Goal: Transaction & Acquisition: Purchase product/service

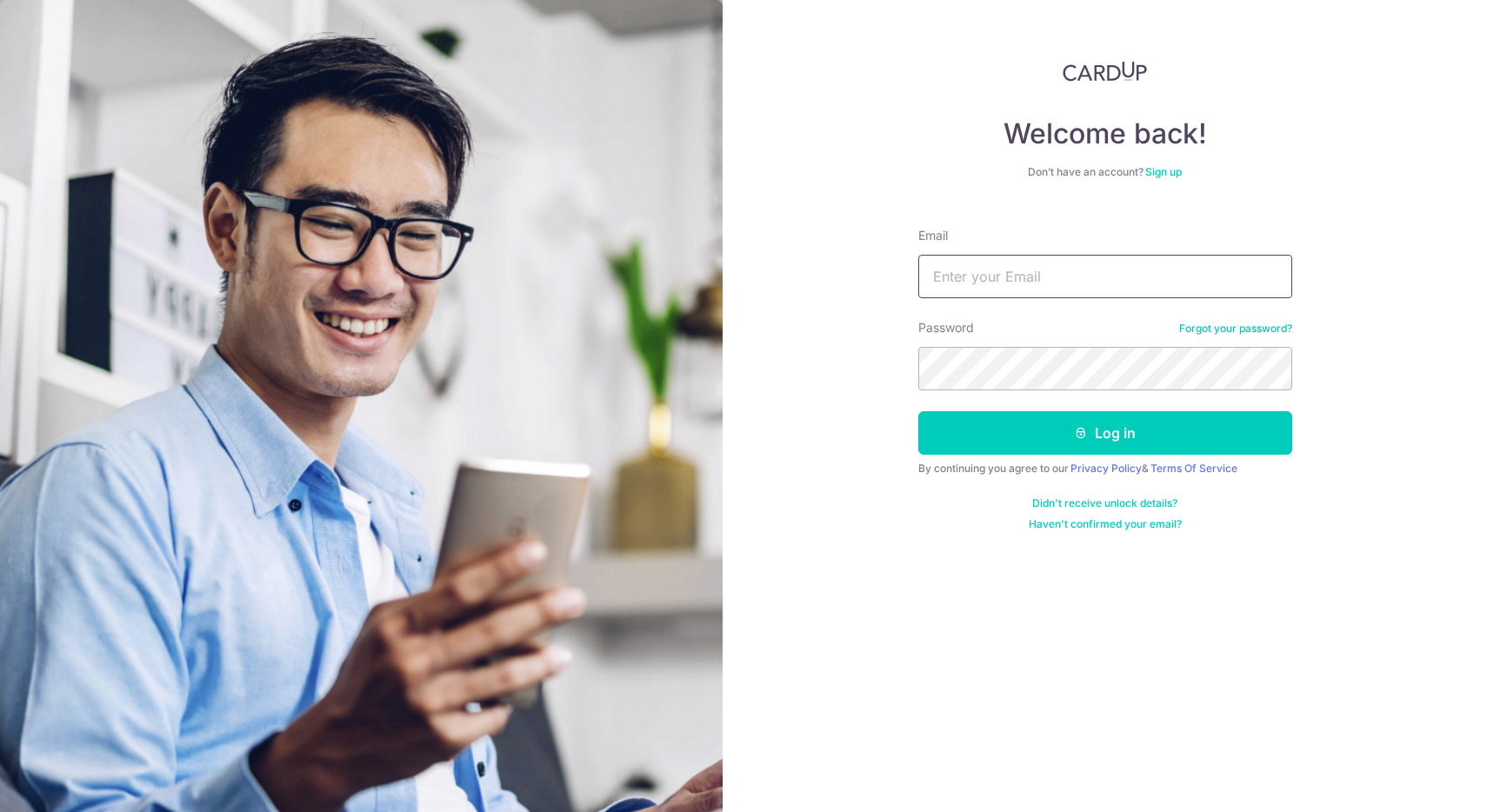
type input "[EMAIL_ADDRESS][DOMAIN_NAME]"
click at [1104, 433] on button "Log in" at bounding box center [1104, 433] width 374 height 43
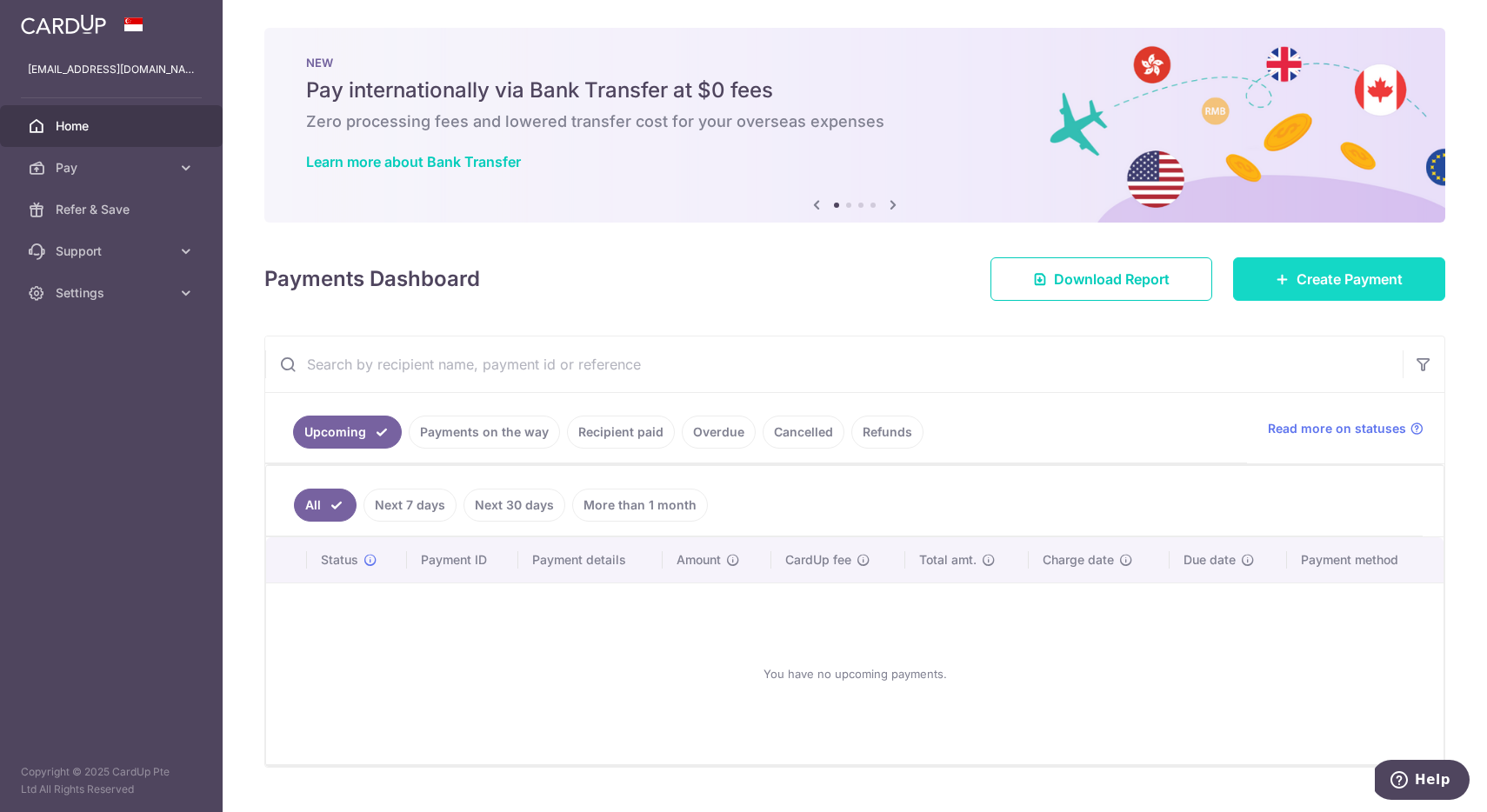
click at [1311, 276] on span "Create Payment" at bounding box center [1349, 279] width 106 height 21
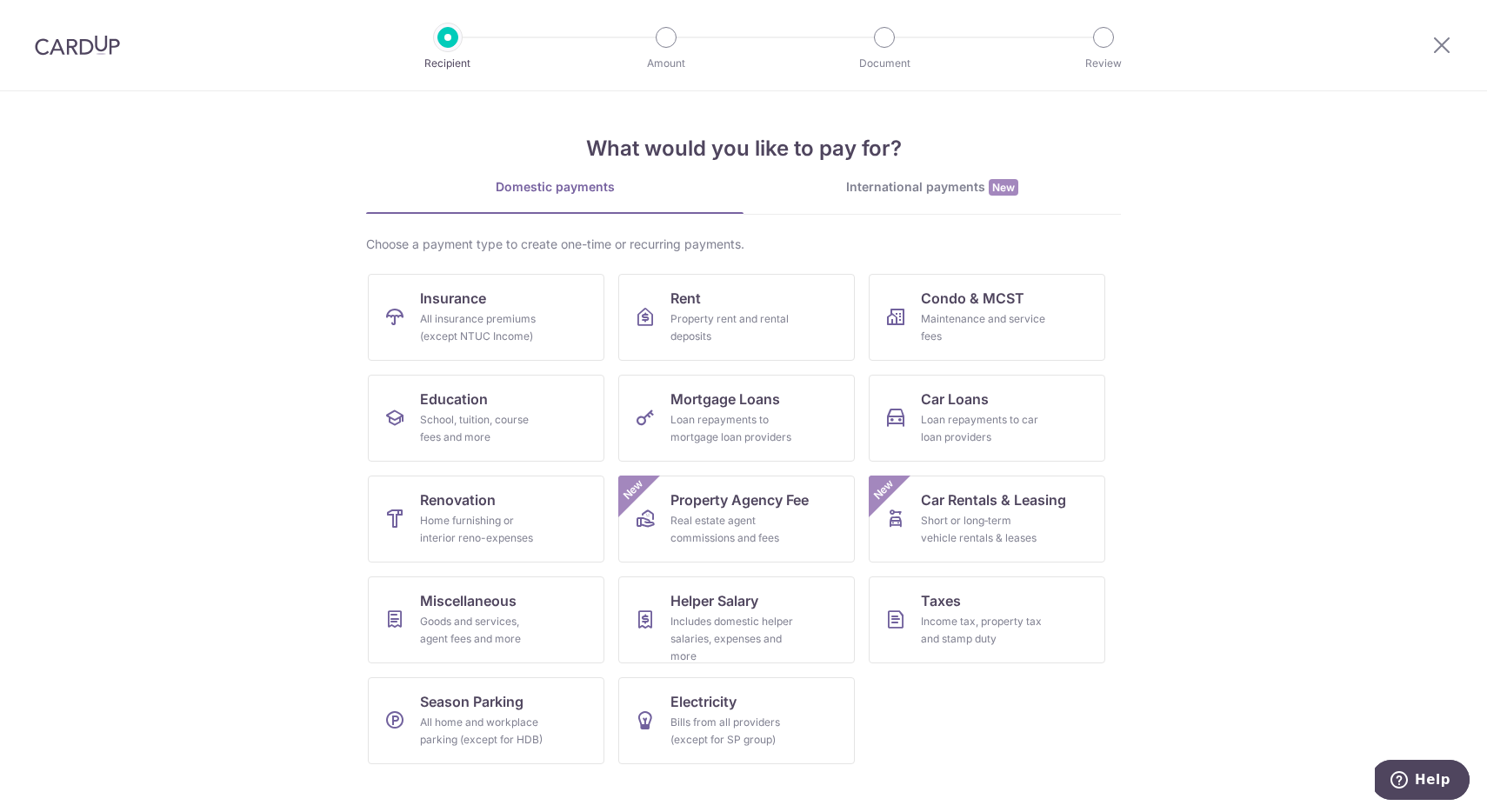
click at [943, 182] on div "International payments New" at bounding box center [931, 187] width 377 height 19
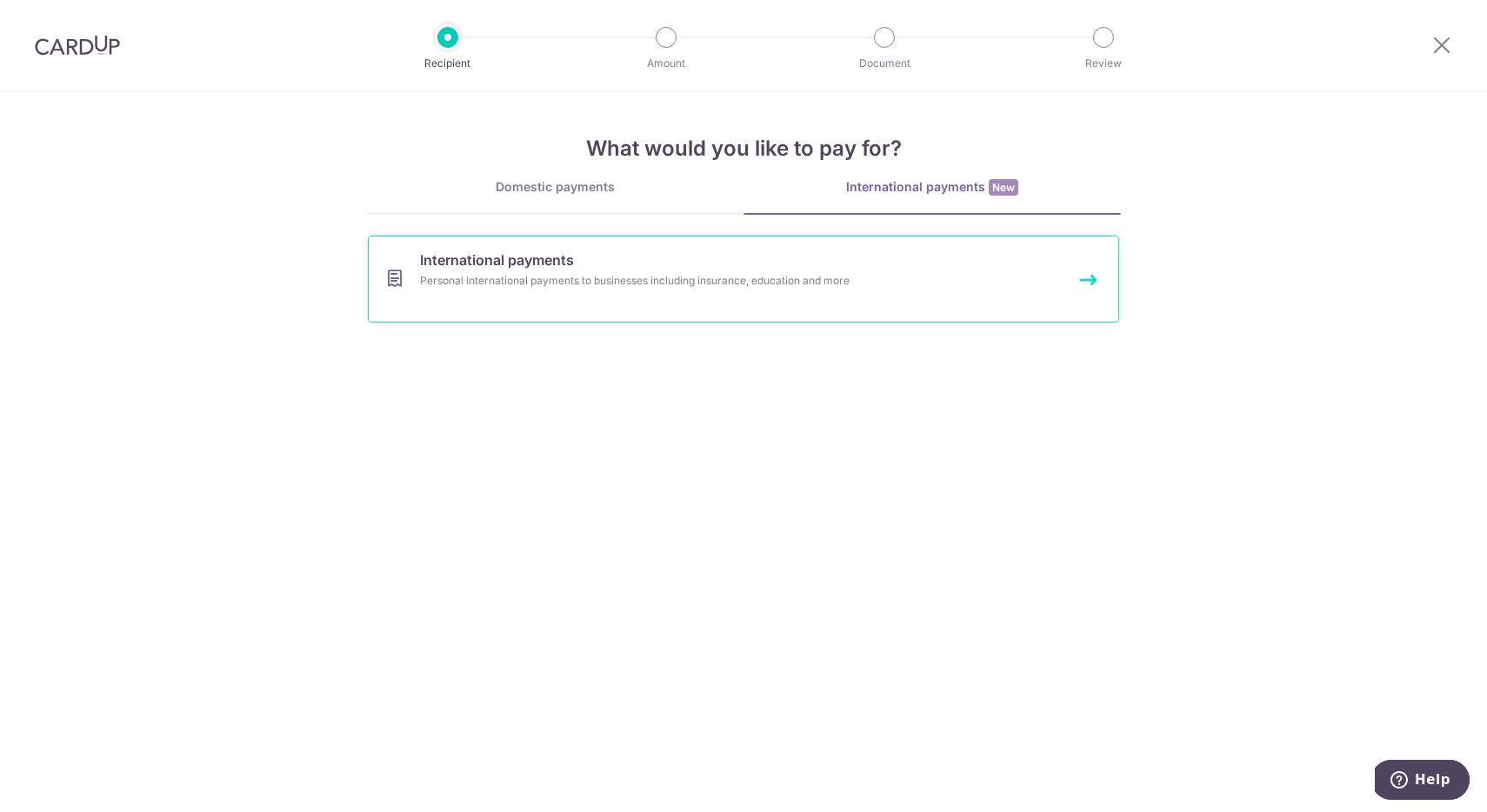
click at [544, 266] on span "International payments" at bounding box center [497, 260] width 154 height 21
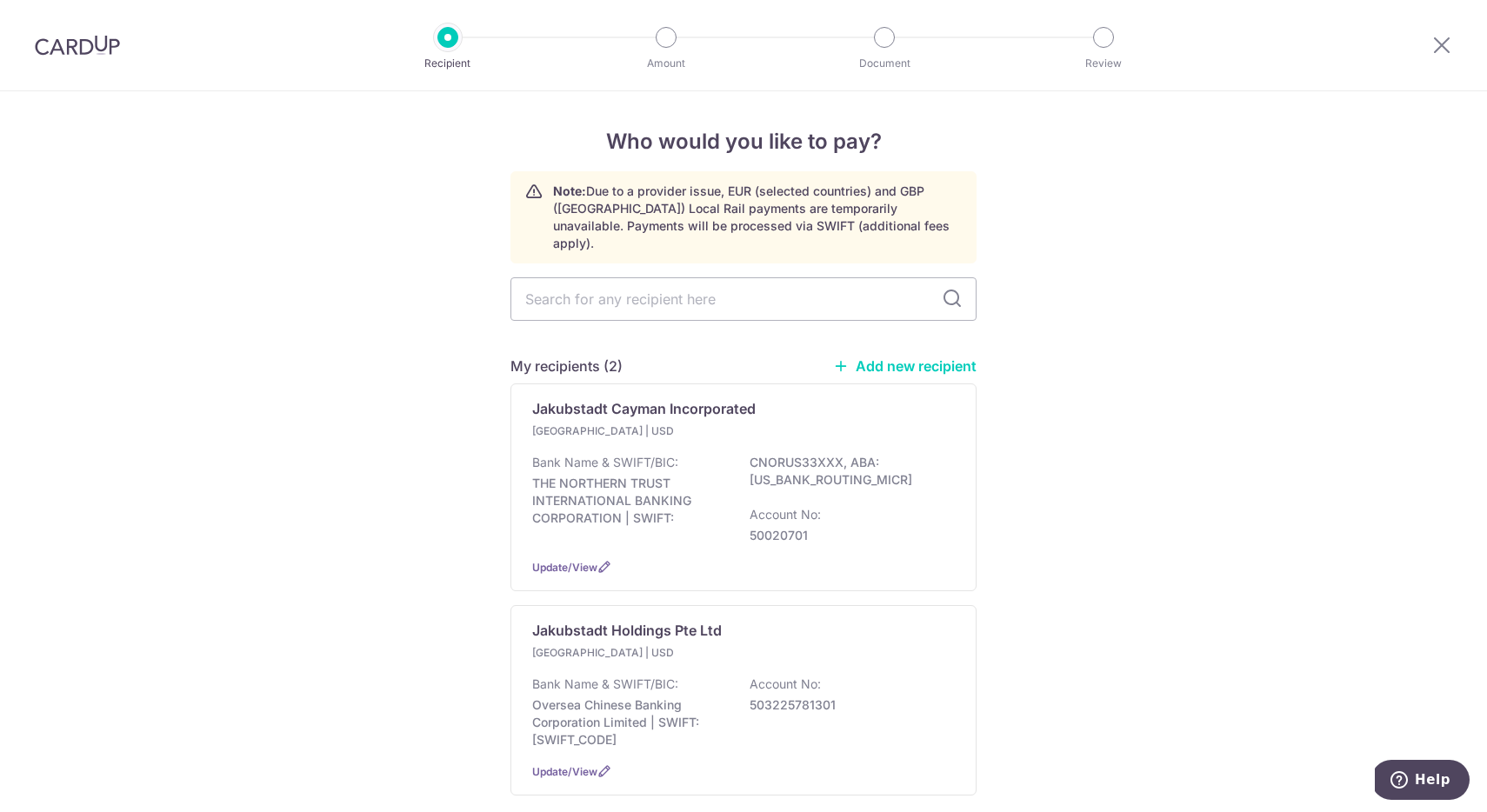
scroll to position [76, 0]
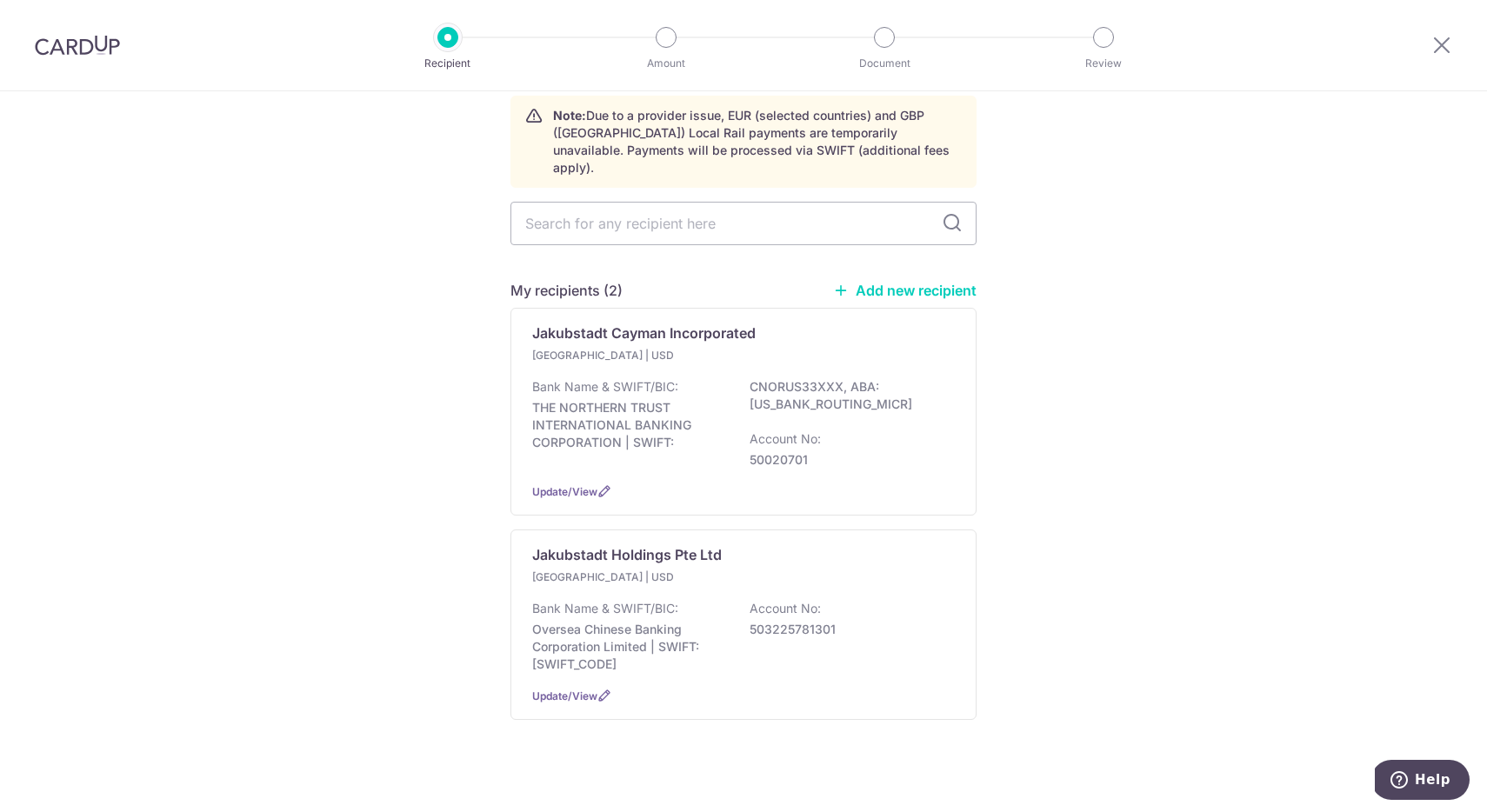
click at [933, 282] on link "Add new recipient" at bounding box center [905, 291] width 143 height 18
select select
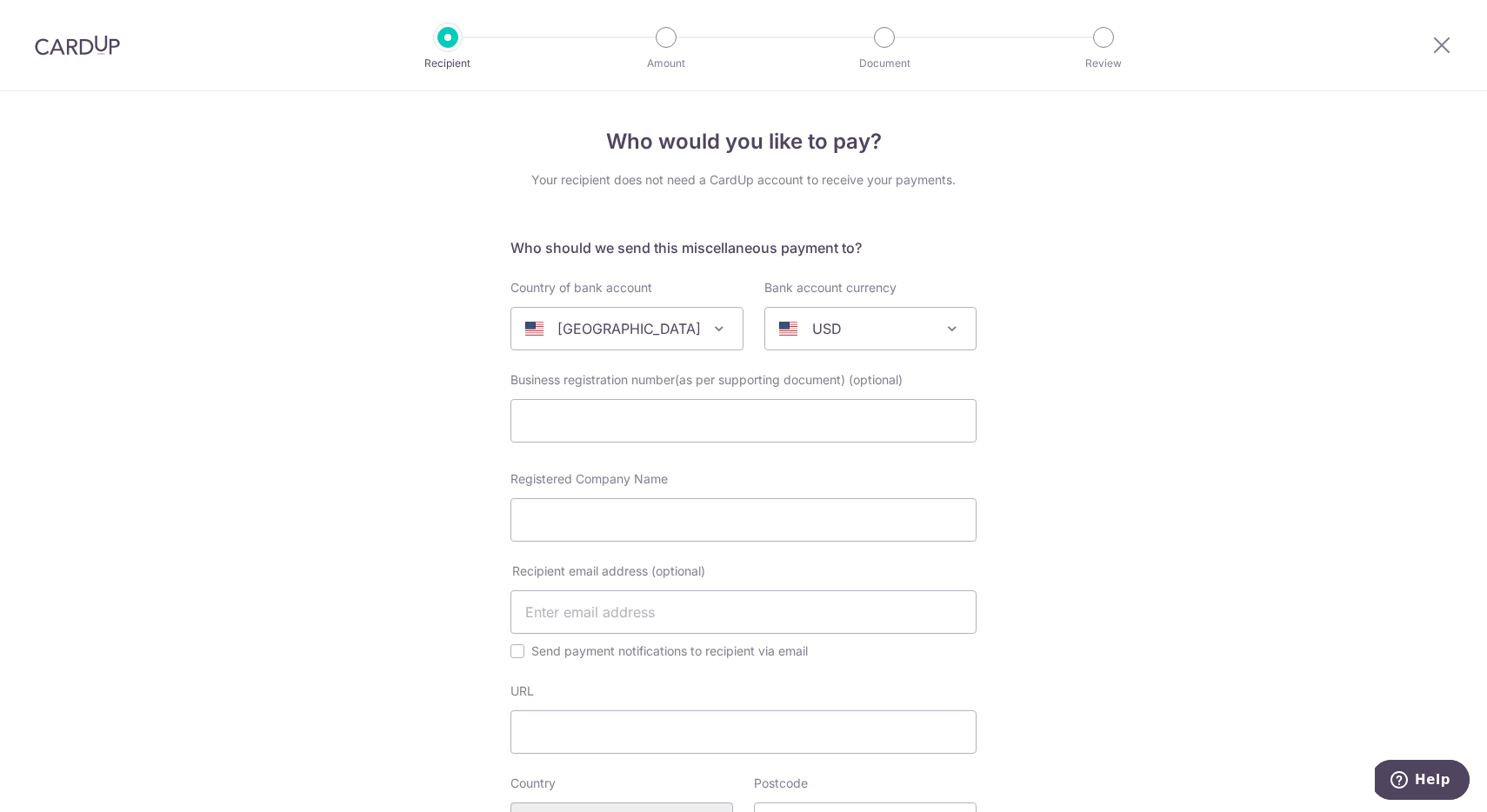
click at [709, 319] on span at bounding box center [719, 329] width 21 height 21
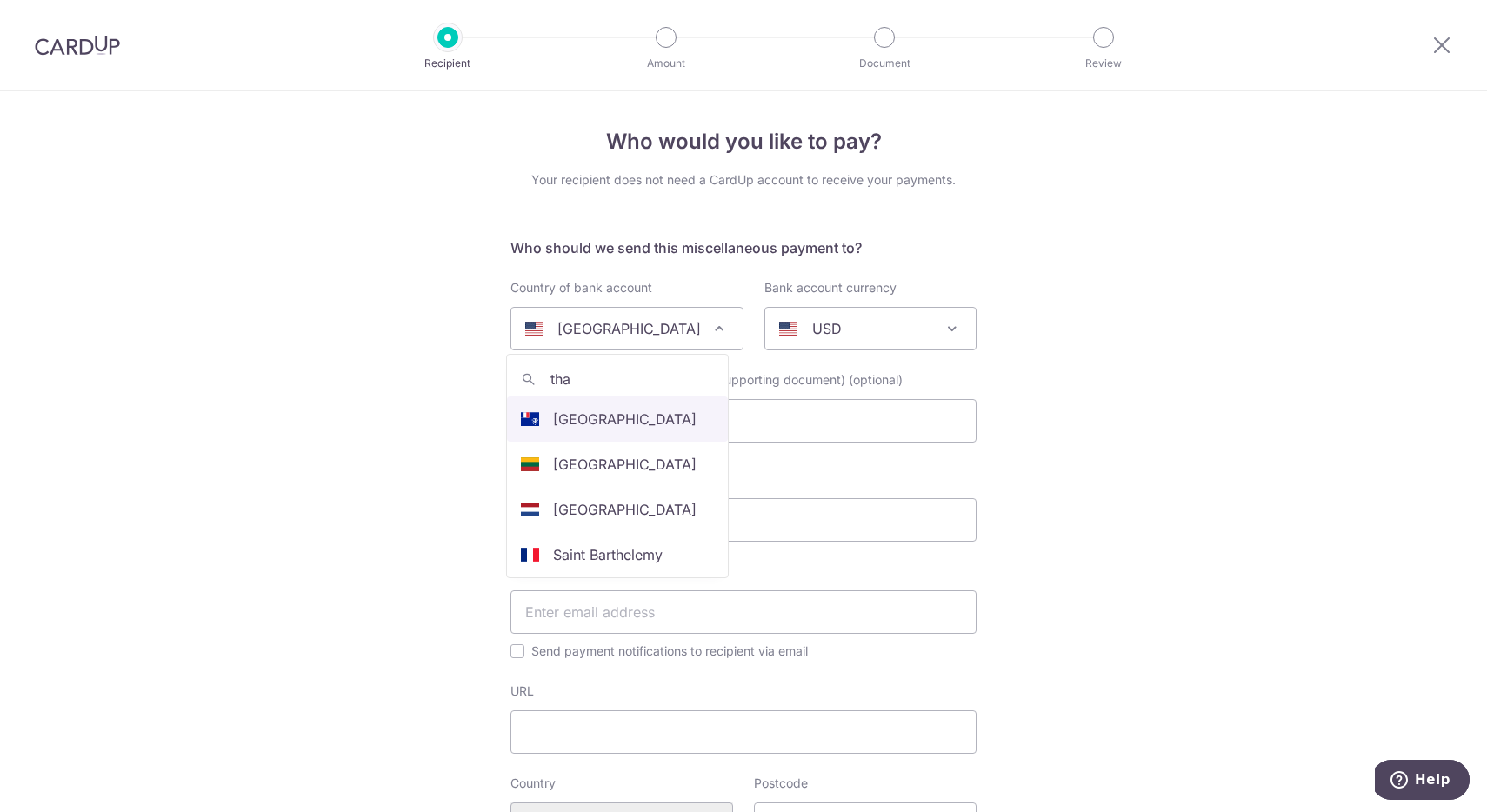
type input "thai"
select select "218"
select select "Thailand"
select select
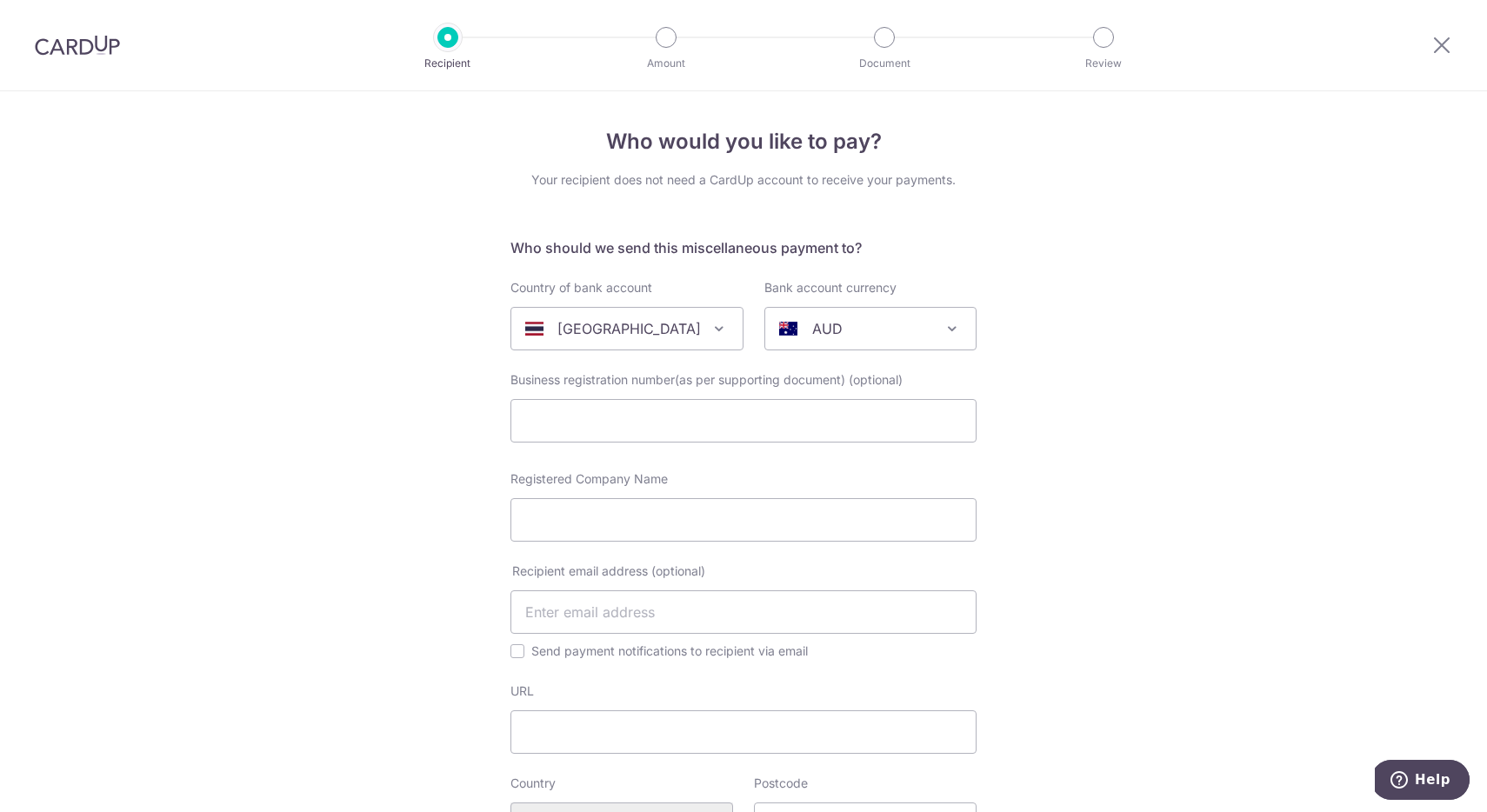
click at [959, 323] on span "AUD" at bounding box center [870, 328] width 210 height 42
type input "thb"
select select "17"
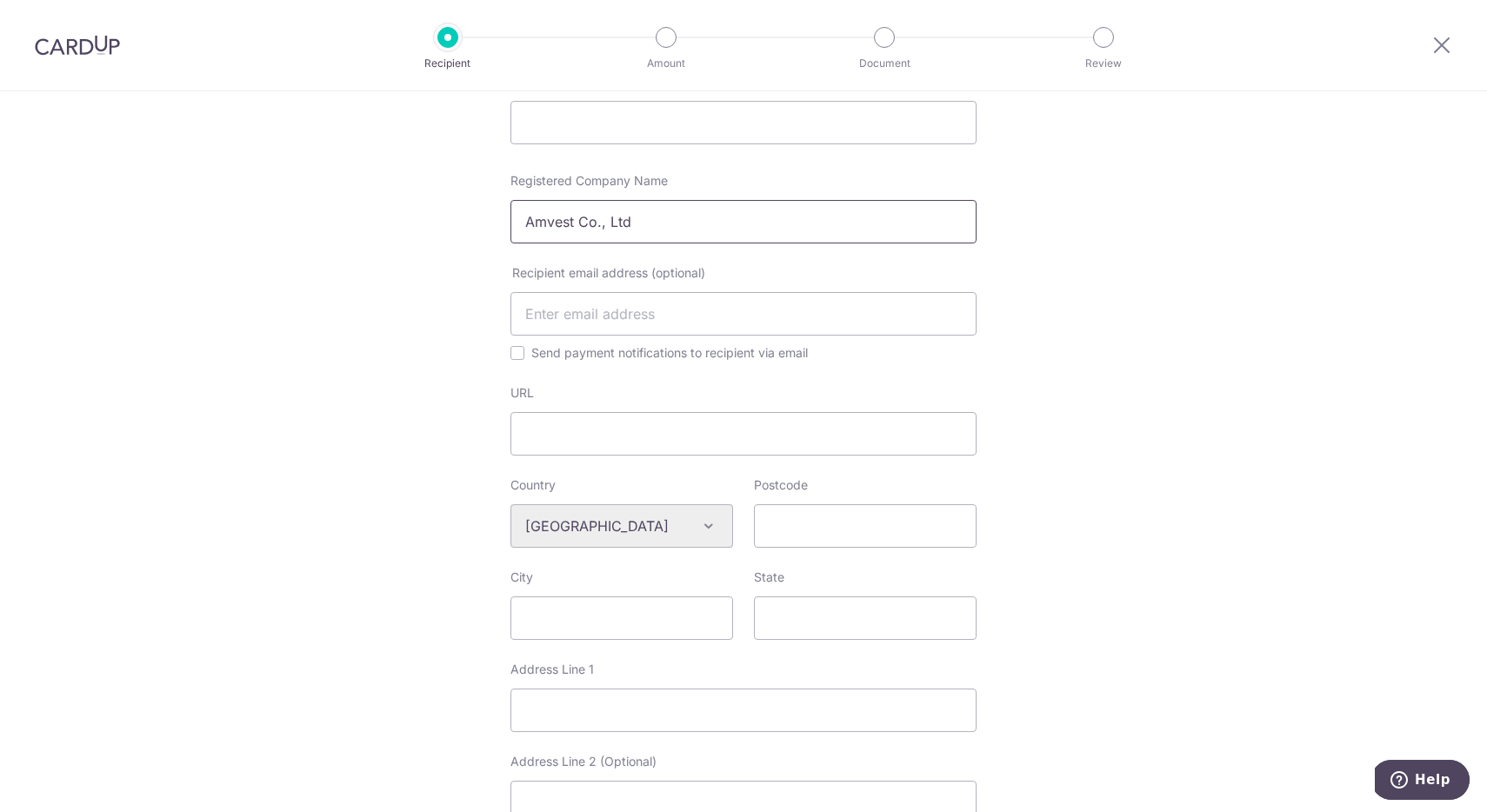
scroll to position [302, 0]
type input "Amvest Co., Ltd"
click at [463, 435] on div "Who would you like to pay? Your recipient does not need a CardUp account to rec…" at bounding box center [743, 533] width 1487 height 1487
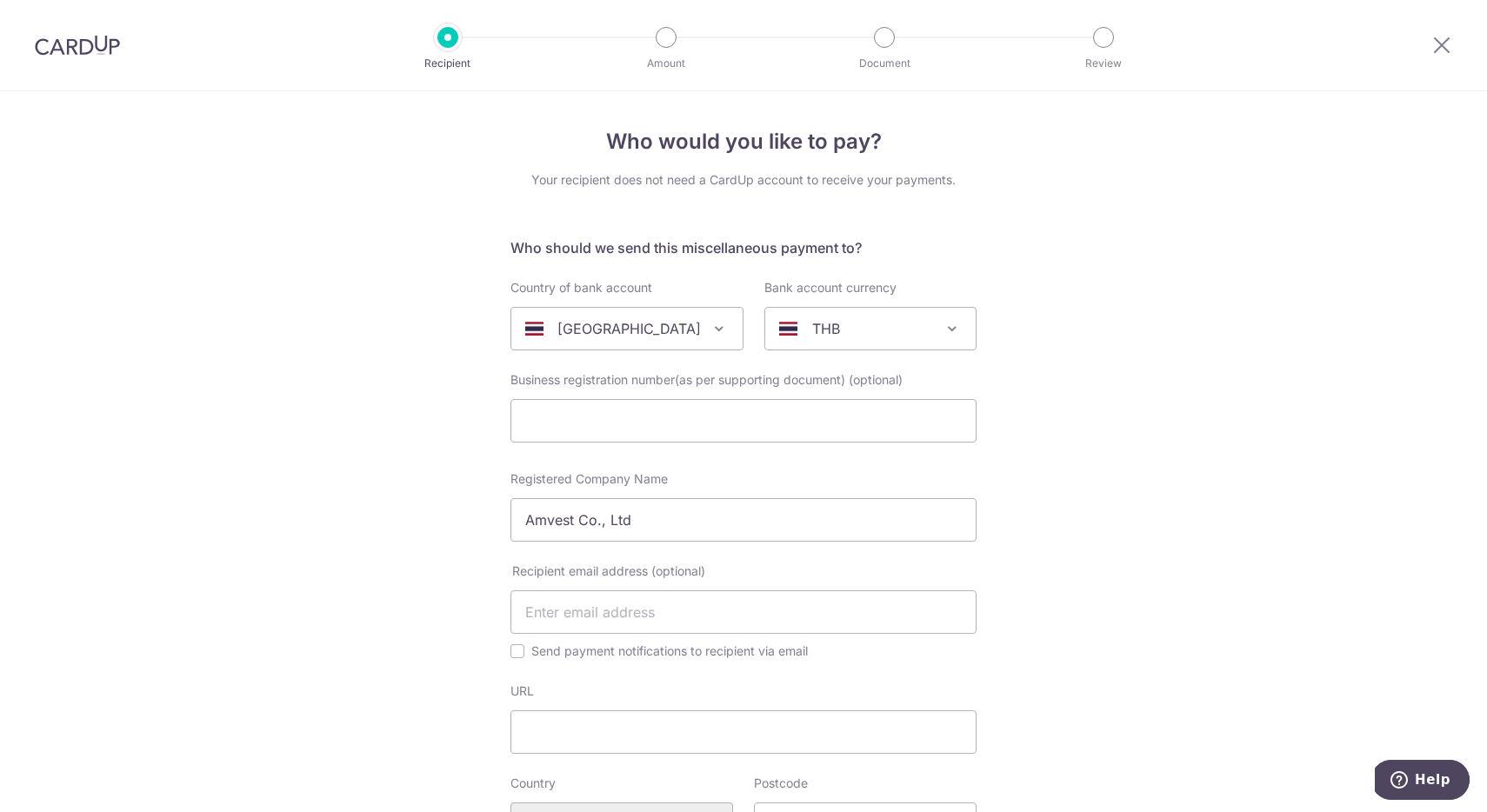
scroll to position [0, 0]
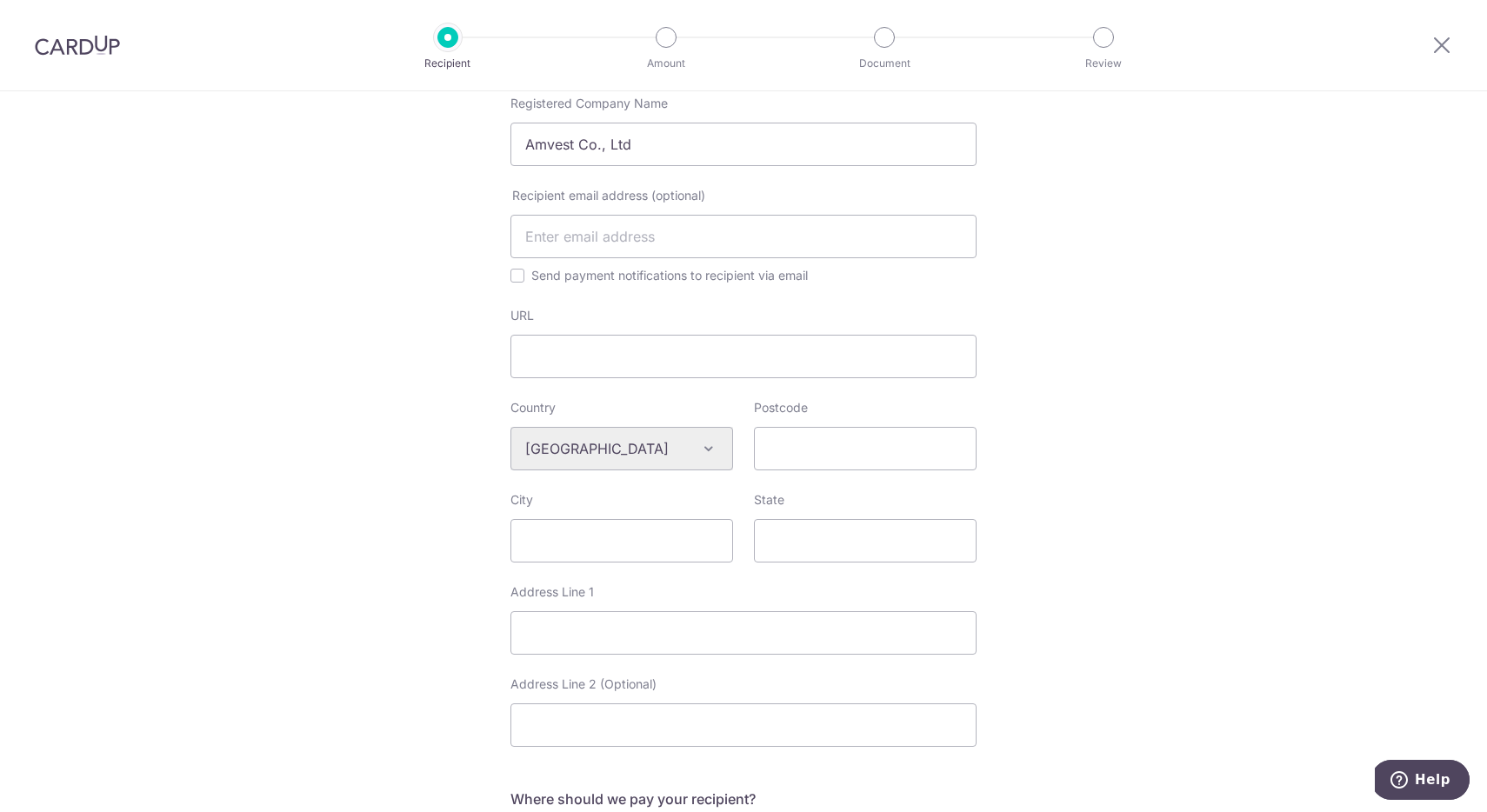
scroll to position [378, 0]
click at [1177, 338] on div "Who would you like to pay? Your recipient does not need a CardUp account to rec…" at bounding box center [743, 456] width 1487 height 1487
click at [358, 472] on div "Who would you like to pay? Your recipient does not need a CardUp account to rec…" at bounding box center [743, 456] width 1487 height 1487
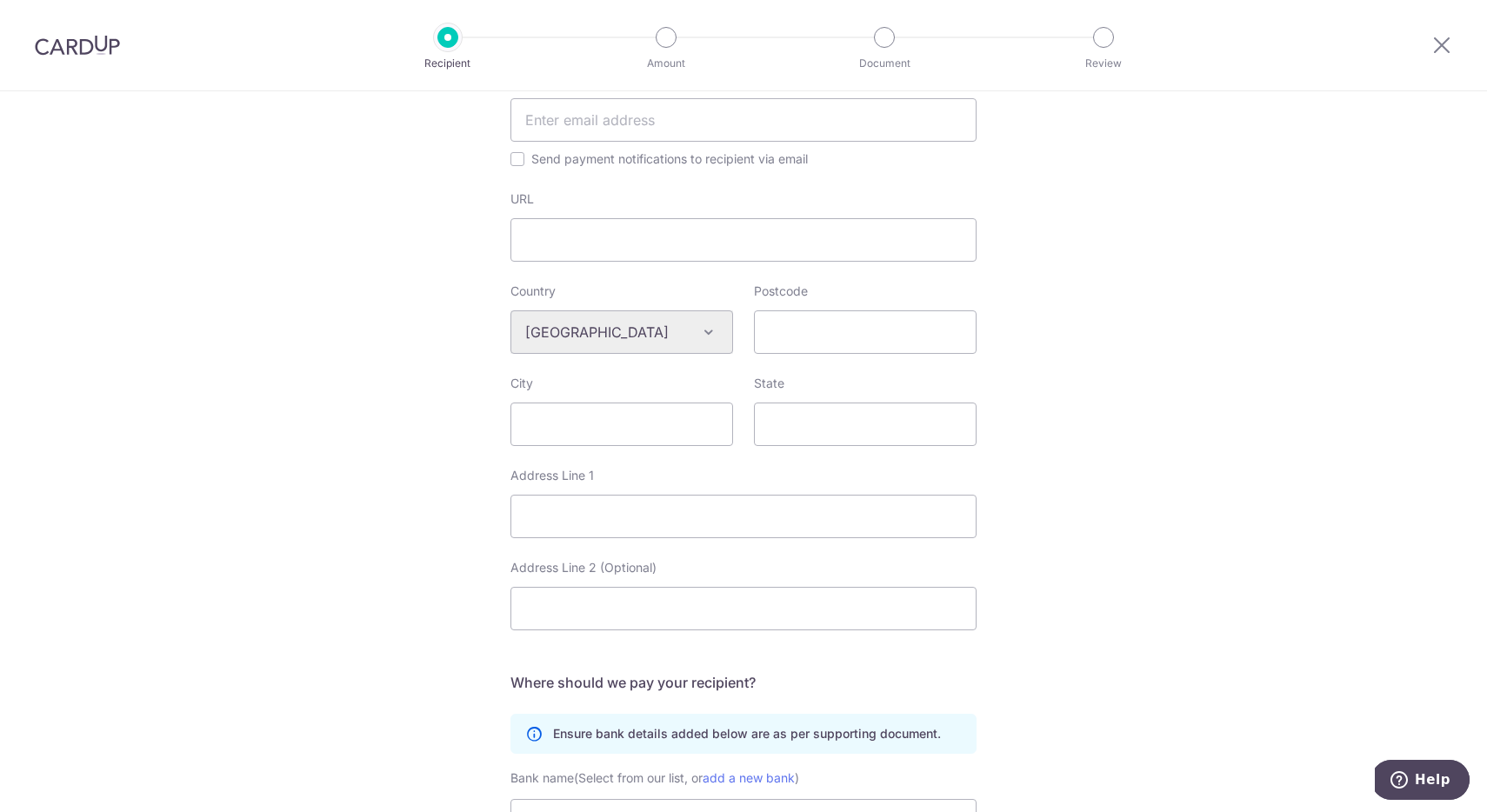
scroll to position [493, 0]
paste input "10110"
type input "10110"
type input "[GEOGRAPHIC_DATA]"
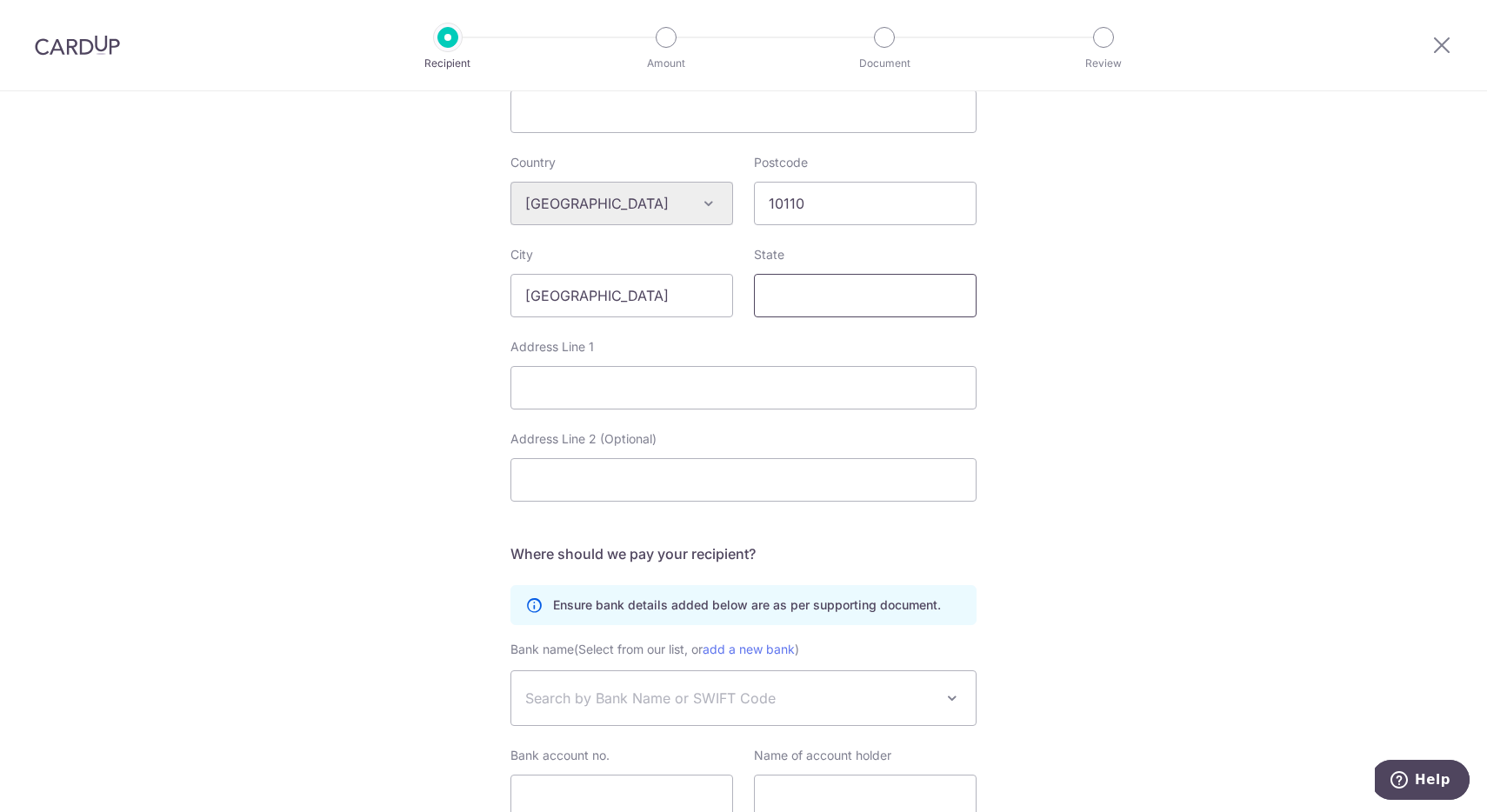
scroll to position [620, 0]
type input "[GEOGRAPHIC_DATA]"
paste input "20, SOI METHEE NIWET, SUKHUMVIT, KHLONG TAN, KHLONG TOEI, BANGKOK 10110"
click at [1092, 329] on div "Who would you like to pay? Your recipient does not need a CardUp account to rec…" at bounding box center [743, 215] width 1487 height 1487
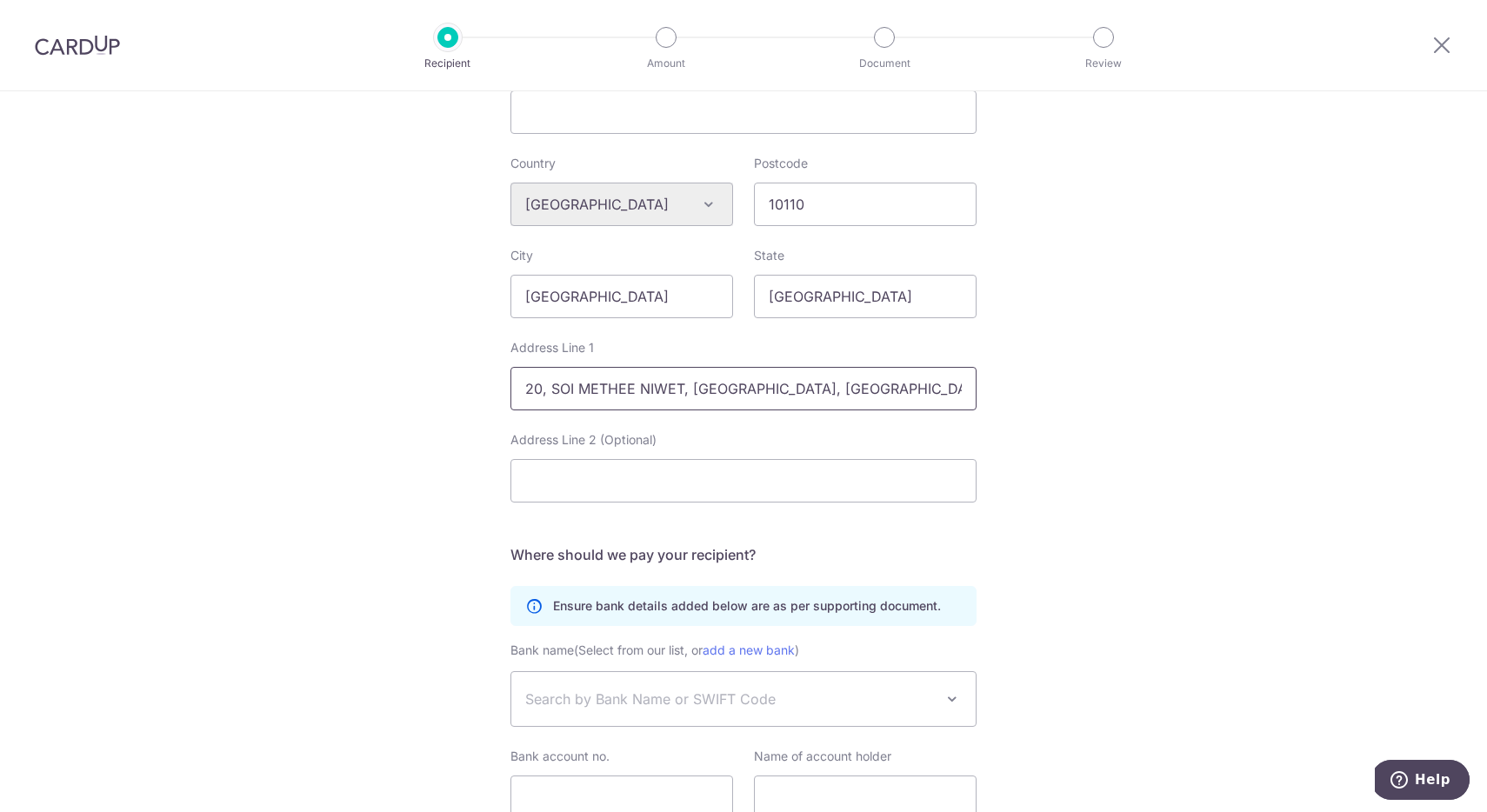
click at [943, 384] on input "20, SOI METHEE NIWET, SUKHUMVIT, KHLONG TAN, KHLONG TOEI, BANGKOK 10110" at bounding box center [744, 388] width 467 height 43
drag, startPoint x: 826, startPoint y: 386, endPoint x: 947, endPoint y: 385, distance: 121.0
click at [942, 390] on input "20, SOI METHEE NIWET, SUKHUMVIT, KHLONG TAN, KHLONG TOEI, BANGKOK 10110" at bounding box center [744, 388] width 467 height 43
type input "20, SOI METHEE NIWET, [GEOGRAPHIC_DATA], [GEOGRAPHIC_DATA], [GEOGRAPHIC_DATA]"
click at [1089, 388] on div "Who would you like to pay? Your recipient does not need a CardUp account to rec…" at bounding box center [743, 215] width 1487 height 1487
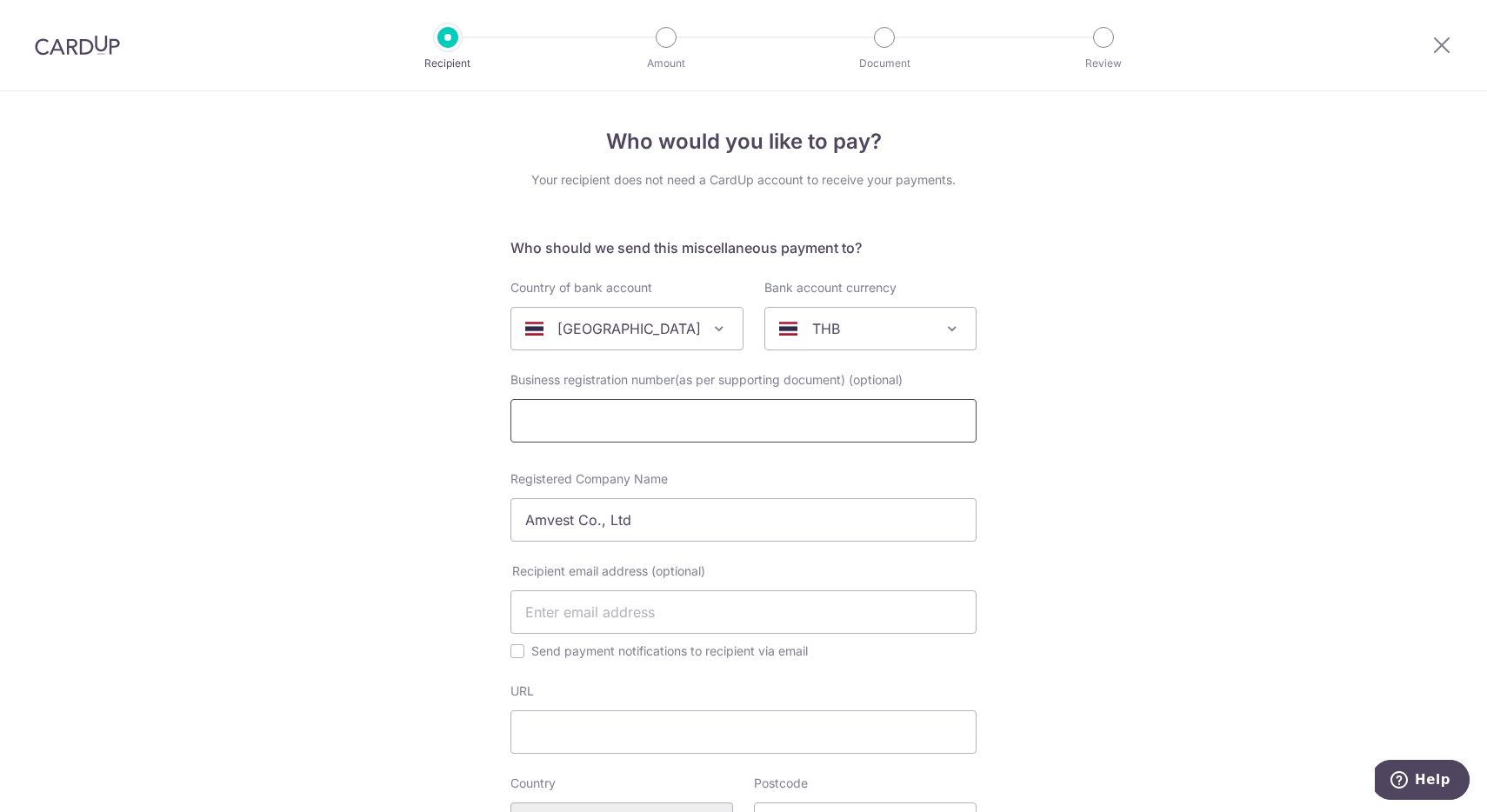
scroll to position [0, 0]
drag, startPoint x: 778, startPoint y: 516, endPoint x: 774, endPoint y: 475, distance: 41.2
click at [774, 475] on div "Registered Company Name Amvest Co., Ltd" at bounding box center [744, 505] width 467 height 72
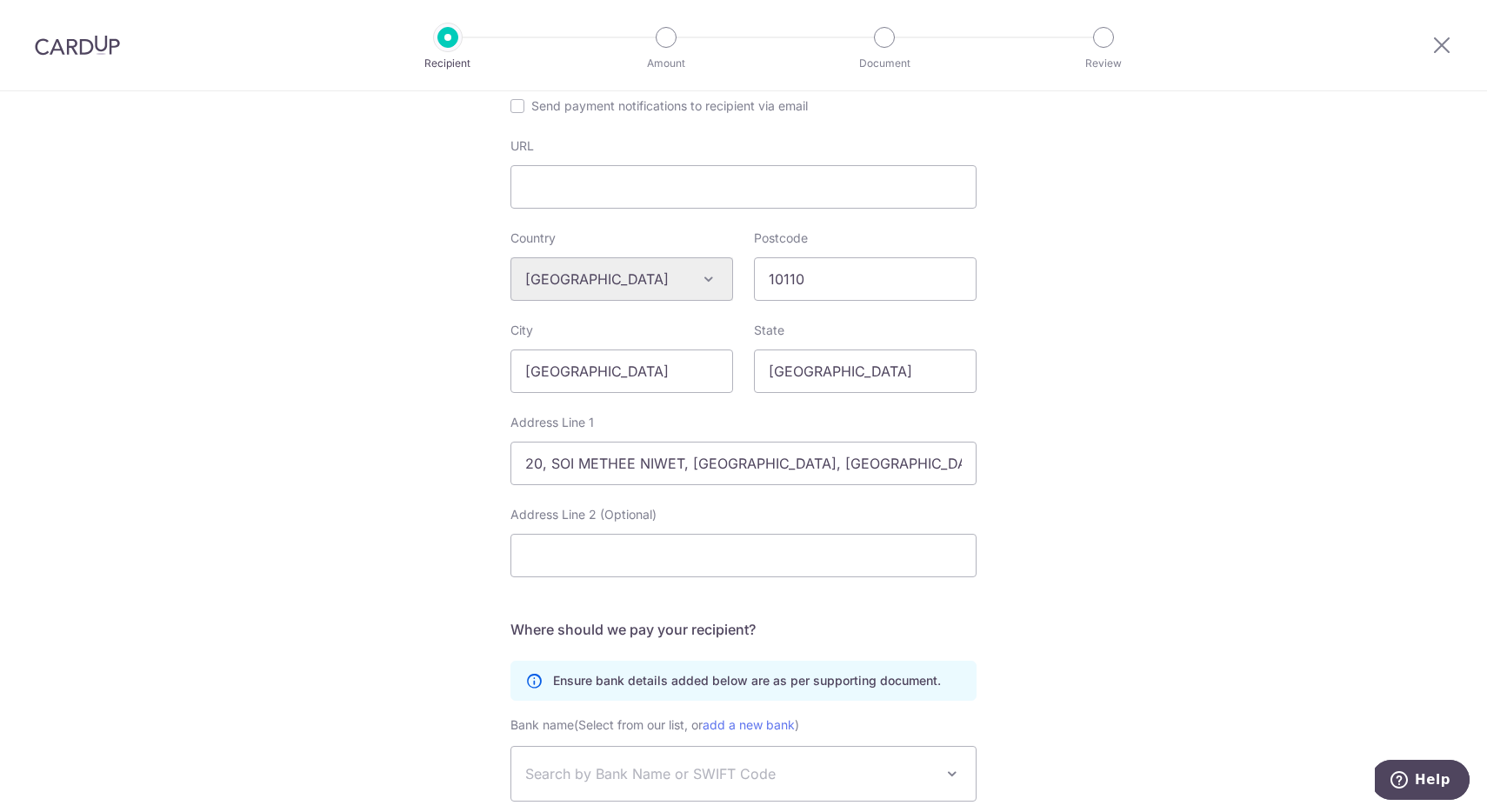
scroll to position [766, 0]
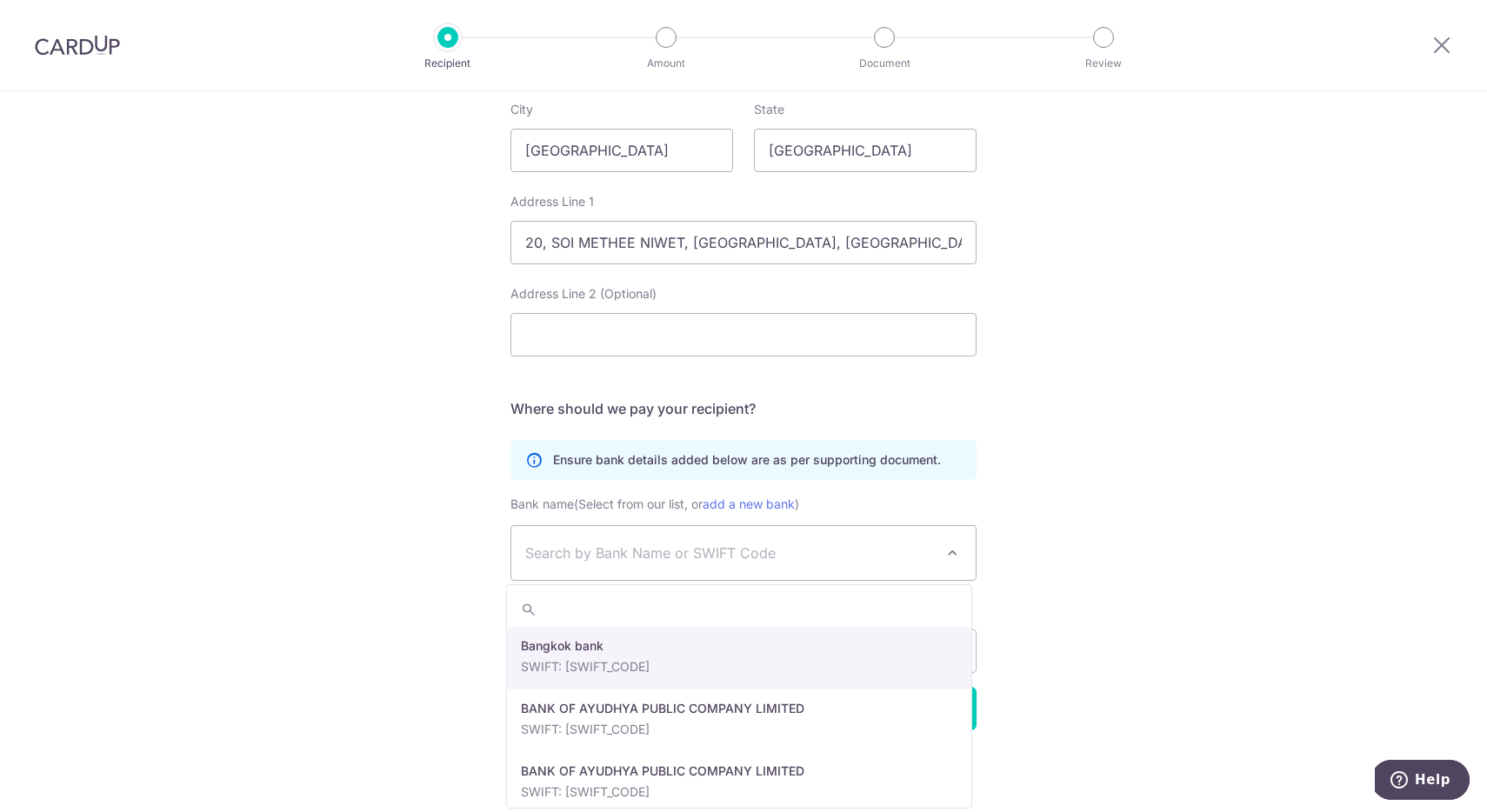
click at [688, 555] on span "Search by Bank Name or SWIFT Code" at bounding box center [729, 553] width 409 height 21
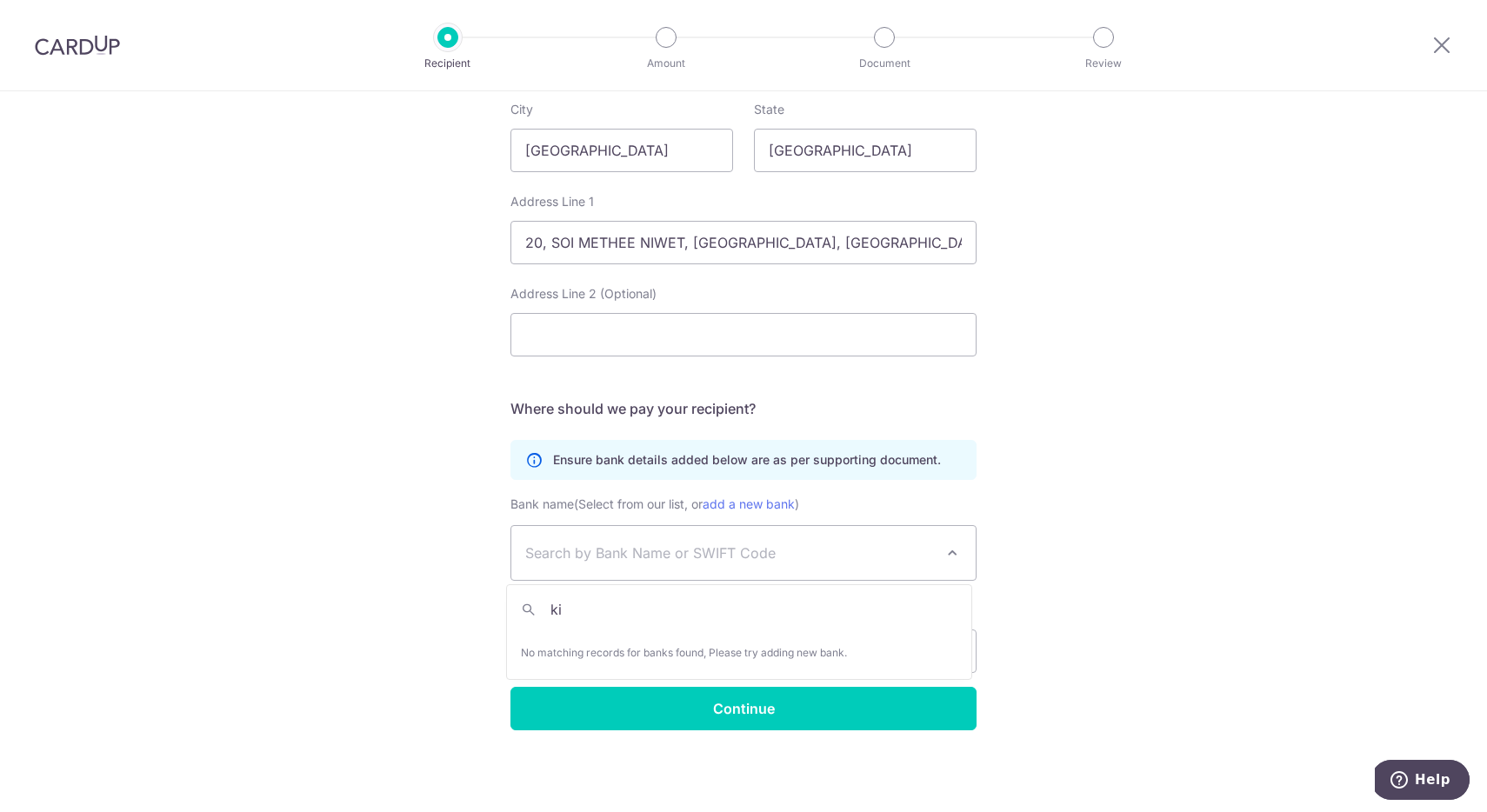
type input "k"
type input "p"
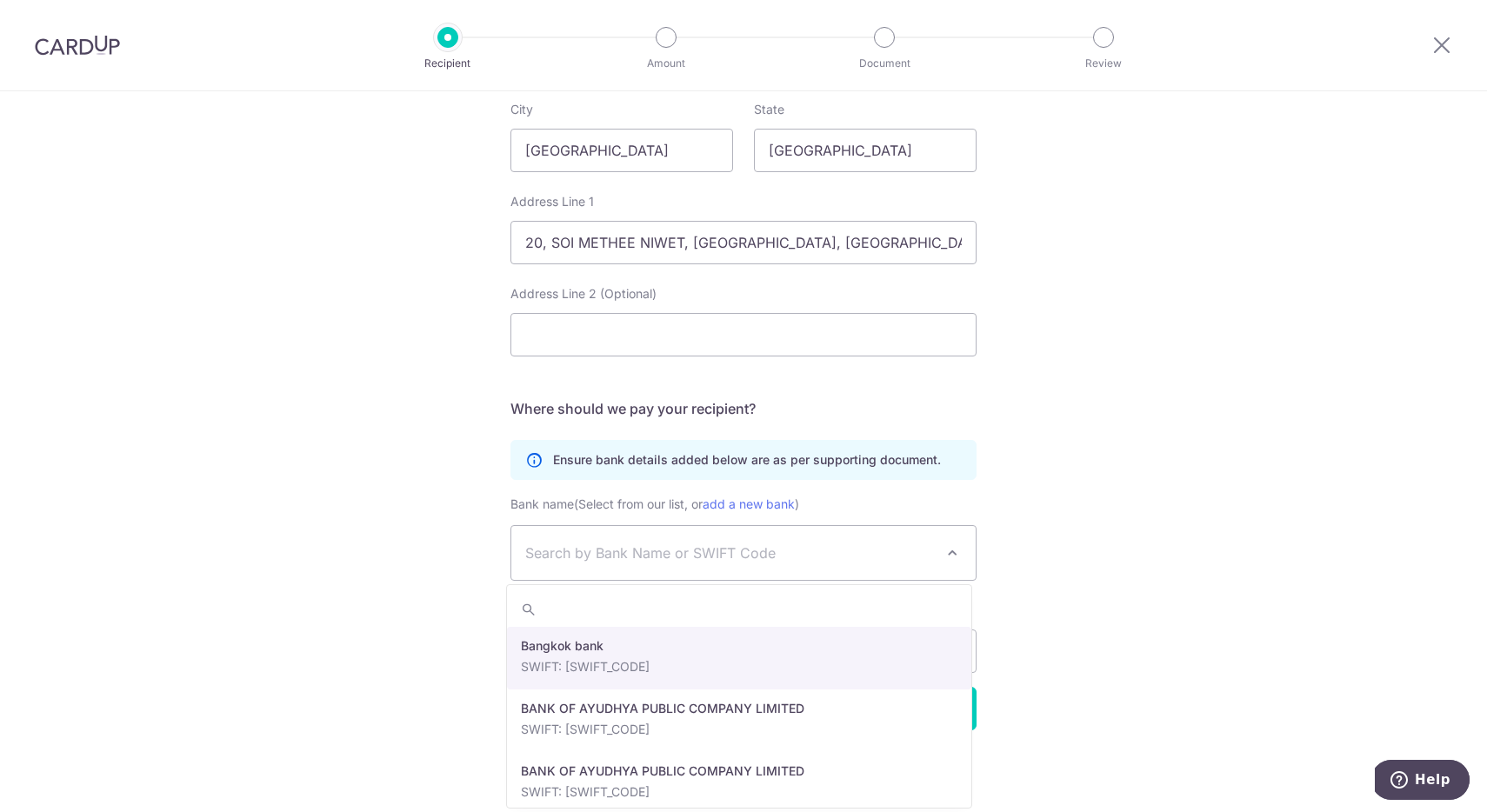
click at [1126, 540] on div "Who would you like to pay? Your recipient does not need a CardUp account to rec…" at bounding box center [743, 68] width 1487 height 1487
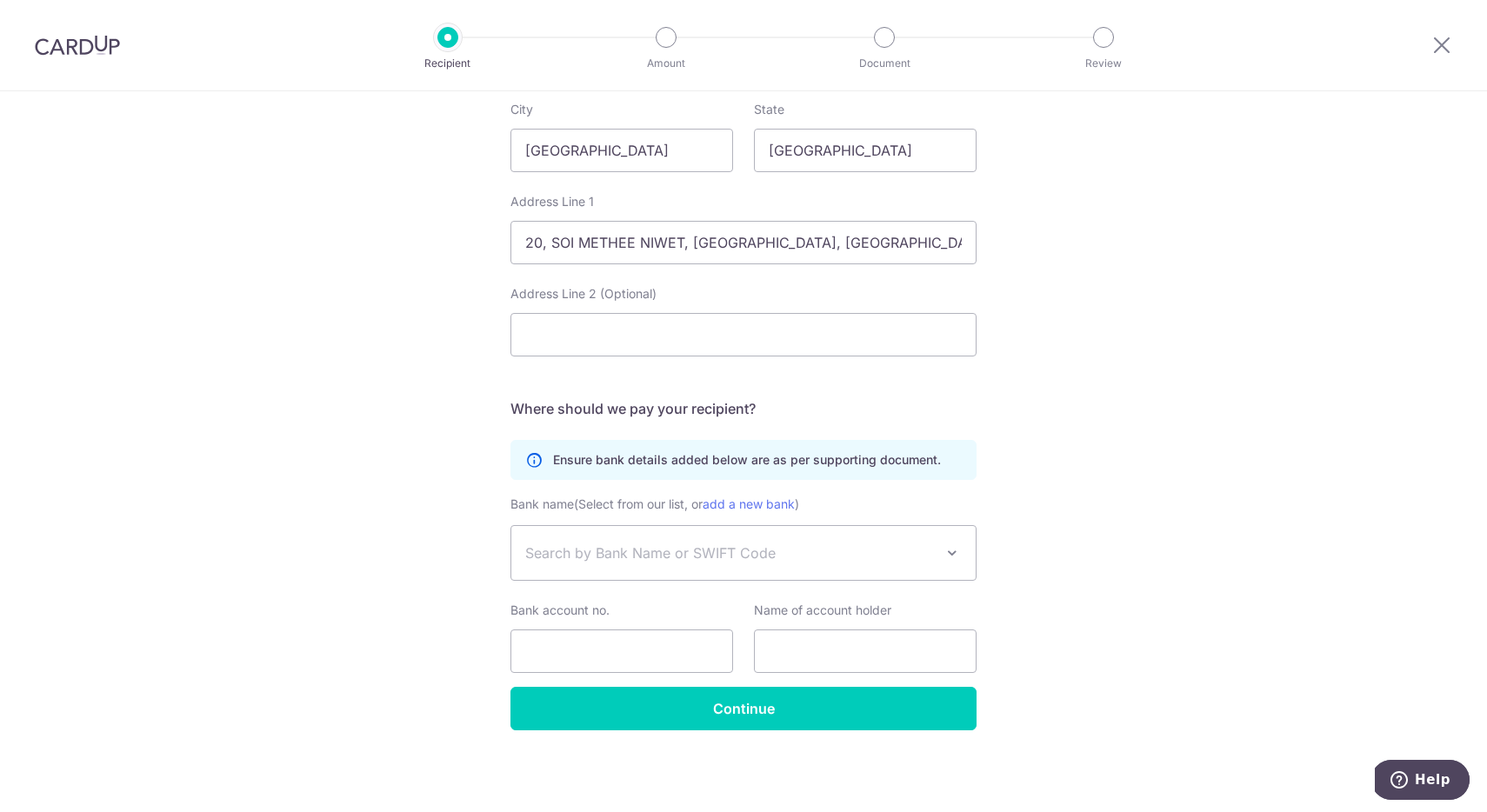
click at [720, 552] on span "Search by Bank Name or SWIFT Code" at bounding box center [729, 553] width 409 height 21
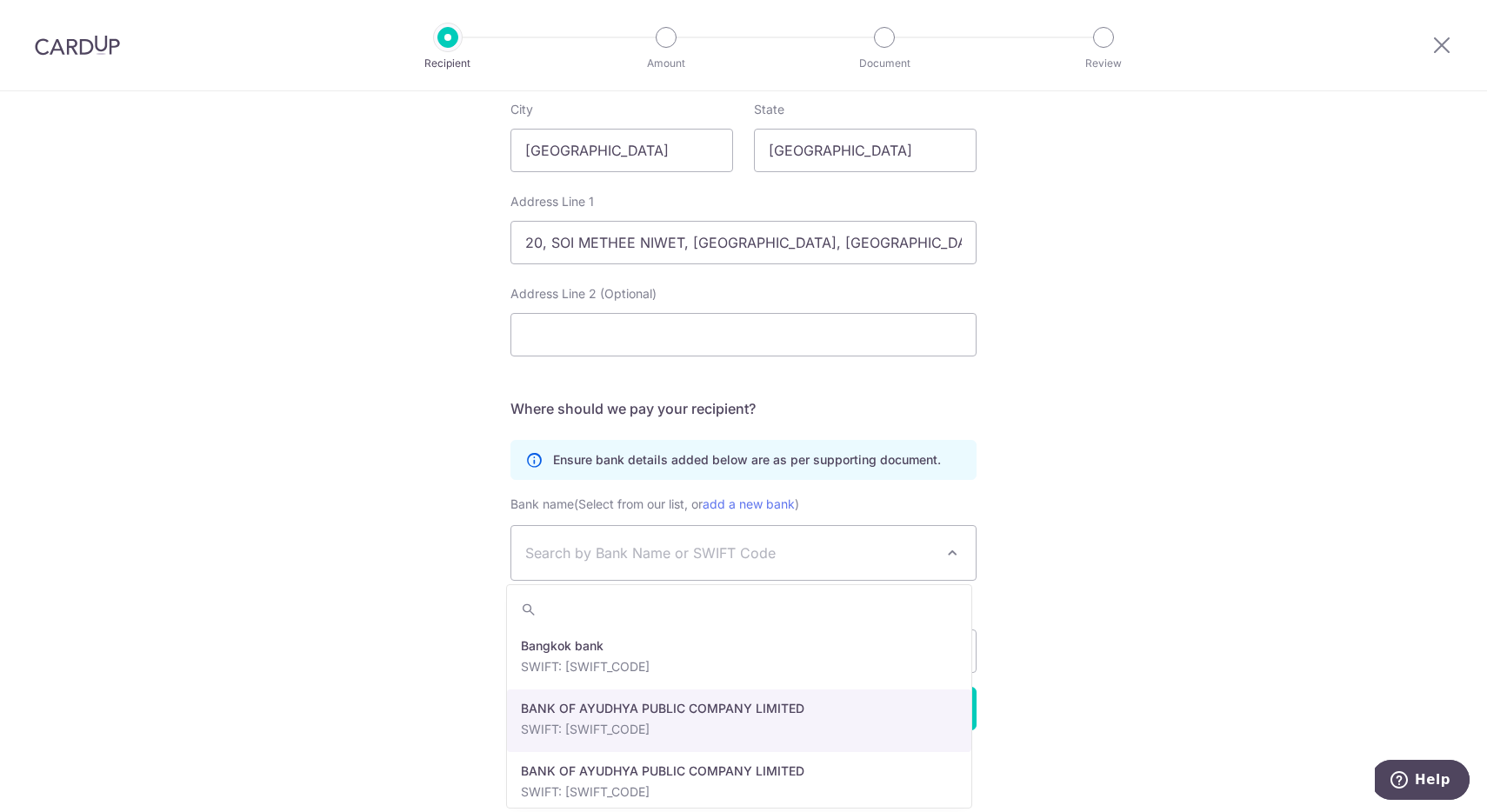
scroll to position [0, 0]
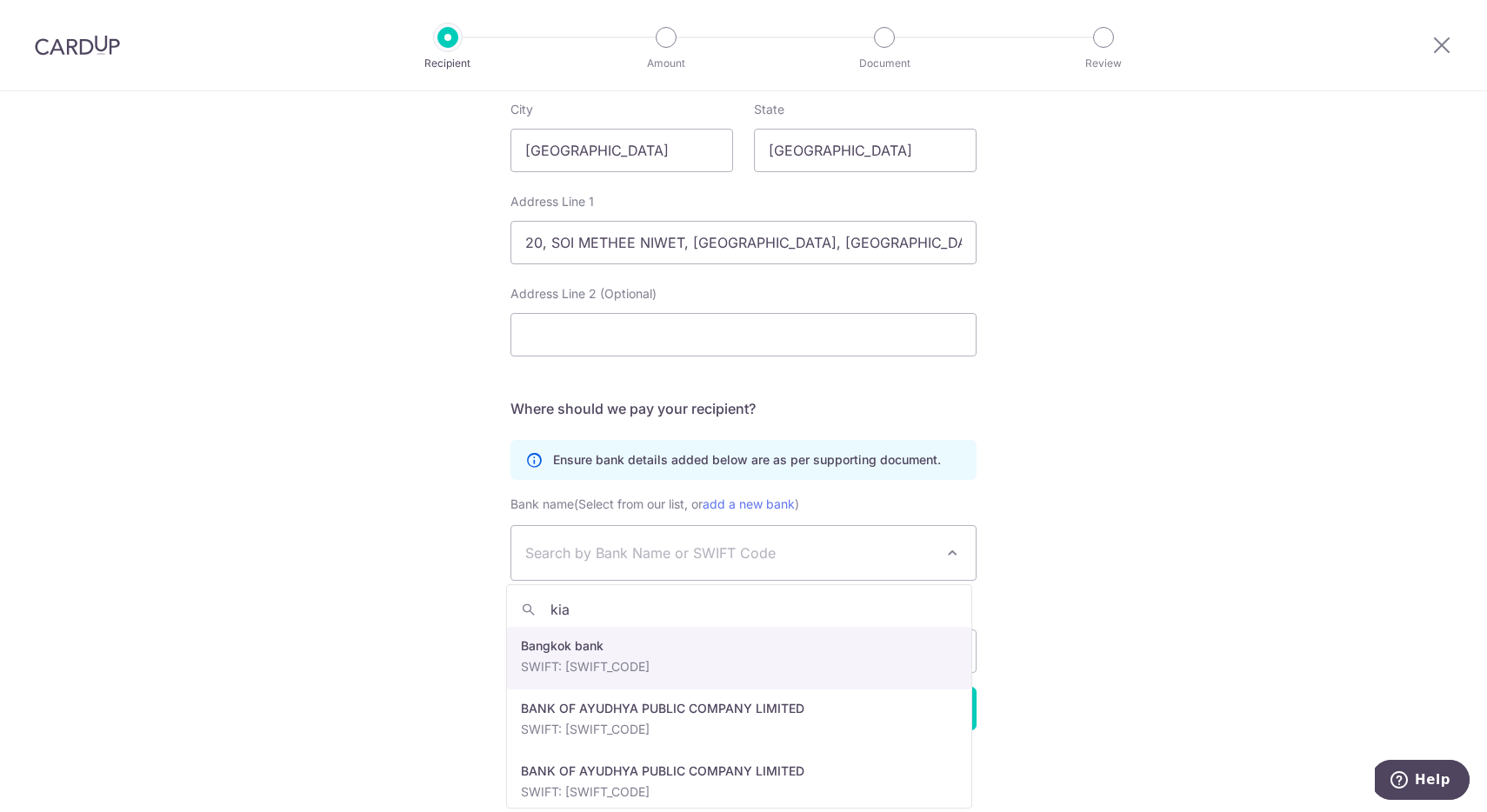
type input "kiat"
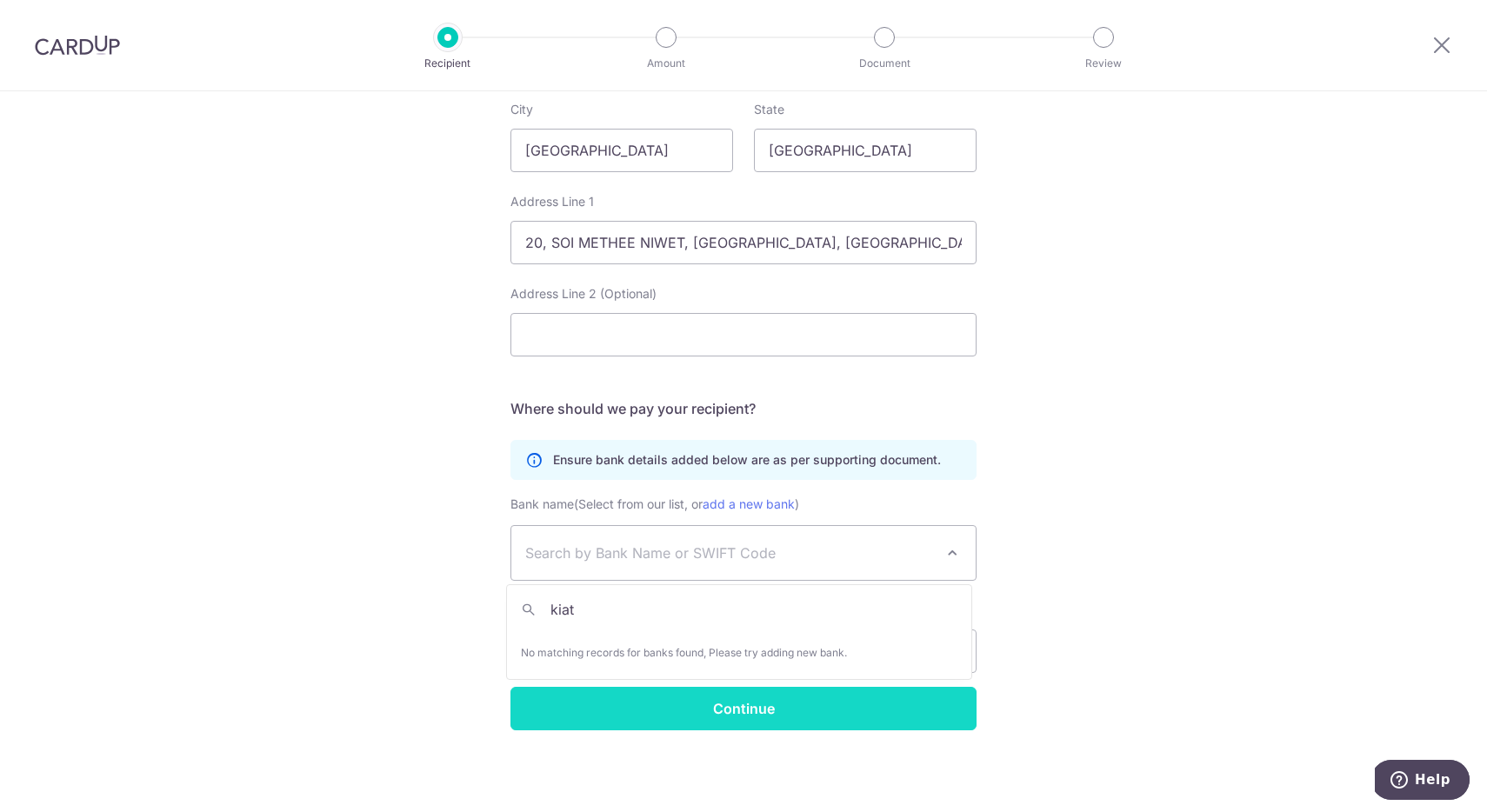
click at [810, 702] on input "Continue" at bounding box center [744, 708] width 467 height 43
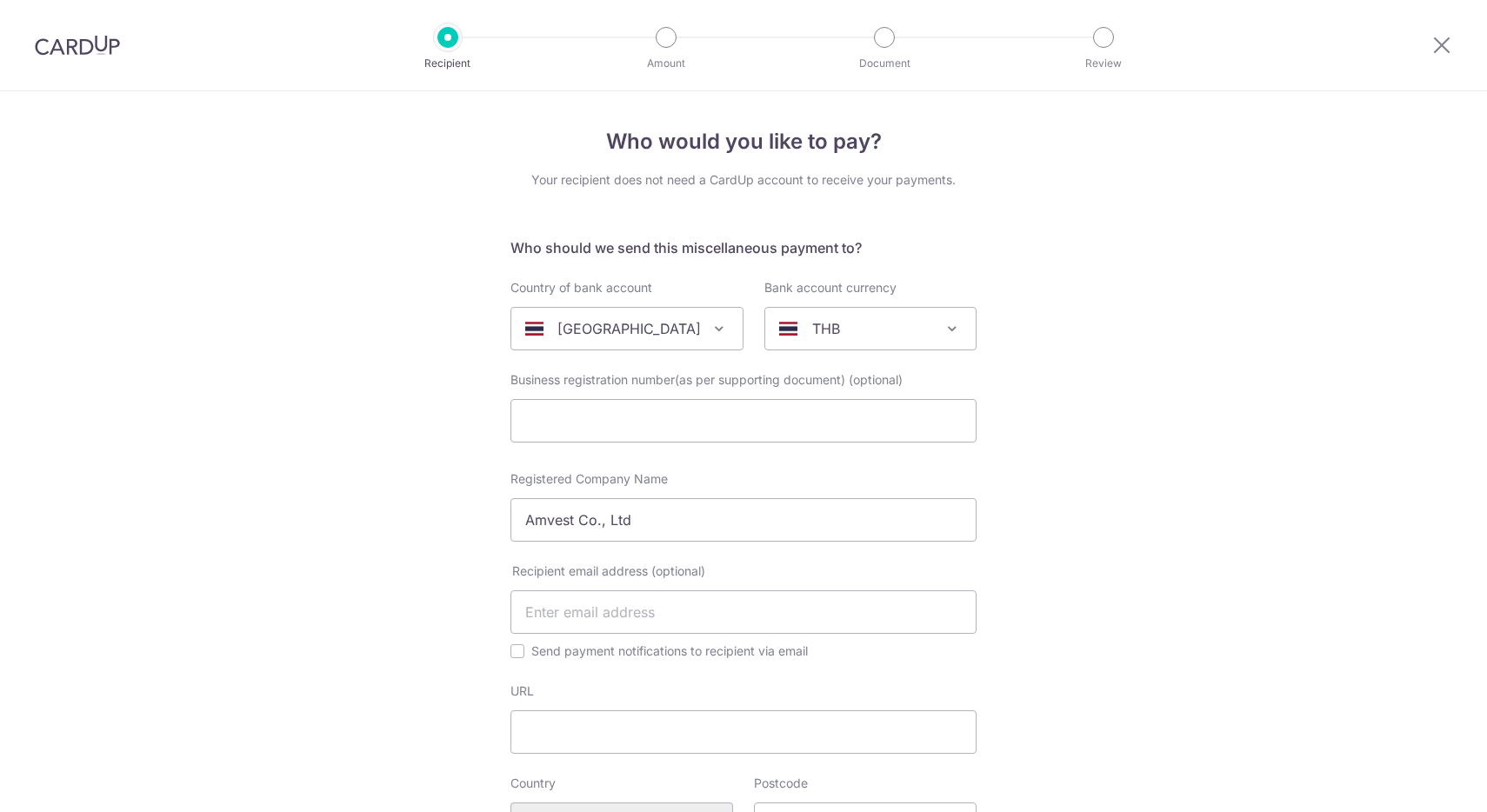
select select
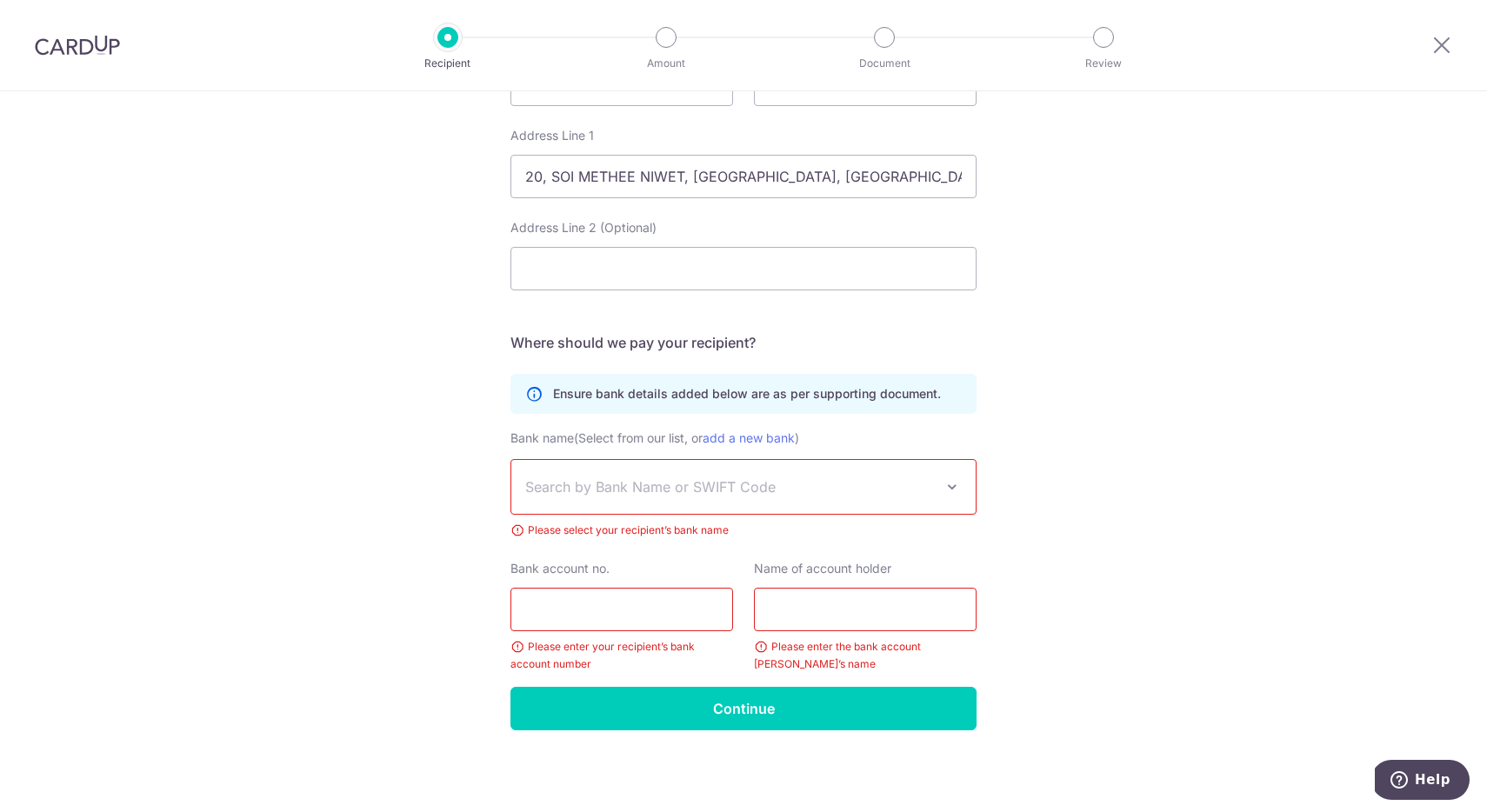
scroll to position [832, 0]
click at [759, 435] on link "add a new bank" at bounding box center [748, 437] width 92 height 15
click at [512, 459] on select "Bangkok bank BANK OF AYUDHYA PUBLIC COMPANY LIMITED BANK OF AYUDHYA PUBLIC COMP…" at bounding box center [511, 459] width 1 height 1
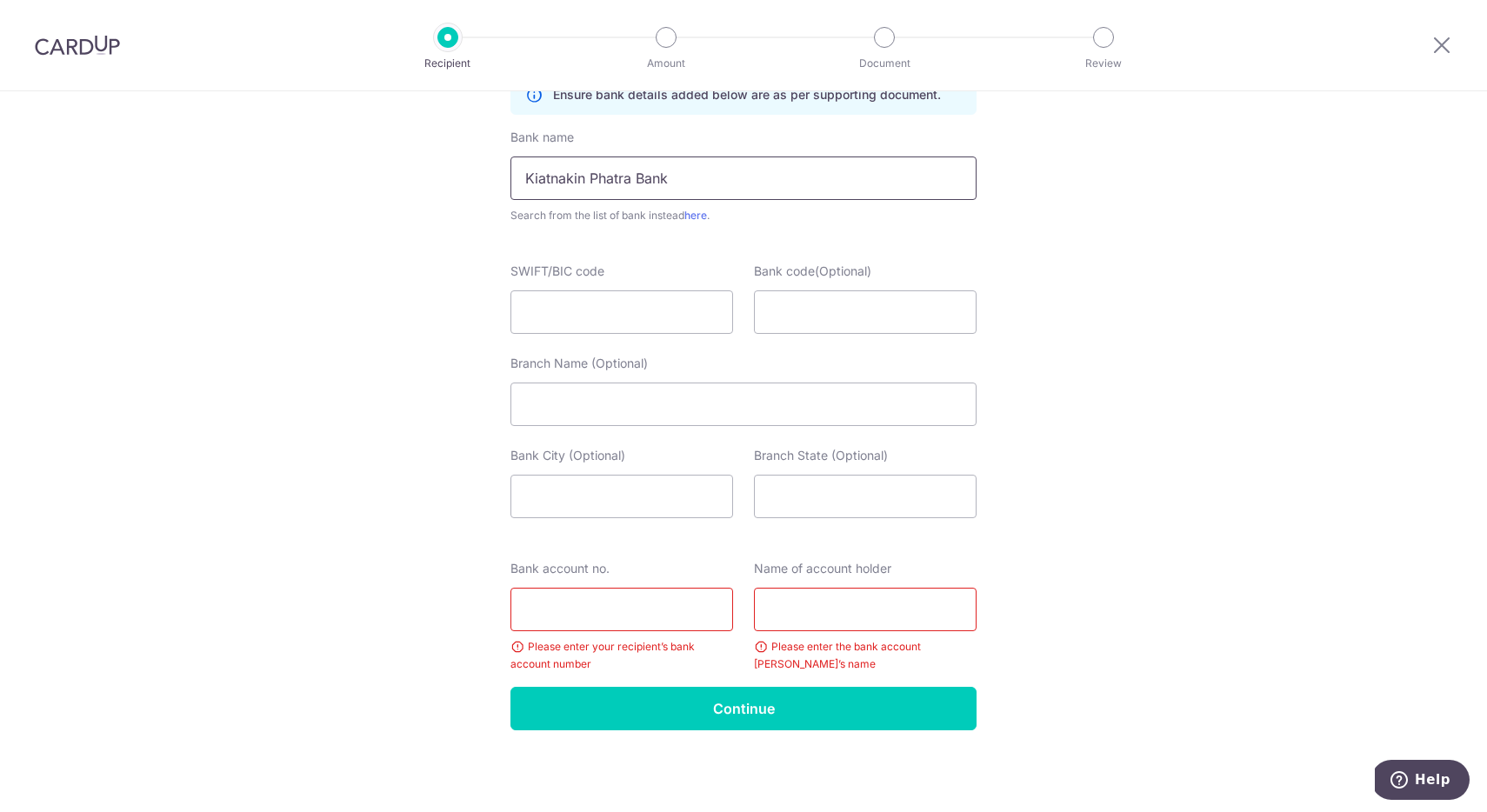
scroll to position [1131, 0]
type input "Kiatnakin Phatra Bank"
click at [645, 617] on input "Bank account no." at bounding box center [622, 609] width 223 height 43
paste input "20-0195009-2"
click at [608, 609] on input "20-0195009-2" at bounding box center [622, 609] width 223 height 43
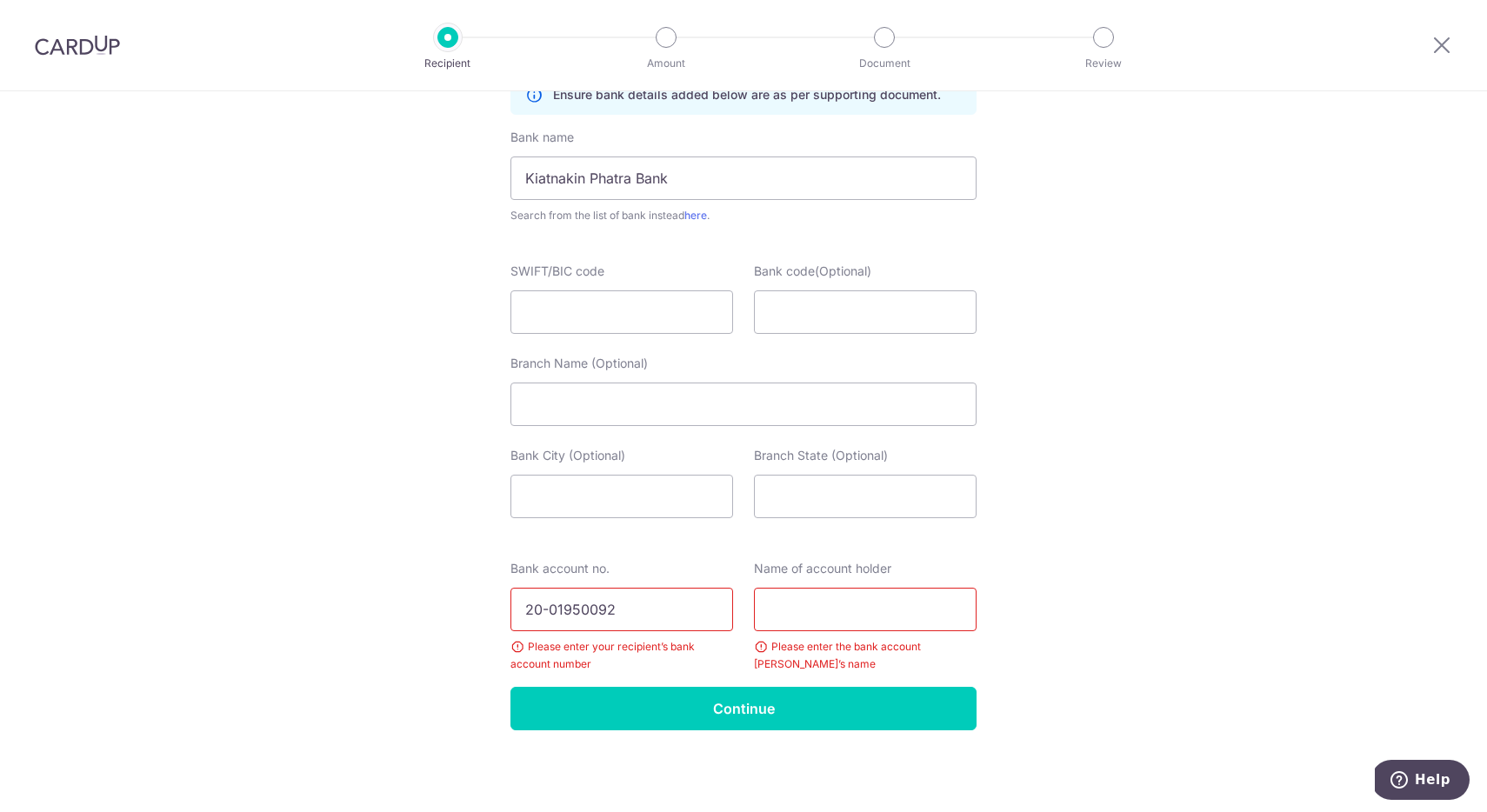
click at [545, 610] on input "20-01950092" at bounding box center [622, 609] width 223 height 43
type input "2001950092"
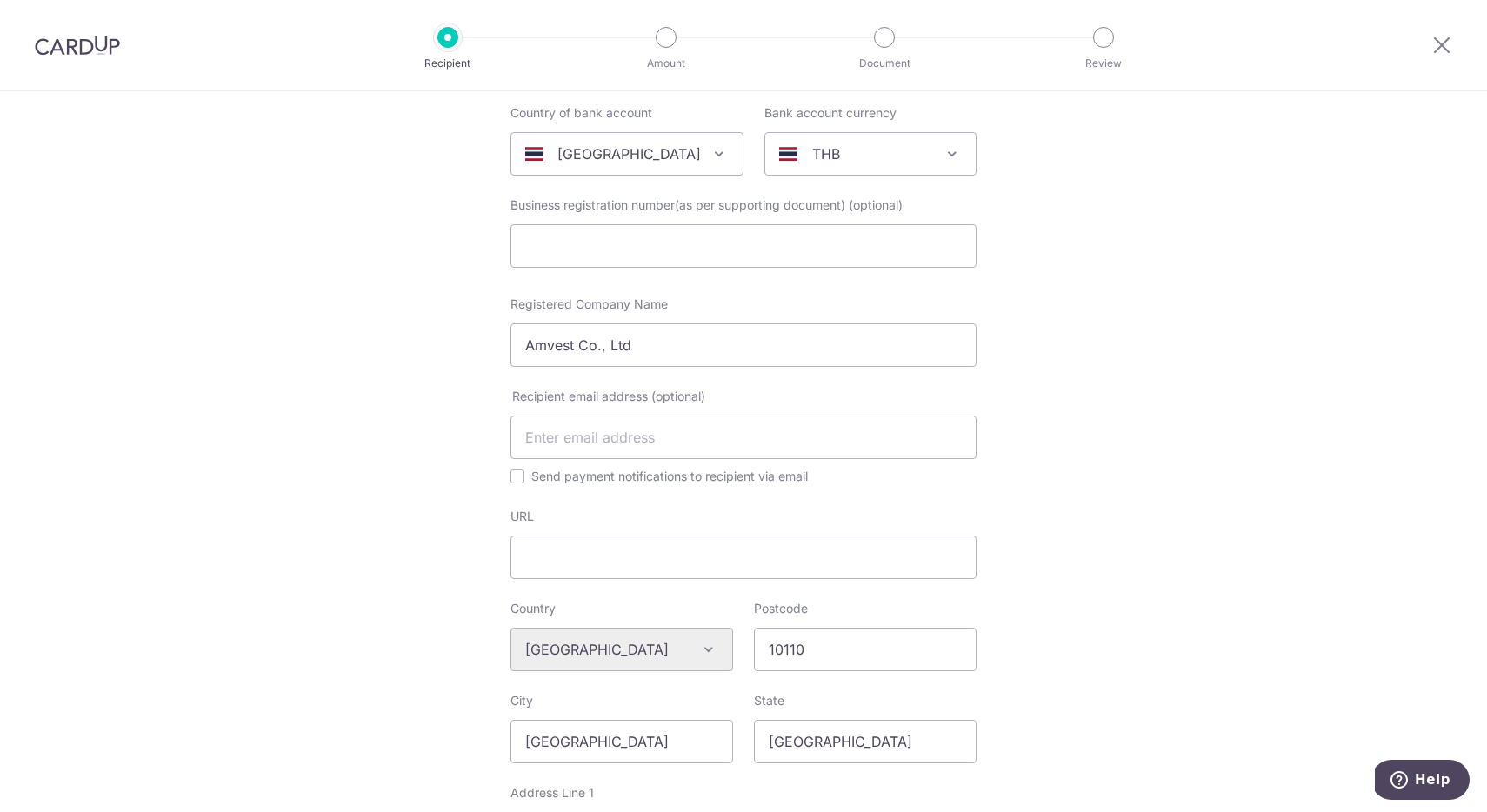
scroll to position [85, 0]
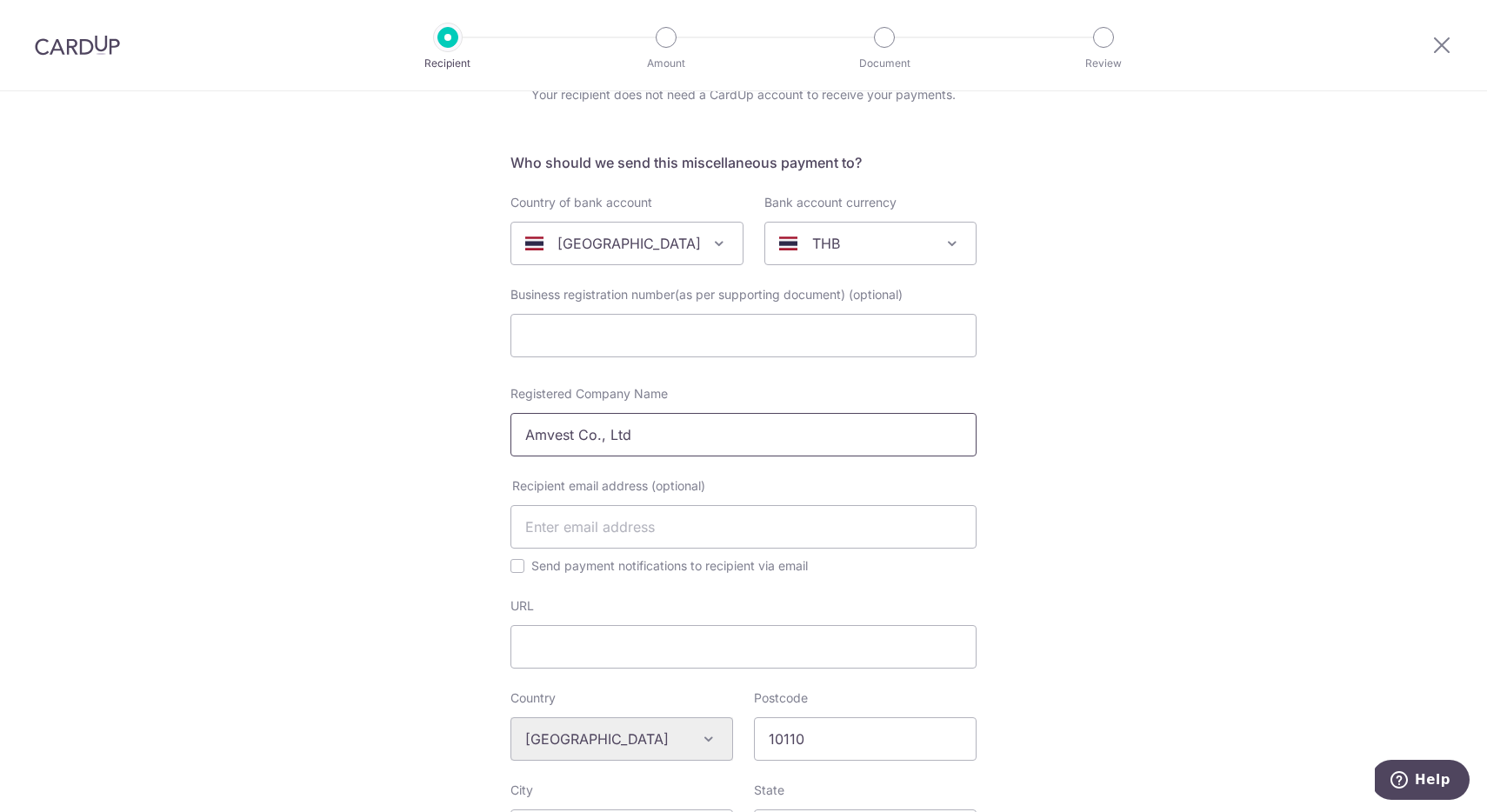
drag, startPoint x: 691, startPoint y: 444, endPoint x: 688, endPoint y: 384, distance: 60.1
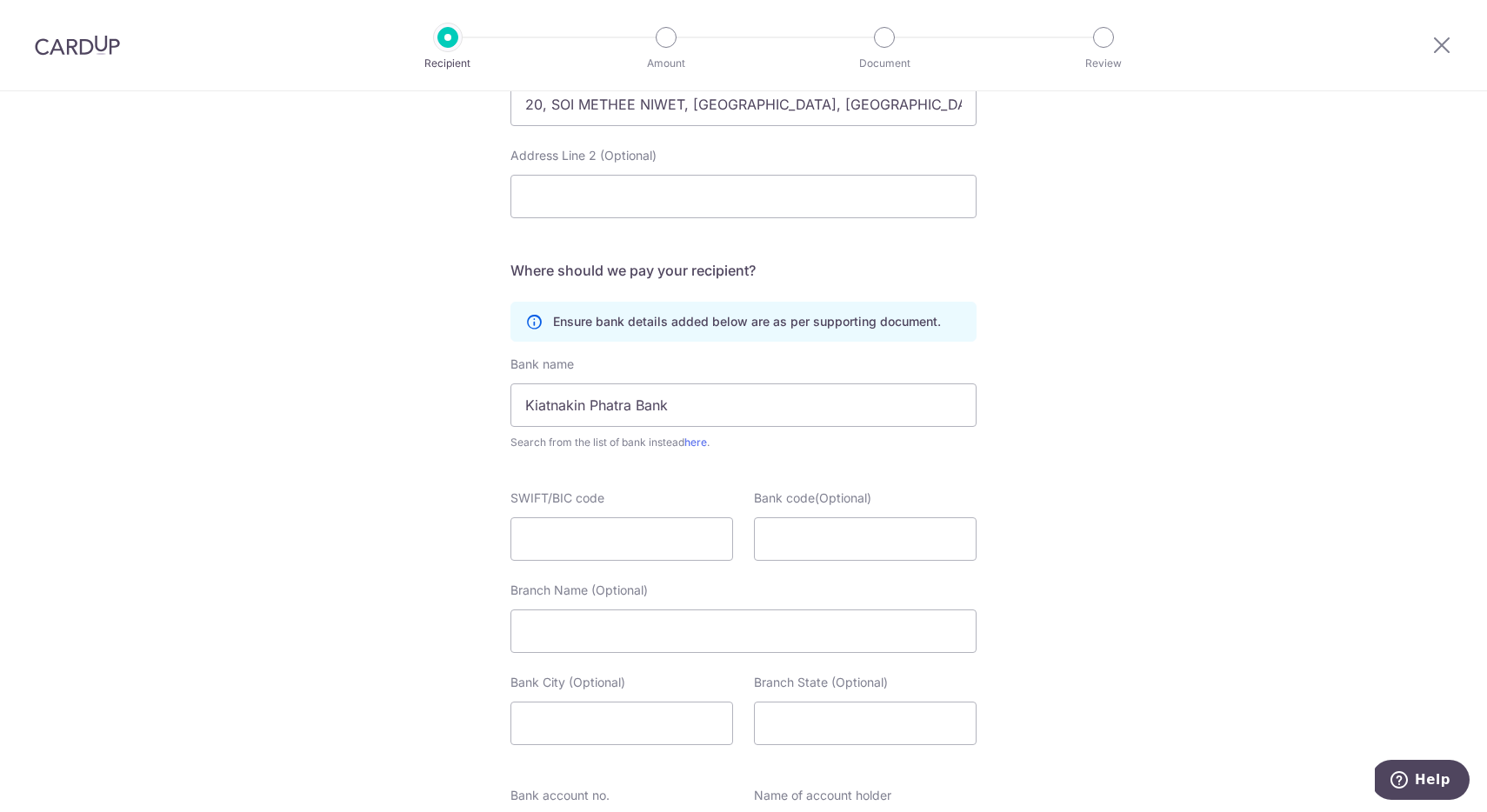
scroll to position [1131, 0]
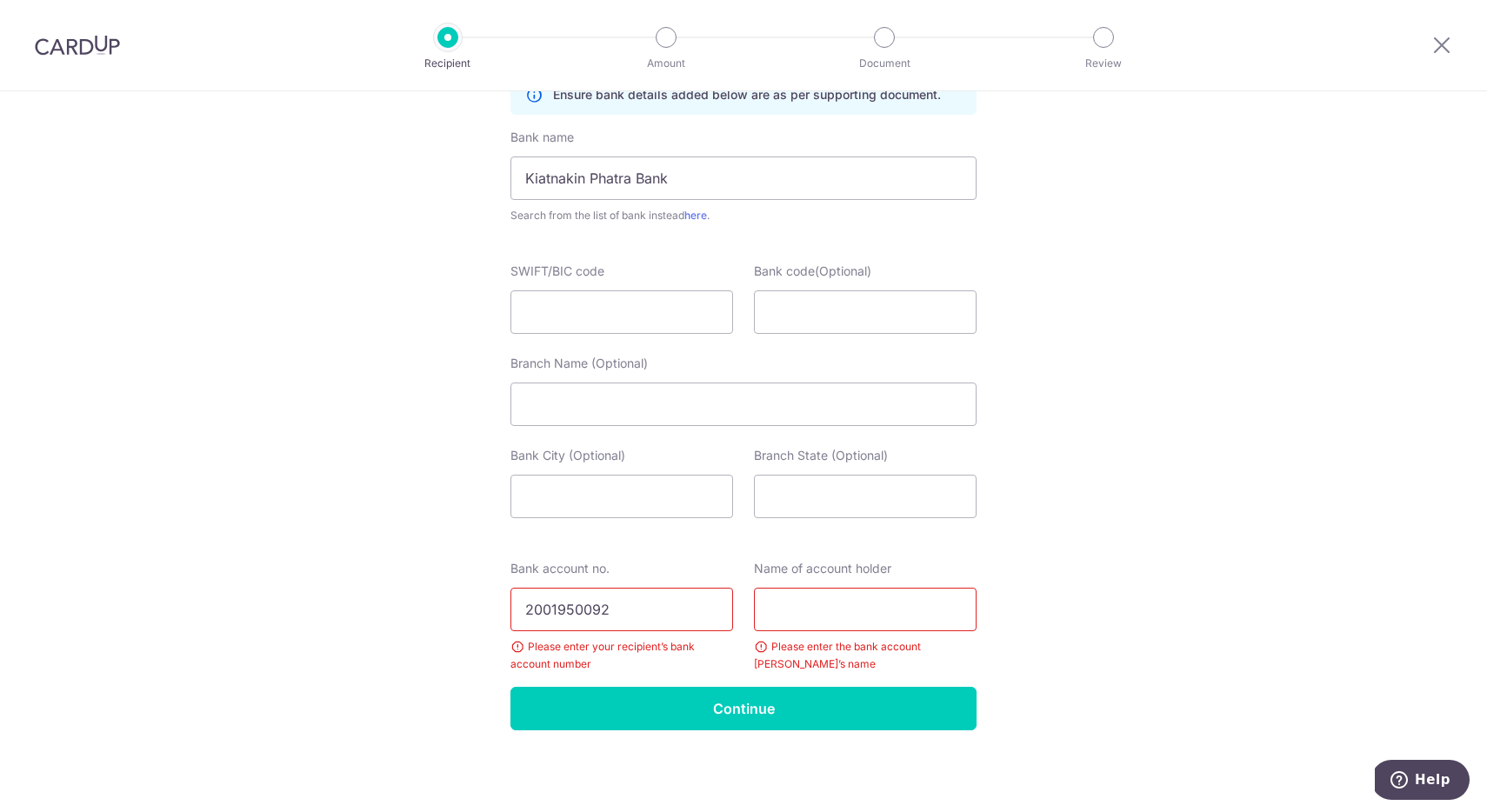
click at [869, 616] on input "text" at bounding box center [865, 609] width 223 height 43
paste input "Amvest Co., Ltd"
type input "Amvest Co., Ltd"
drag, startPoint x: 709, startPoint y: 184, endPoint x: 704, endPoint y: 150, distance: 34.4
click at [704, 150] on div "Bank name Kiatnakin Phatra Bank Search from the list of bank instead here ." at bounding box center [744, 177] width 467 height 95
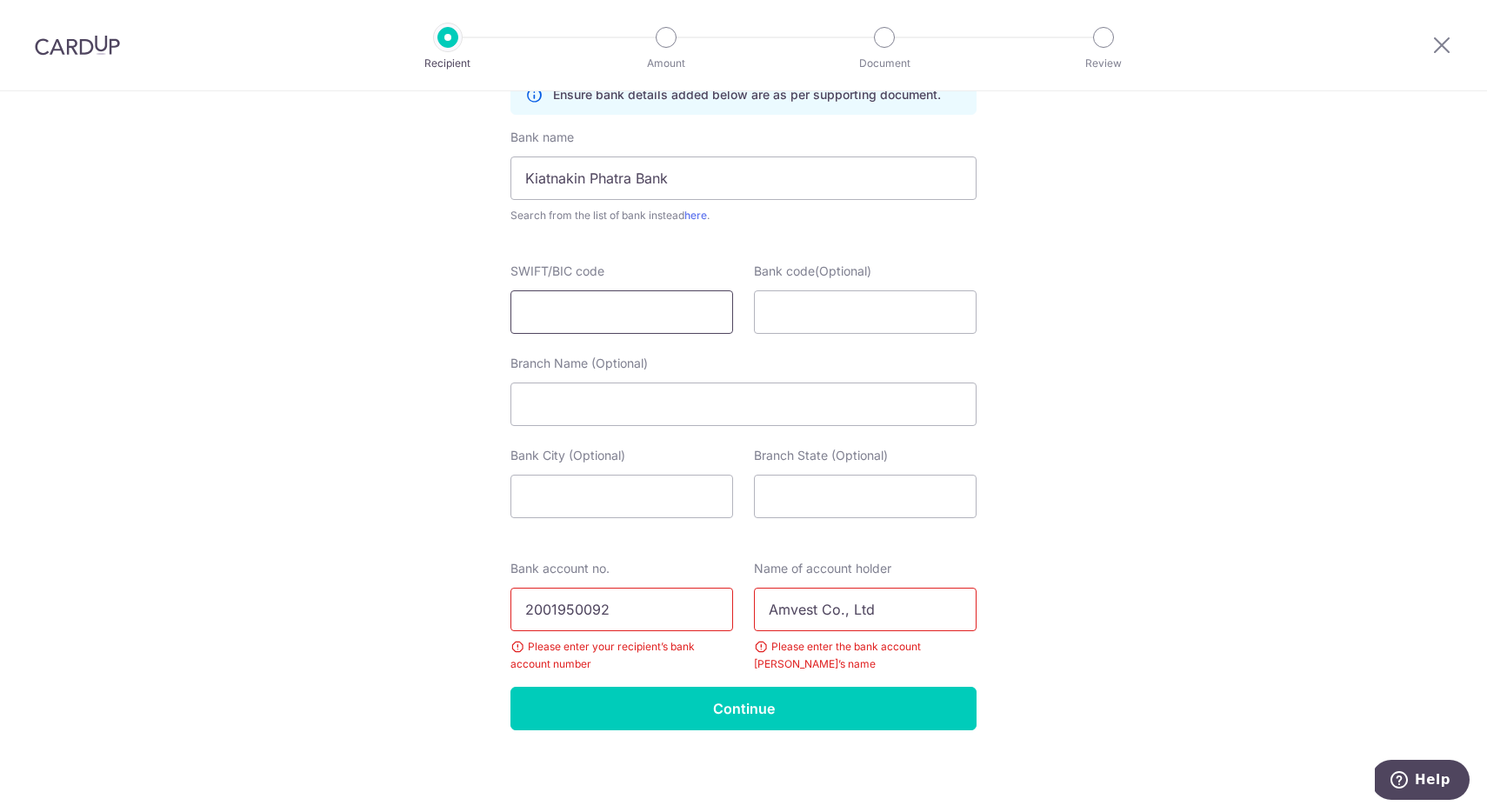
click at [631, 306] on input "SWIFT/BIC code" at bounding box center [622, 312] width 223 height 43
paste input "KKPBTHBKXXX"
type input "KKPBTHBKXXX"
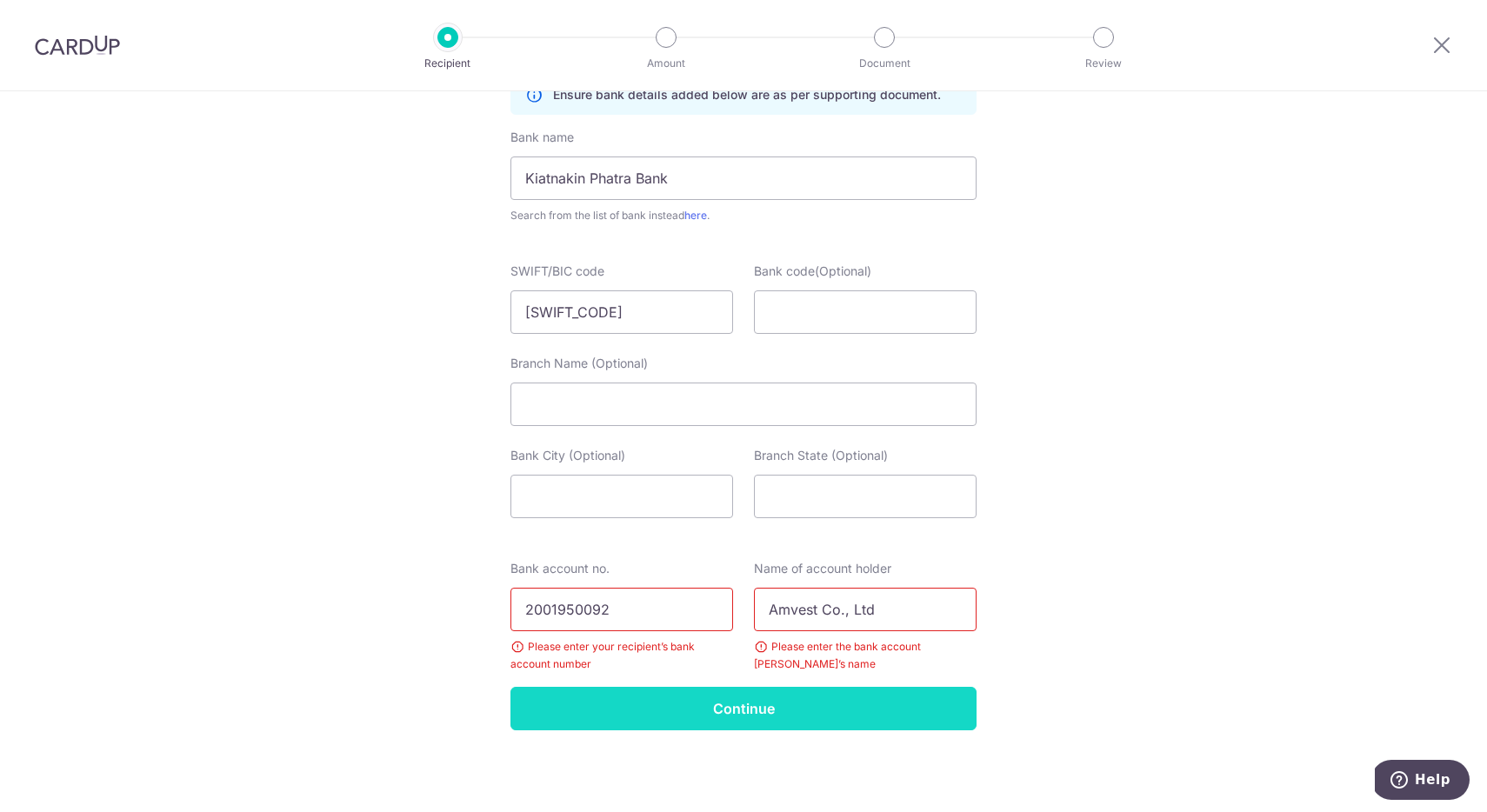
click at [793, 715] on input "Continue" at bounding box center [744, 708] width 467 height 43
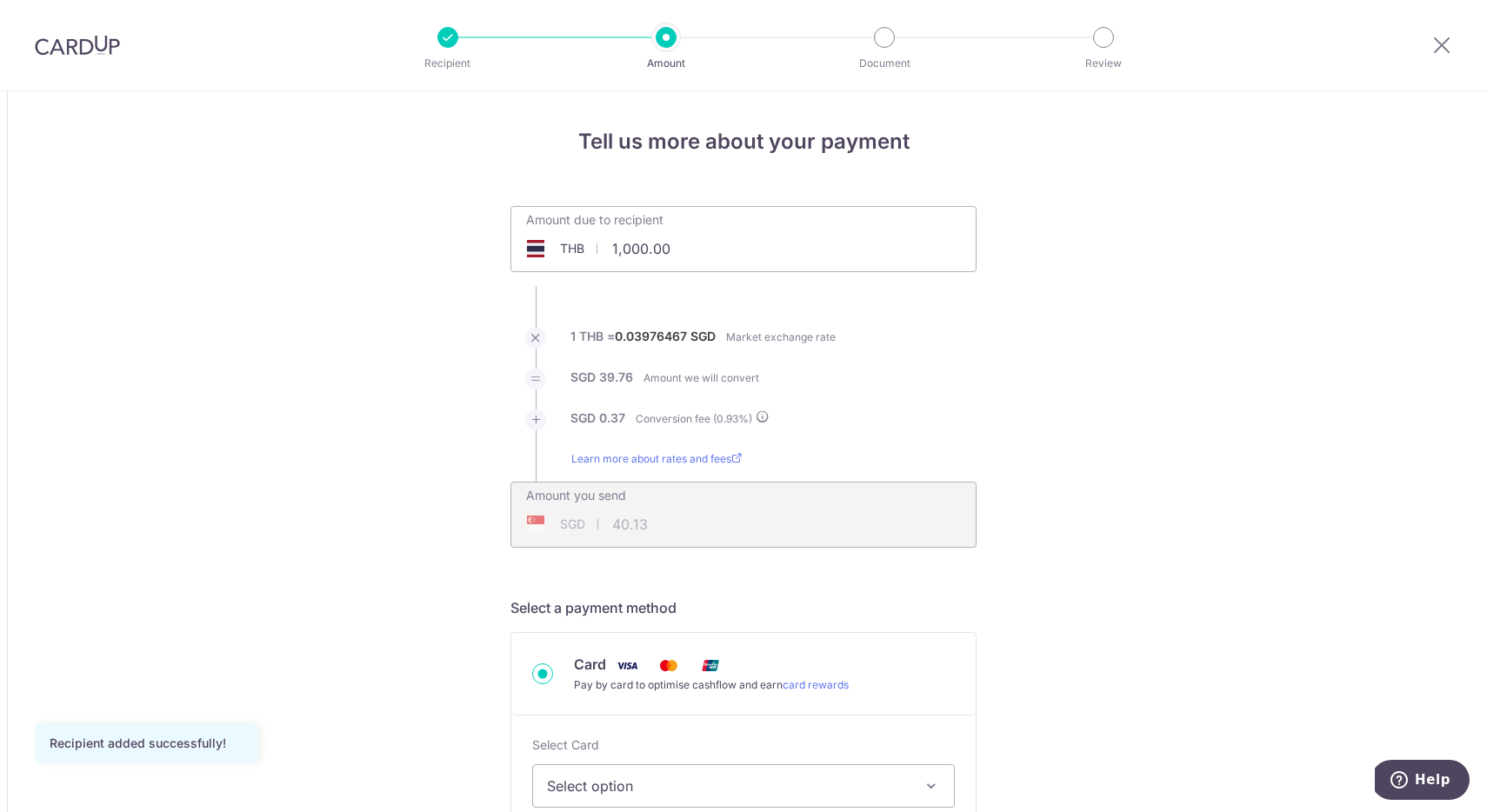
click at [649, 249] on input "1,000.00" at bounding box center [646, 248] width 269 height 40
drag, startPoint x: 707, startPoint y: 251, endPoint x: 698, endPoint y: 231, distance: 21.9
click at [698, 231] on input "1,000.00" at bounding box center [646, 248] width 269 height 40
type input "49,999.00"
type input "2,006.44"
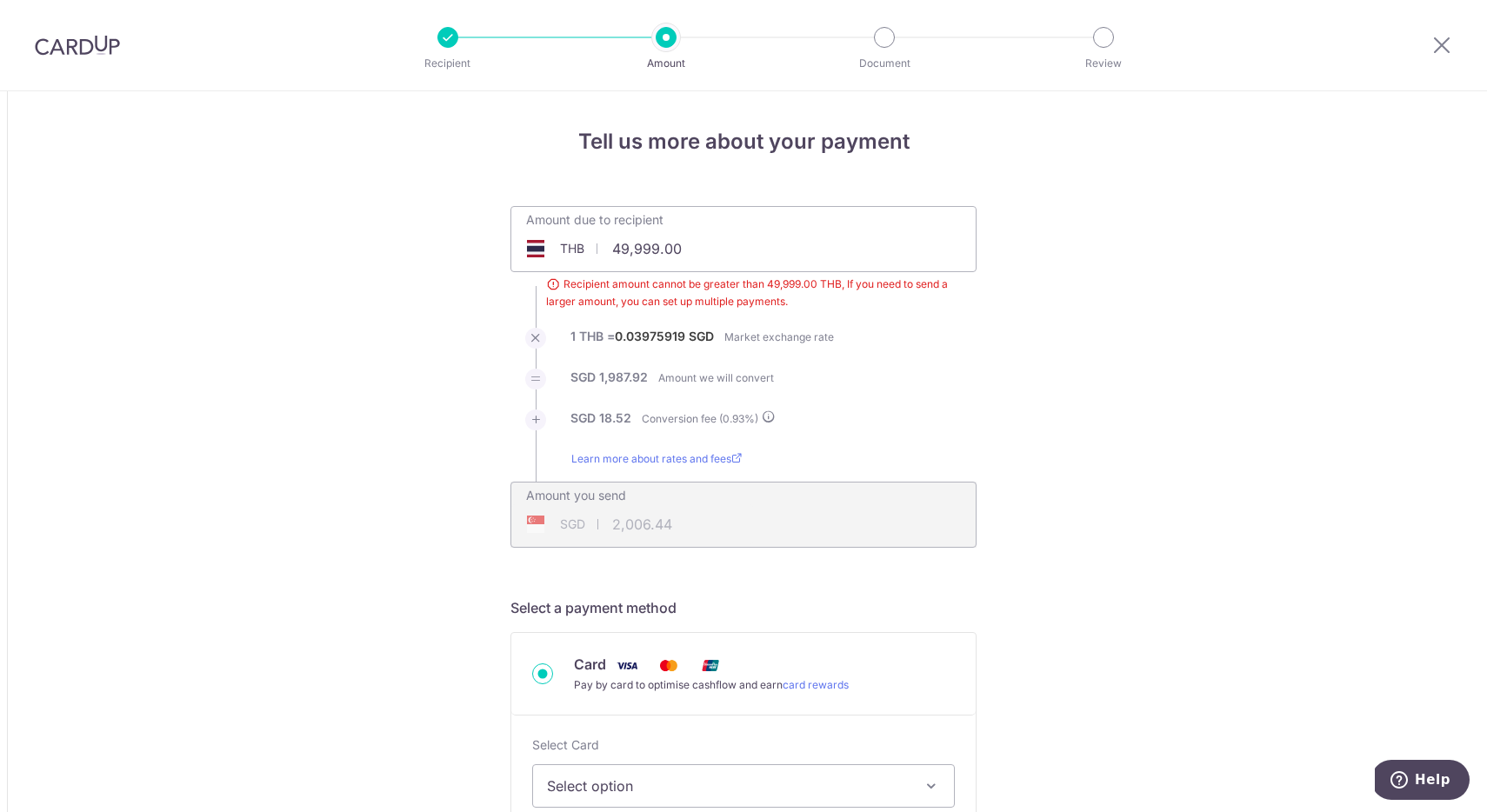
drag, startPoint x: 702, startPoint y: 262, endPoint x: 702, endPoint y: 209, distance: 53.0
click at [702, 209] on div "Amount due to recipient THB 49,999.00 49999 Recipient amount cannot be greater …" at bounding box center [744, 227] width 465 height 41
type input "49,000.00"
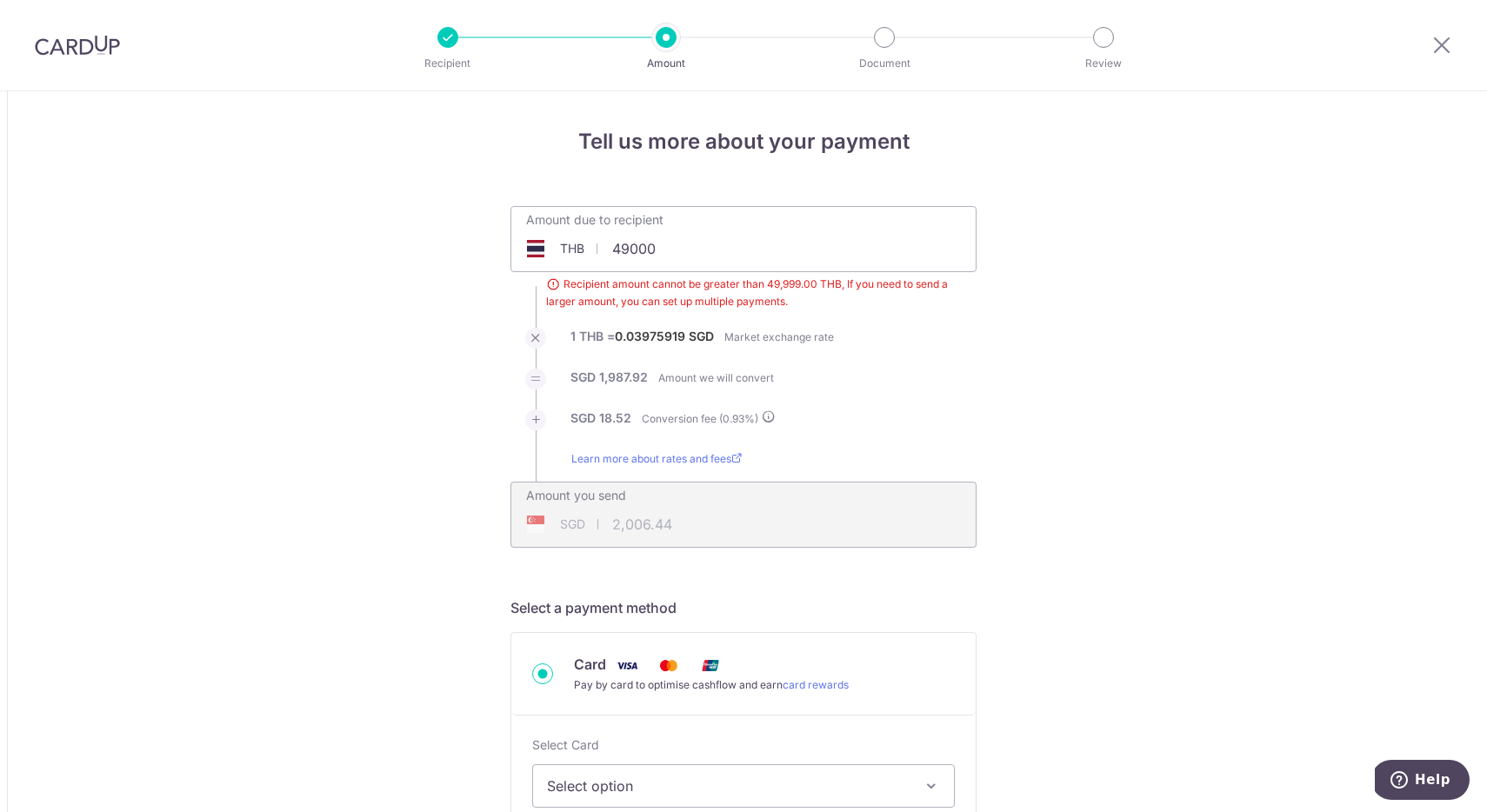
type input "1,966.37"
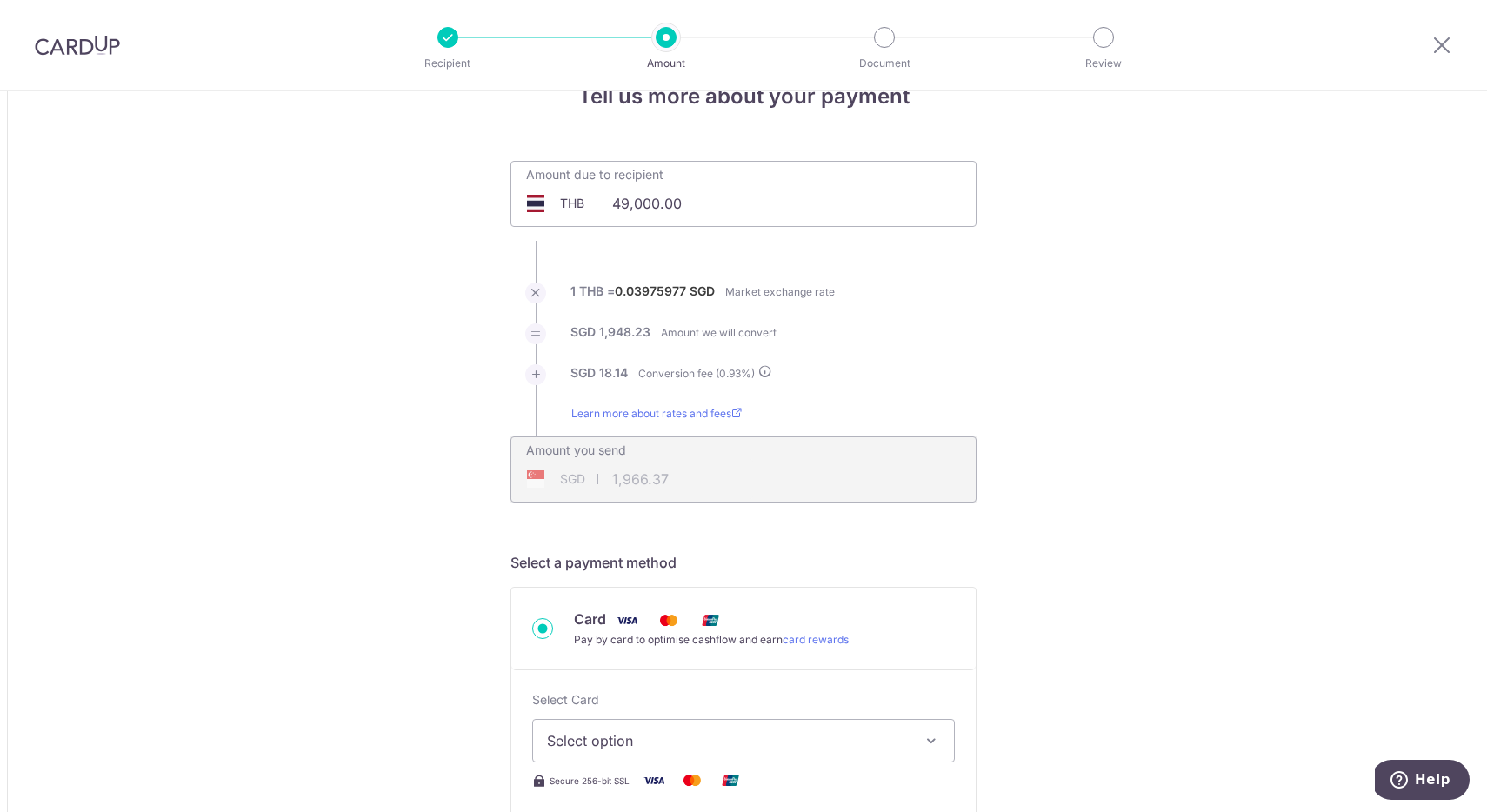
scroll to position [425, 0]
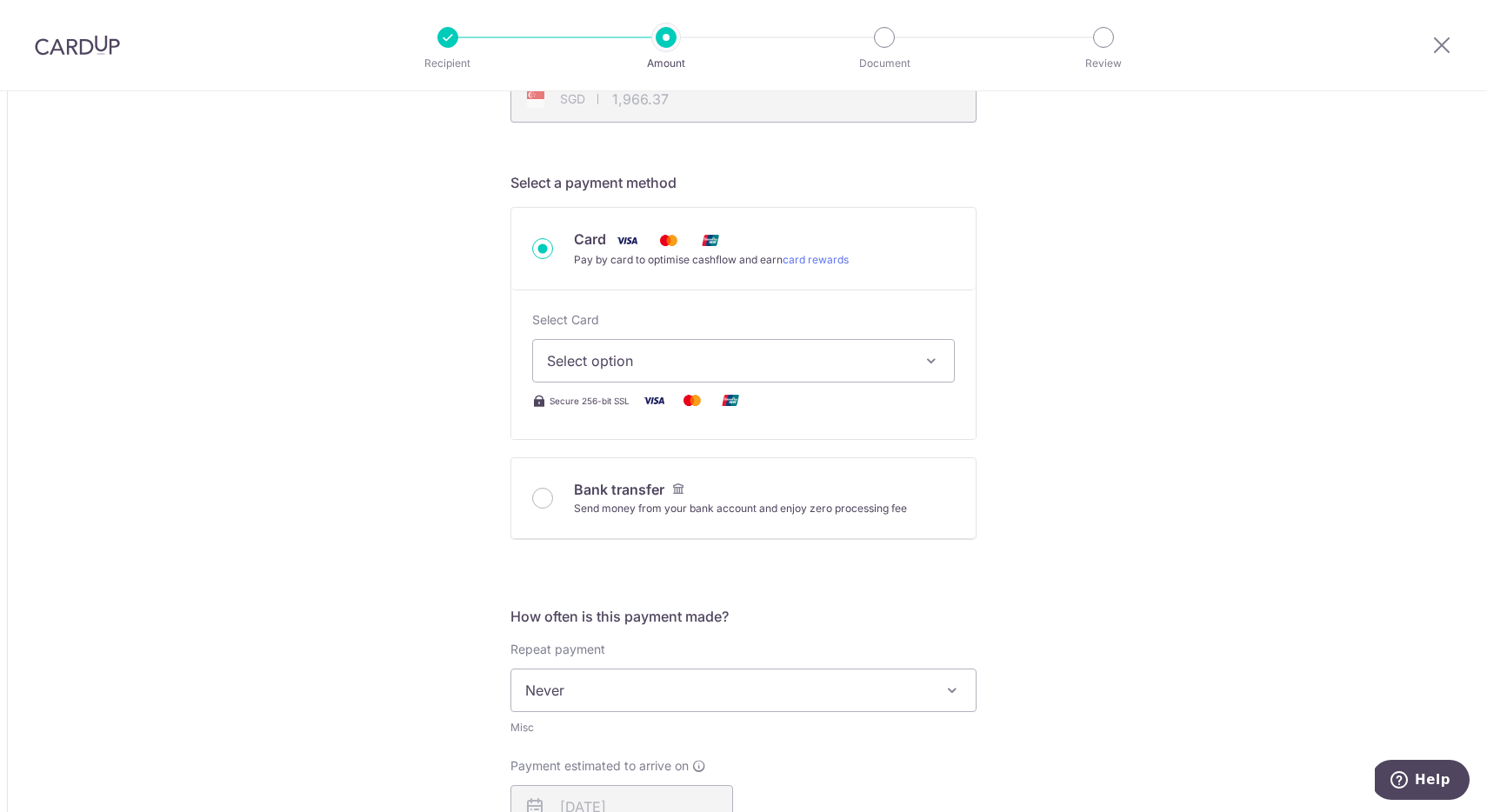
click at [854, 357] on span "Select option" at bounding box center [727, 361] width 361 height 21
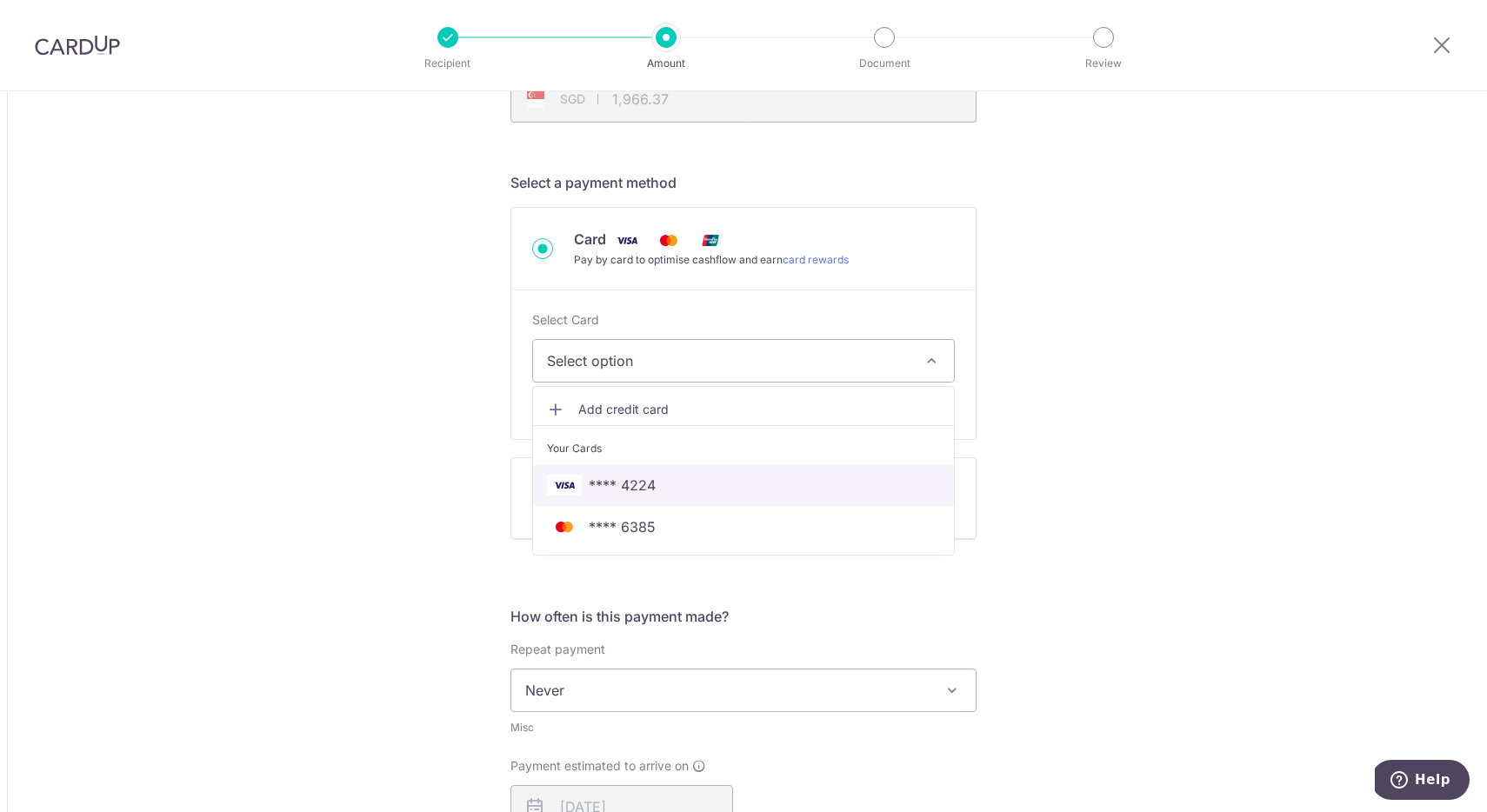
click at [632, 485] on span "**** 4224" at bounding box center [622, 485] width 67 height 21
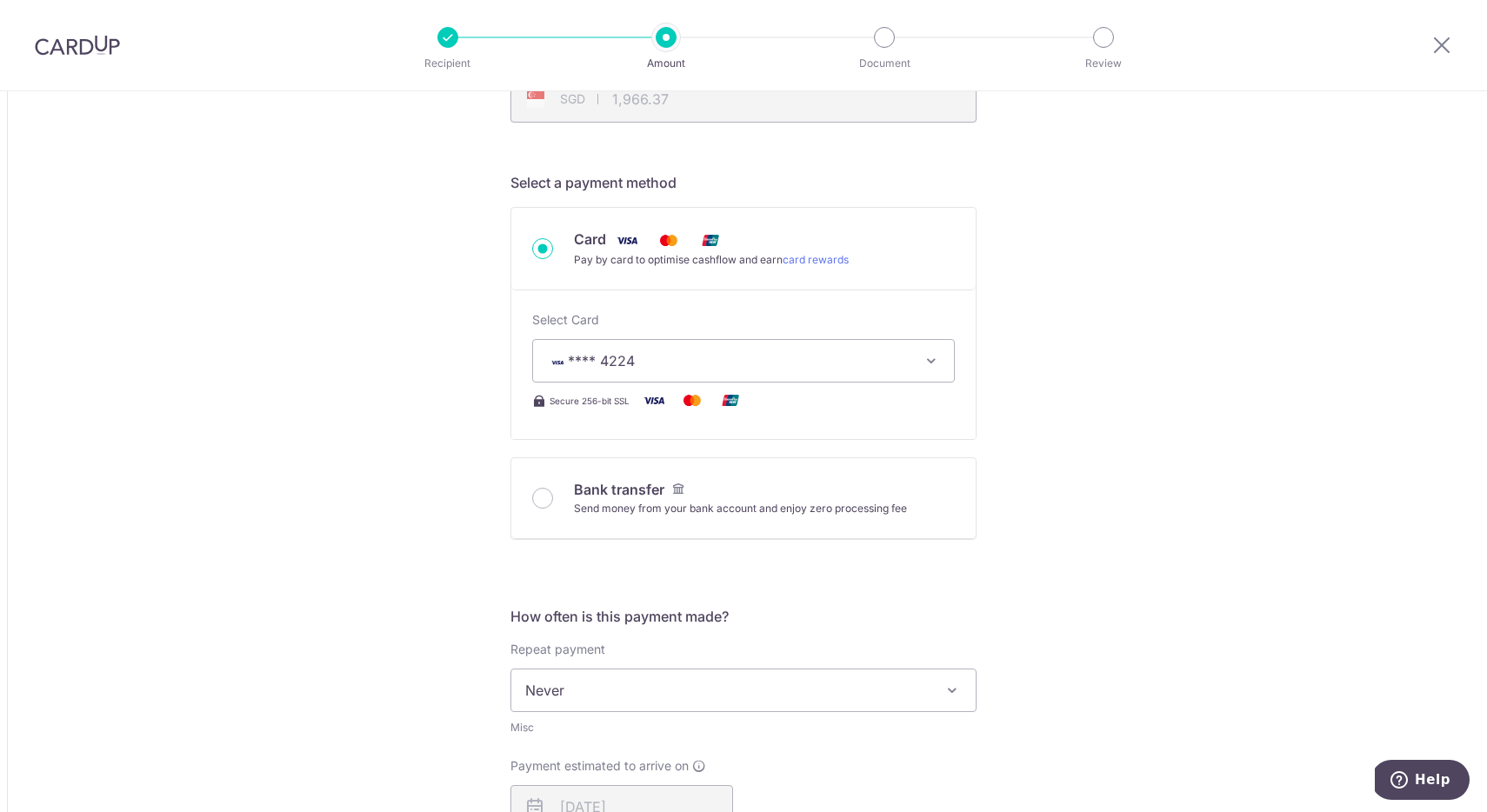
type input "49,000.00"
type input "1,966.40"
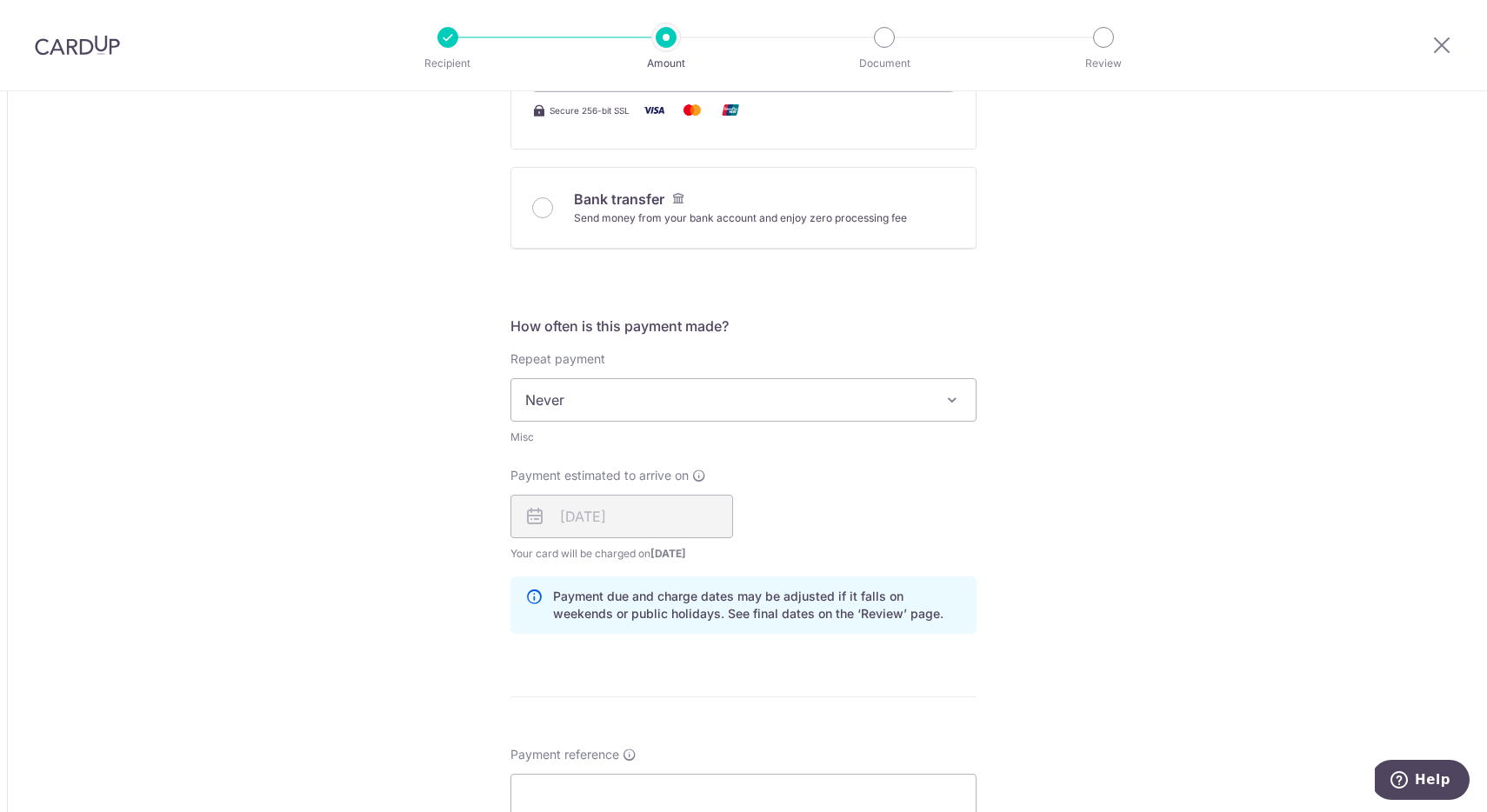
click at [725, 383] on span "Never" at bounding box center [744, 399] width 465 height 42
click at [380, 479] on div "Tell us more about your payment Amount due to recipient THB 49,000.00 49000 Rec…" at bounding box center [743, 401] width 1487 height 2053
click at [646, 520] on div "21/10/2025" at bounding box center [622, 516] width 223 height 43
click at [529, 501] on div "21/10/2025" at bounding box center [622, 516] width 223 height 43
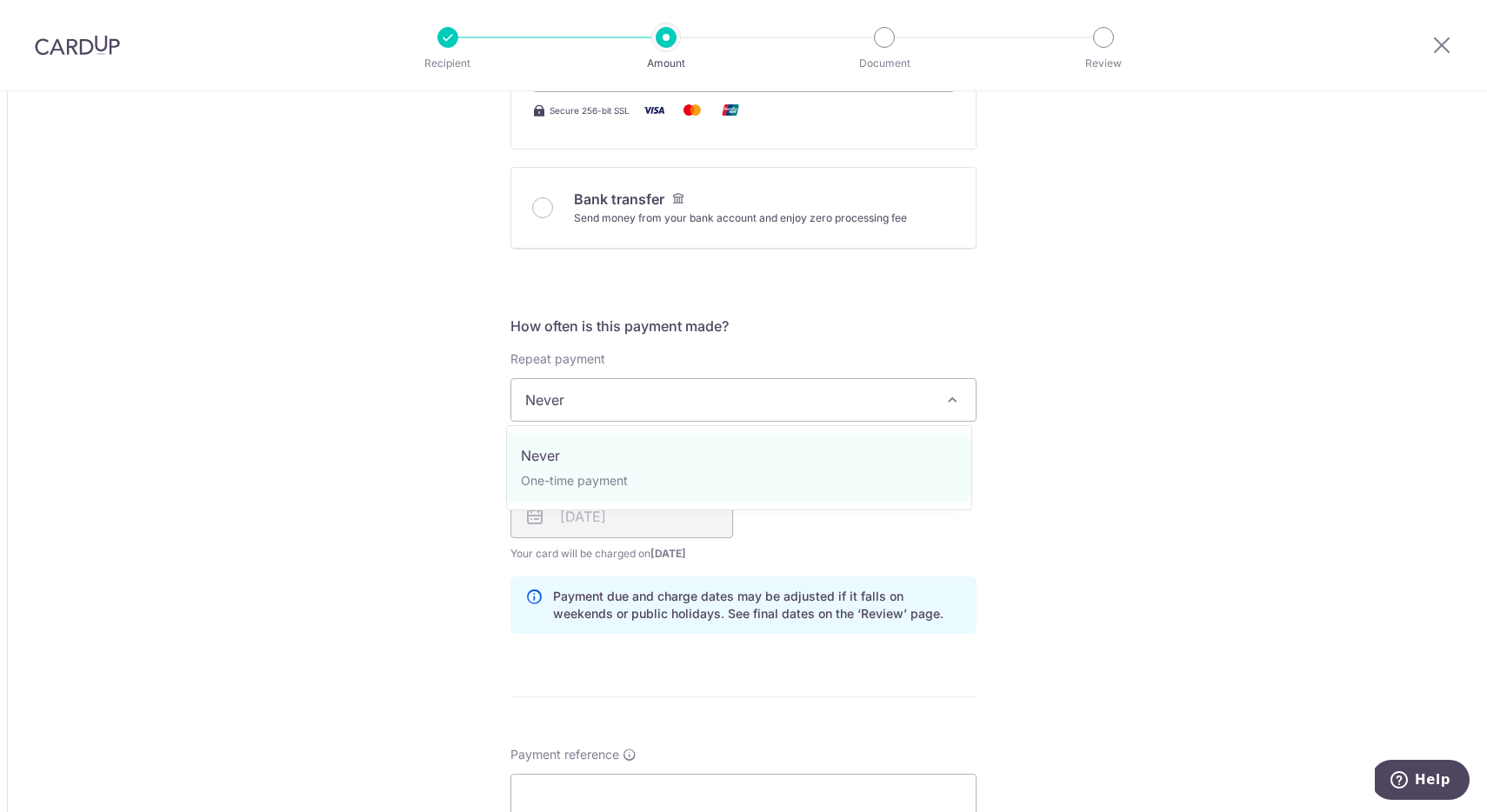
click at [695, 385] on span "Never" at bounding box center [744, 399] width 465 height 42
click at [1039, 400] on div "Tell us more about your payment Amount due to recipient THB 49,000.00 49000 Rec…" at bounding box center [743, 401] width 1487 height 2053
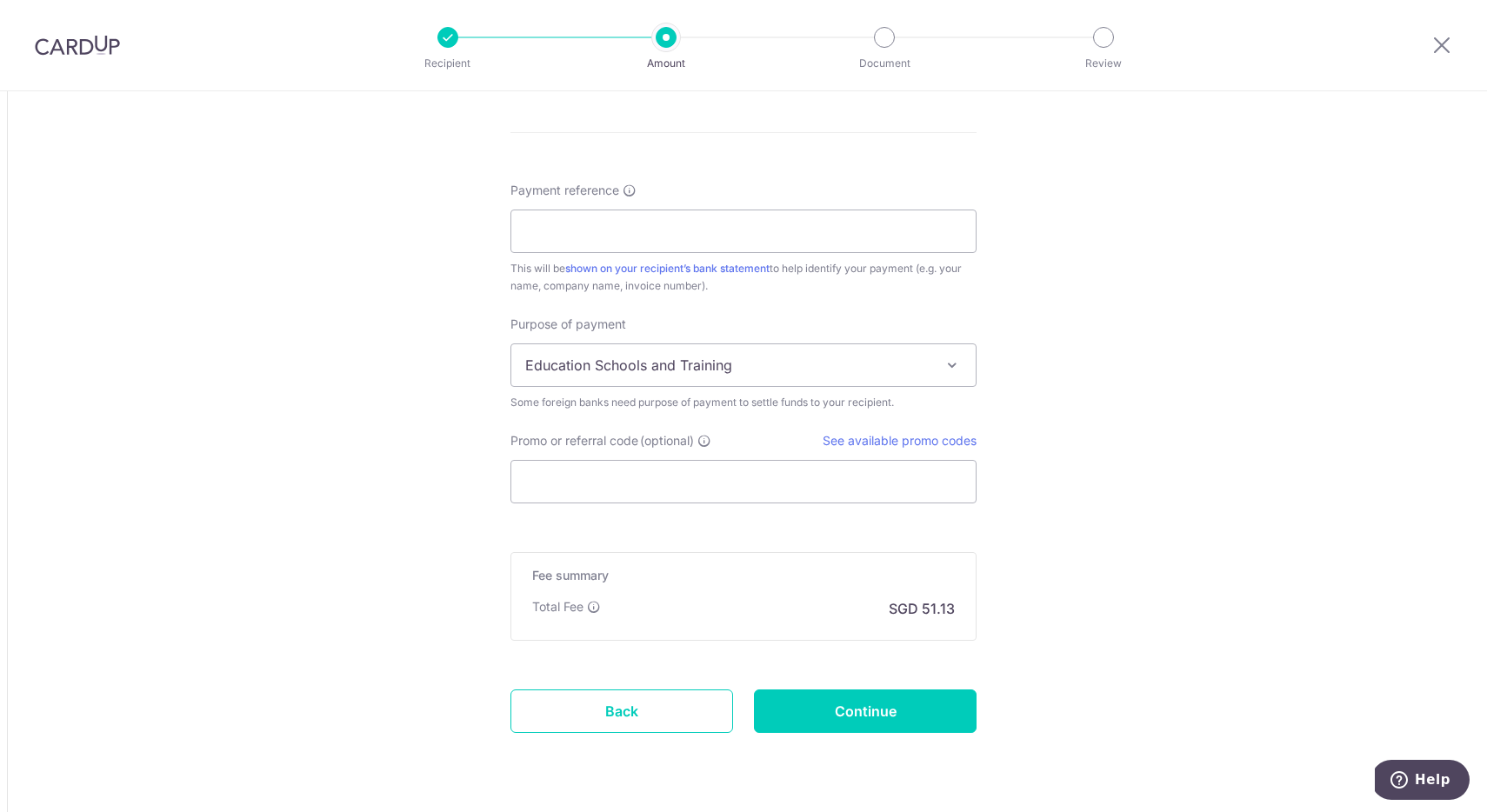
scroll to position [1270, 0]
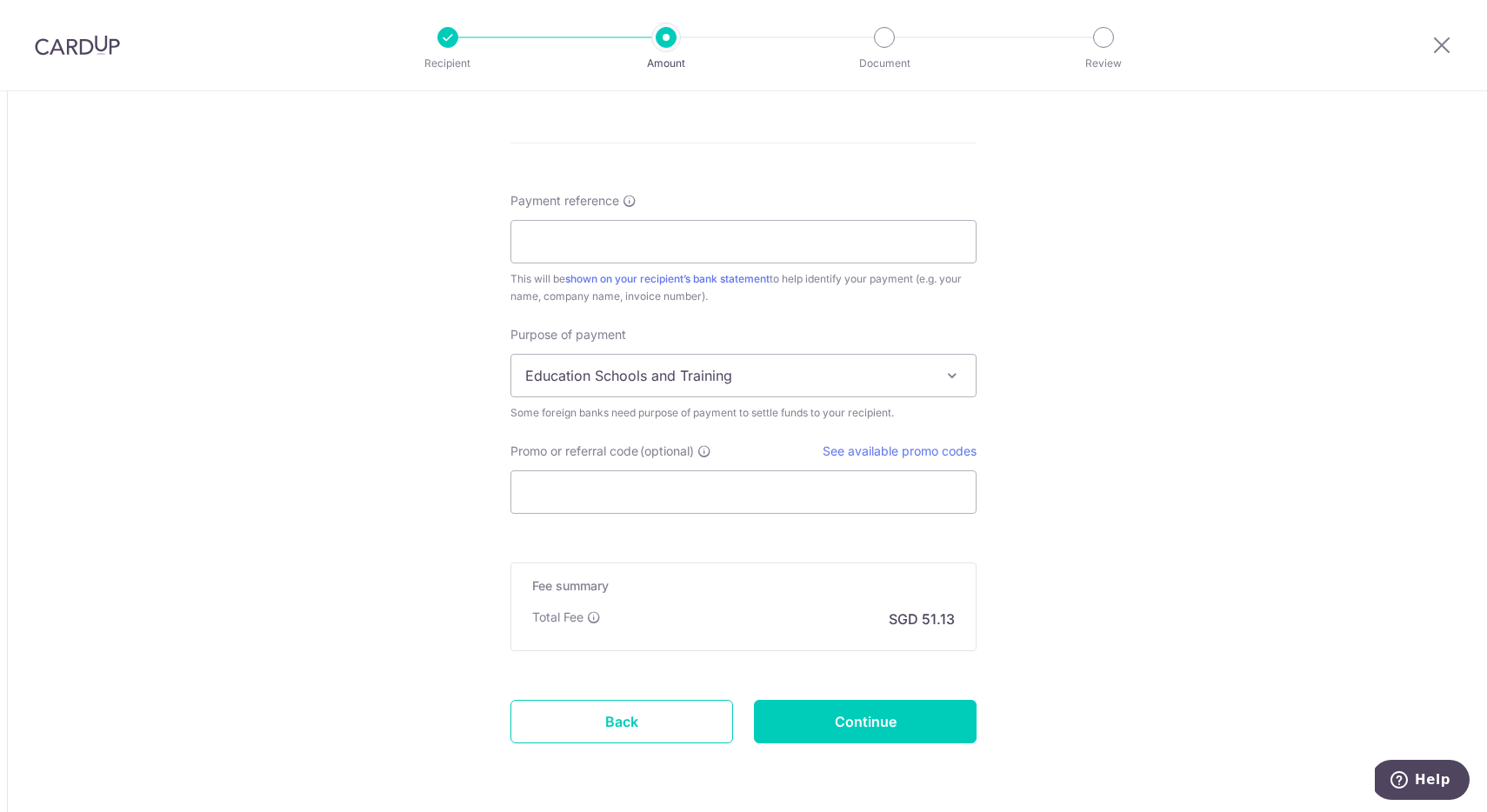
click at [881, 374] on span "Education Schools and Training" at bounding box center [744, 376] width 465 height 42
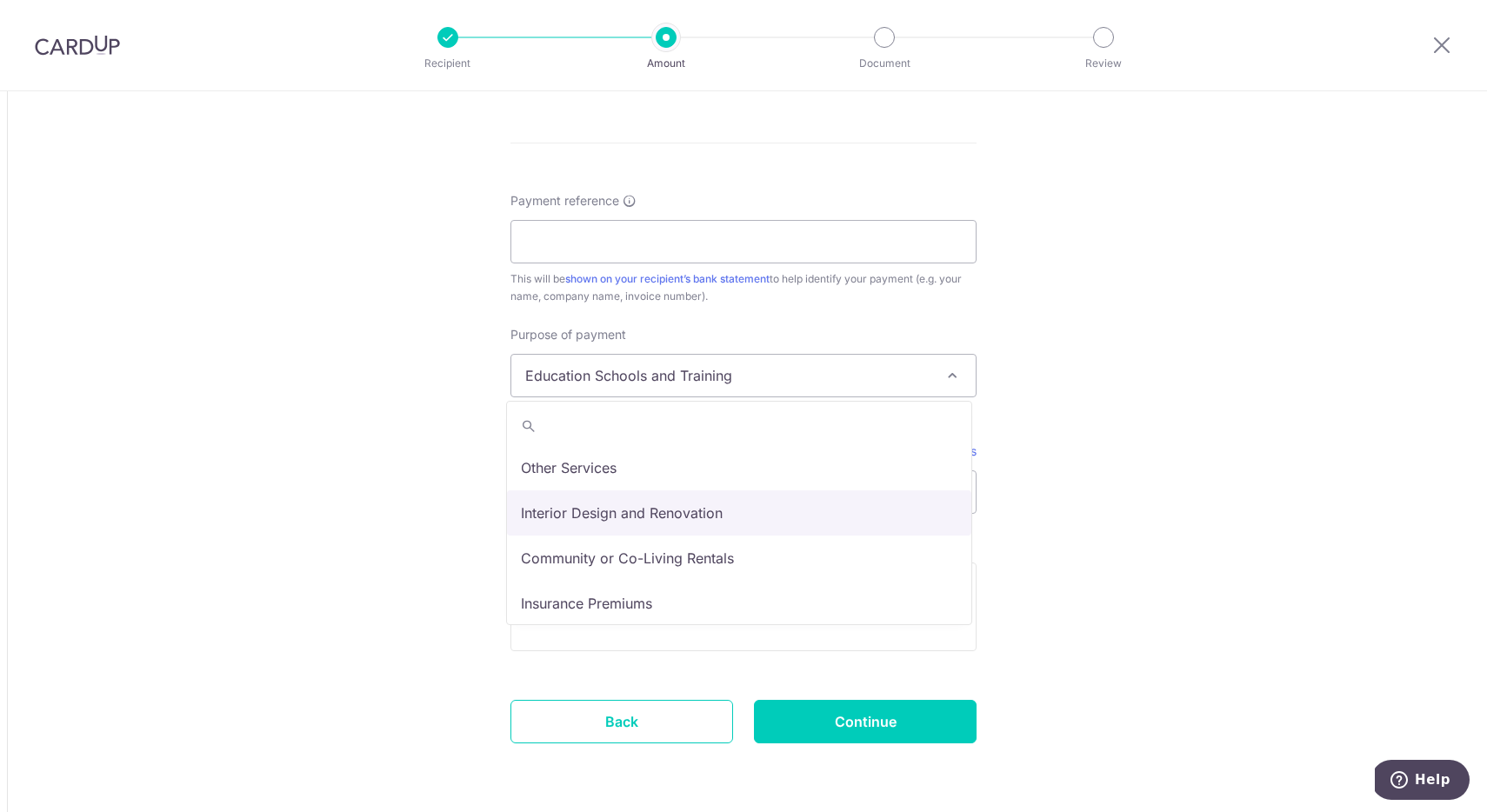
scroll to position [142, 0]
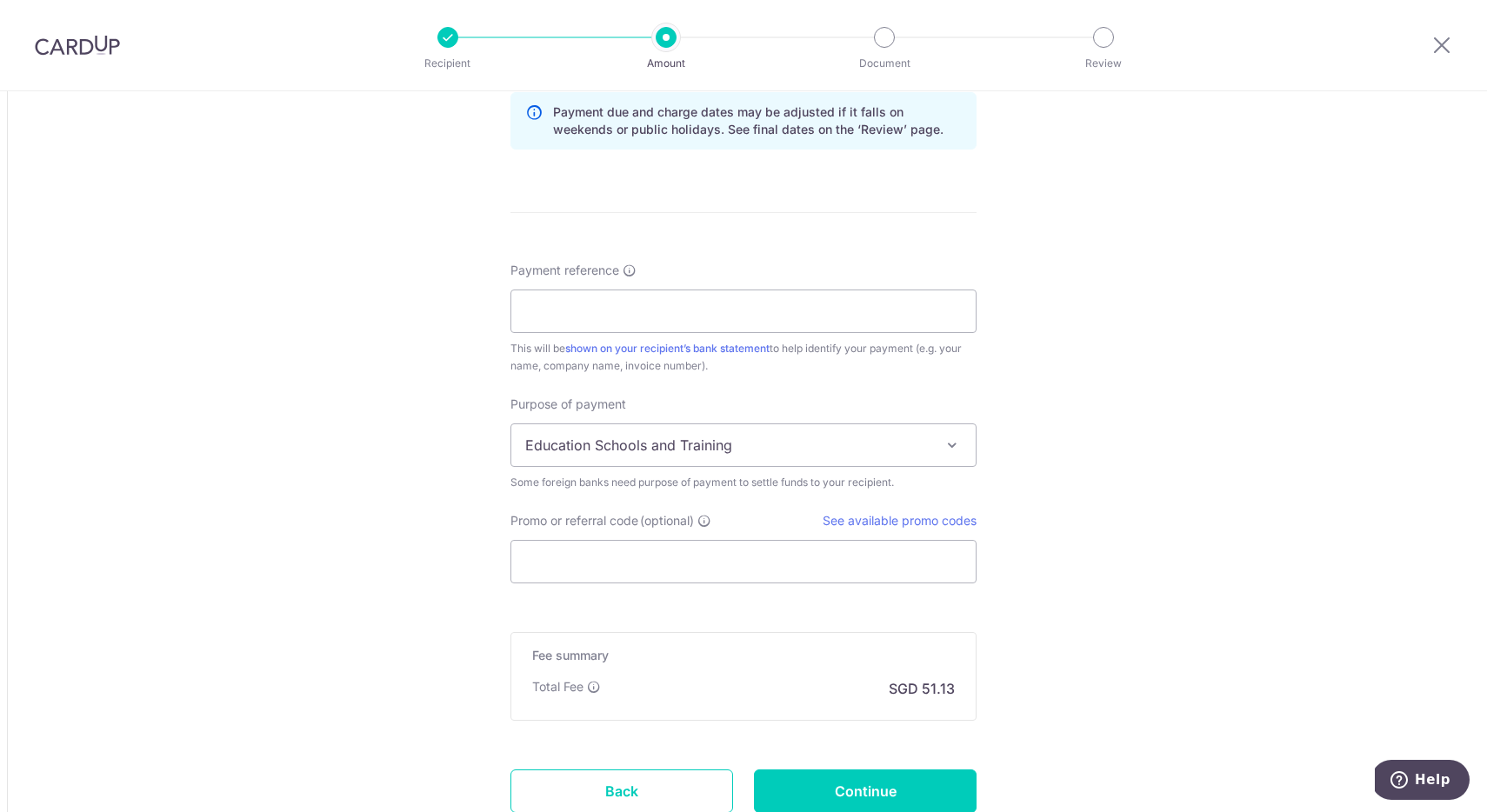
scroll to position [1201, 0]
click at [942, 443] on span at bounding box center [952, 444] width 21 height 21
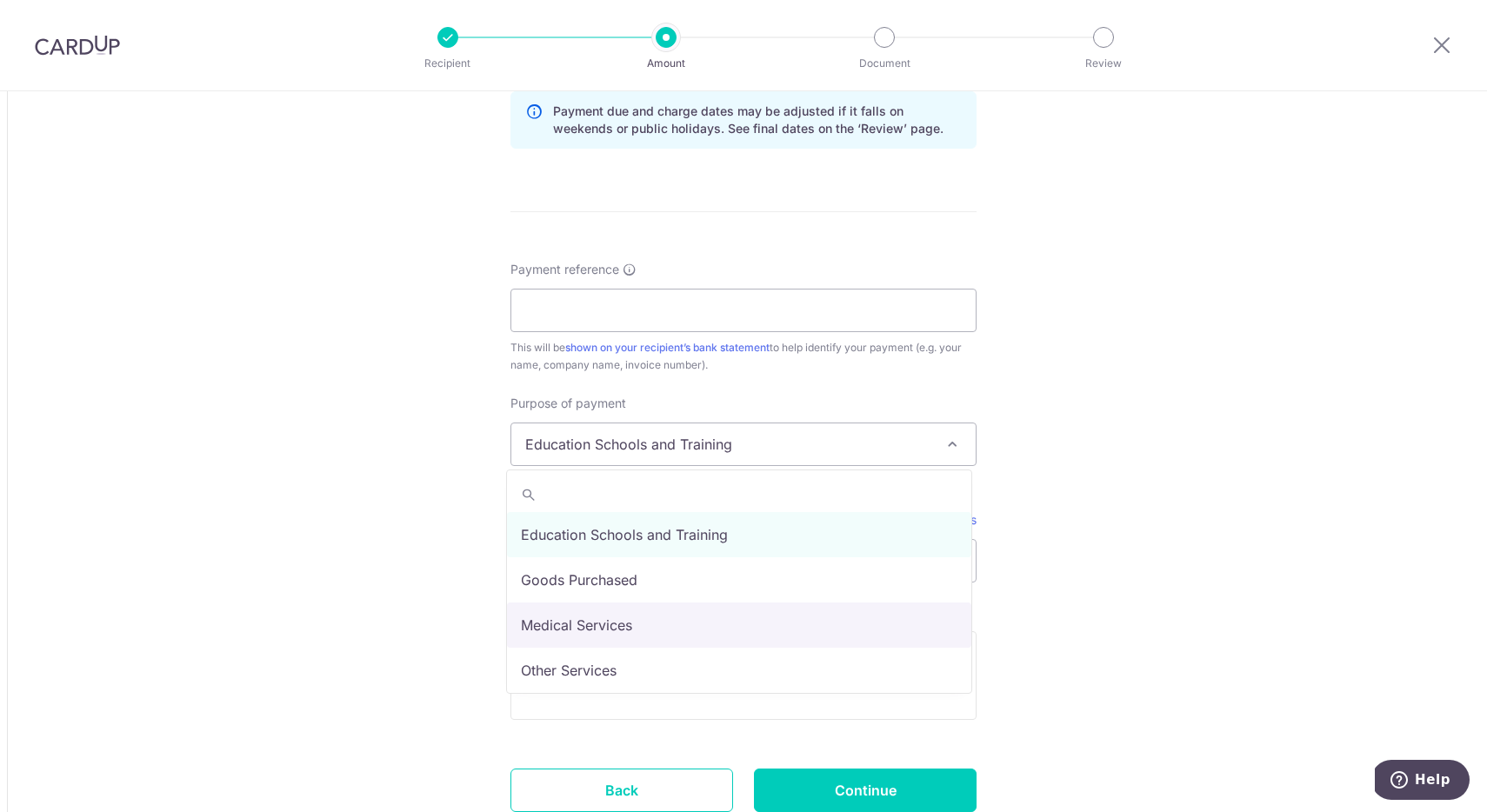
scroll to position [139, 0]
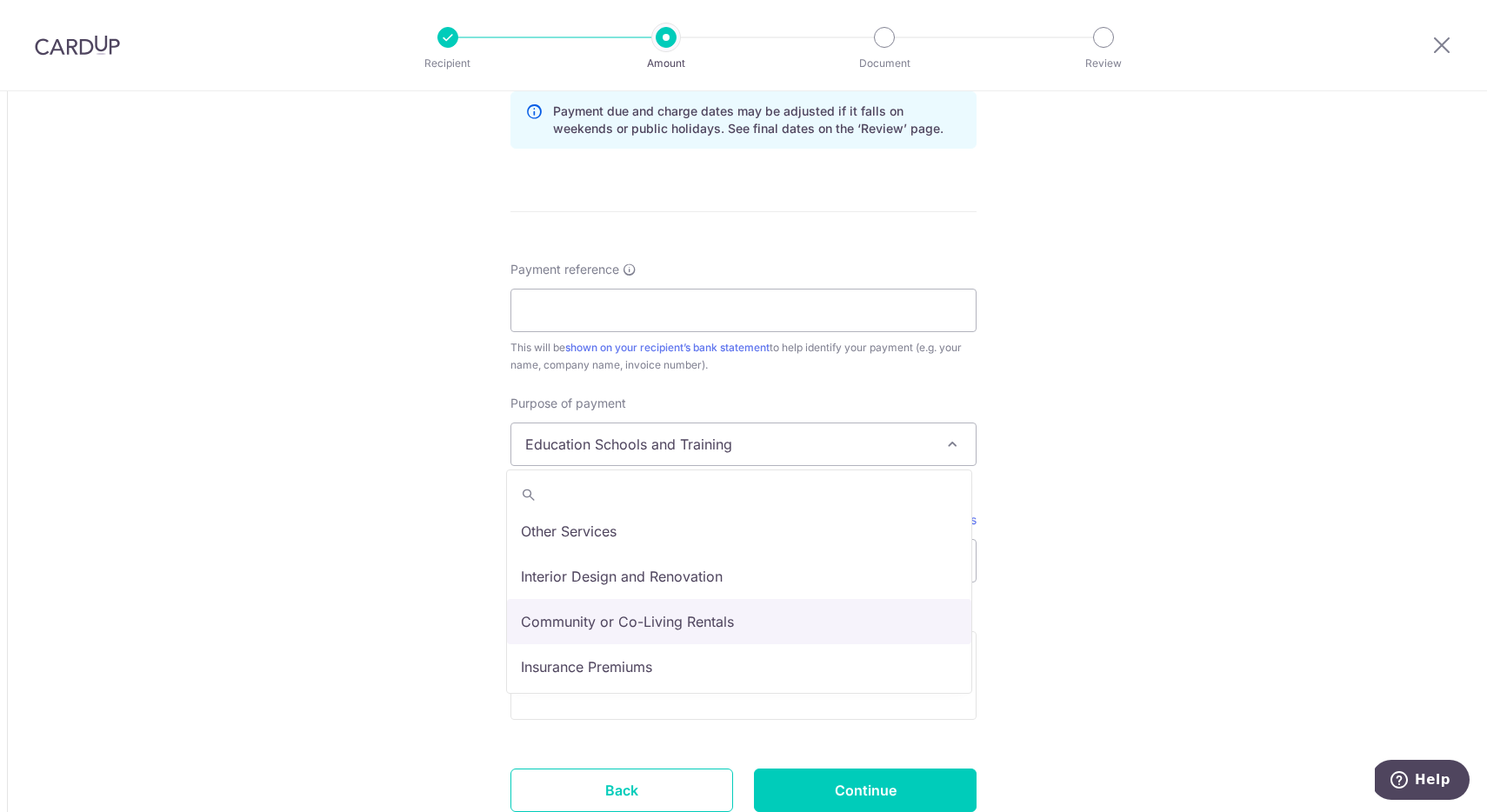
select select "Community or Co-Living Rentals"
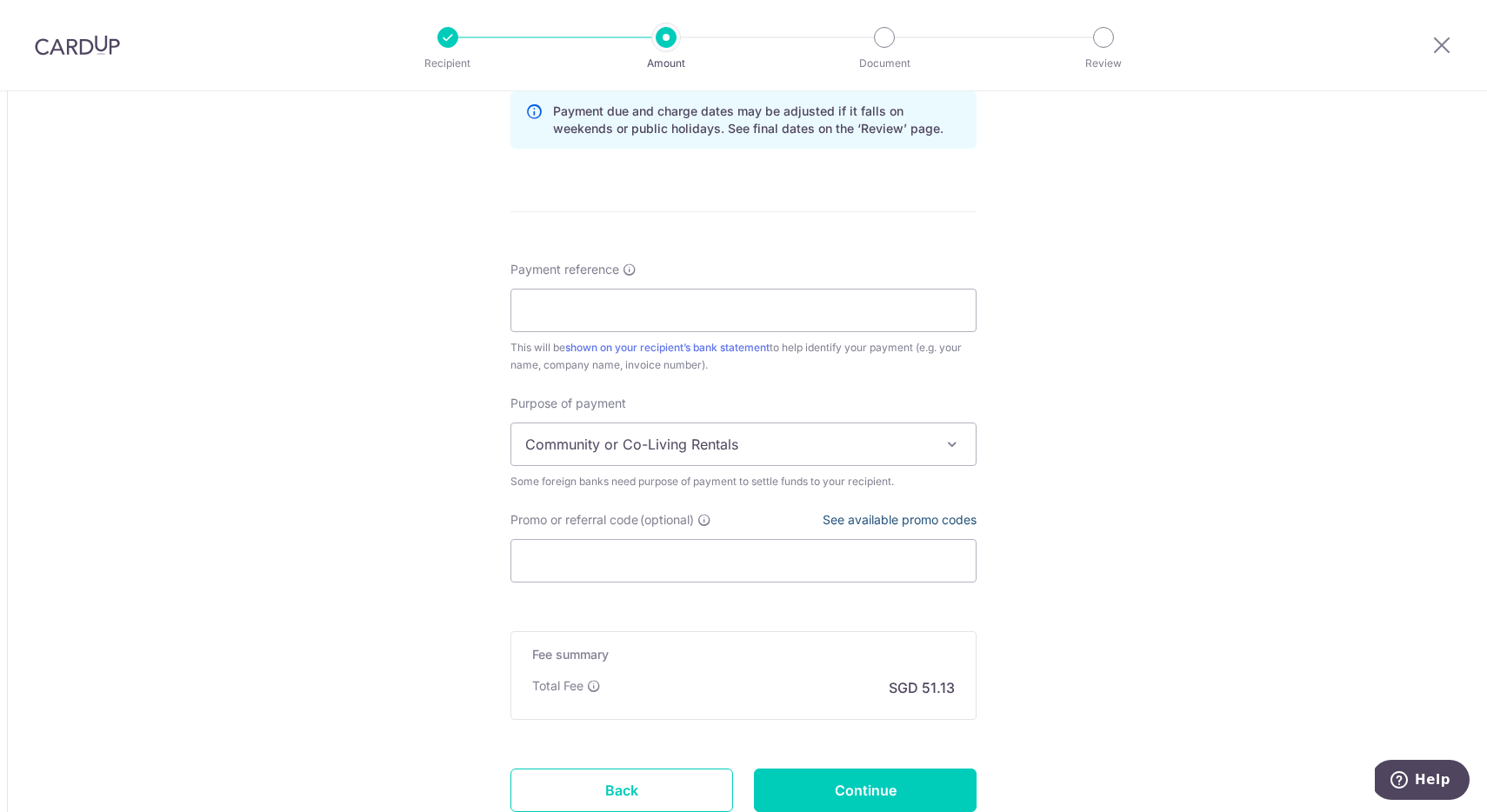
click at [960, 521] on link "See available promo codes" at bounding box center [899, 520] width 154 height 15
click at [730, 580] on input "Promo or referral code (optional)" at bounding box center [744, 560] width 467 height 43
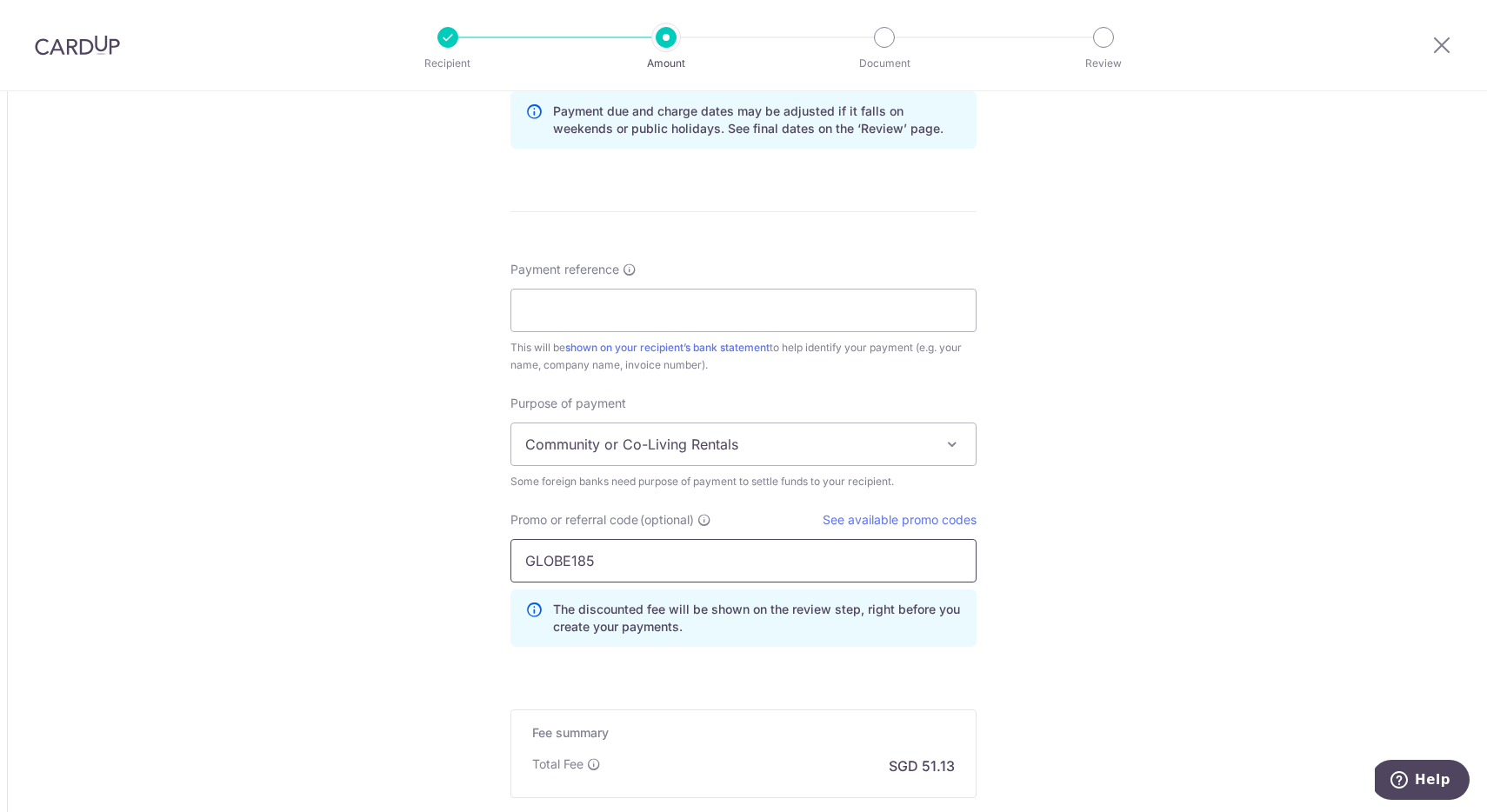
type input "GLOBE185"
click at [747, 304] on input "Payment reference" at bounding box center [744, 310] width 467 height 43
click at [744, 312] on input "81/53 Noble Above Wireless-Ruanrude" at bounding box center [744, 310] width 467 height 43
click at [712, 313] on input "81/53 Noble Above Wireless-Ruamrude" at bounding box center [744, 310] width 467 height 43
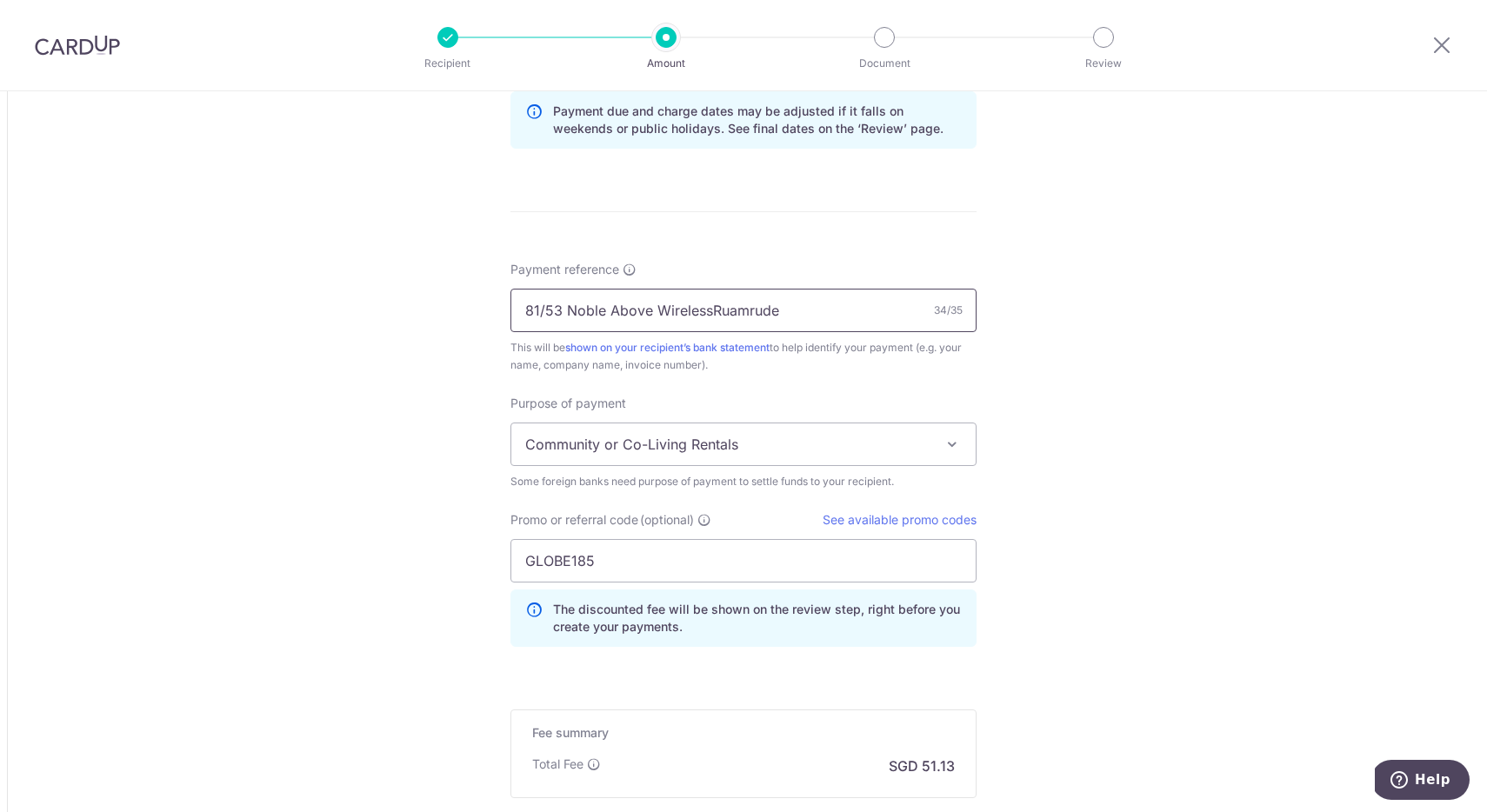
click at [812, 311] on input "81/53 Noble Above WirelessRuamrude" at bounding box center [744, 310] width 467 height 43
type input "81/53 Noble Above WirelessRuamrudee"
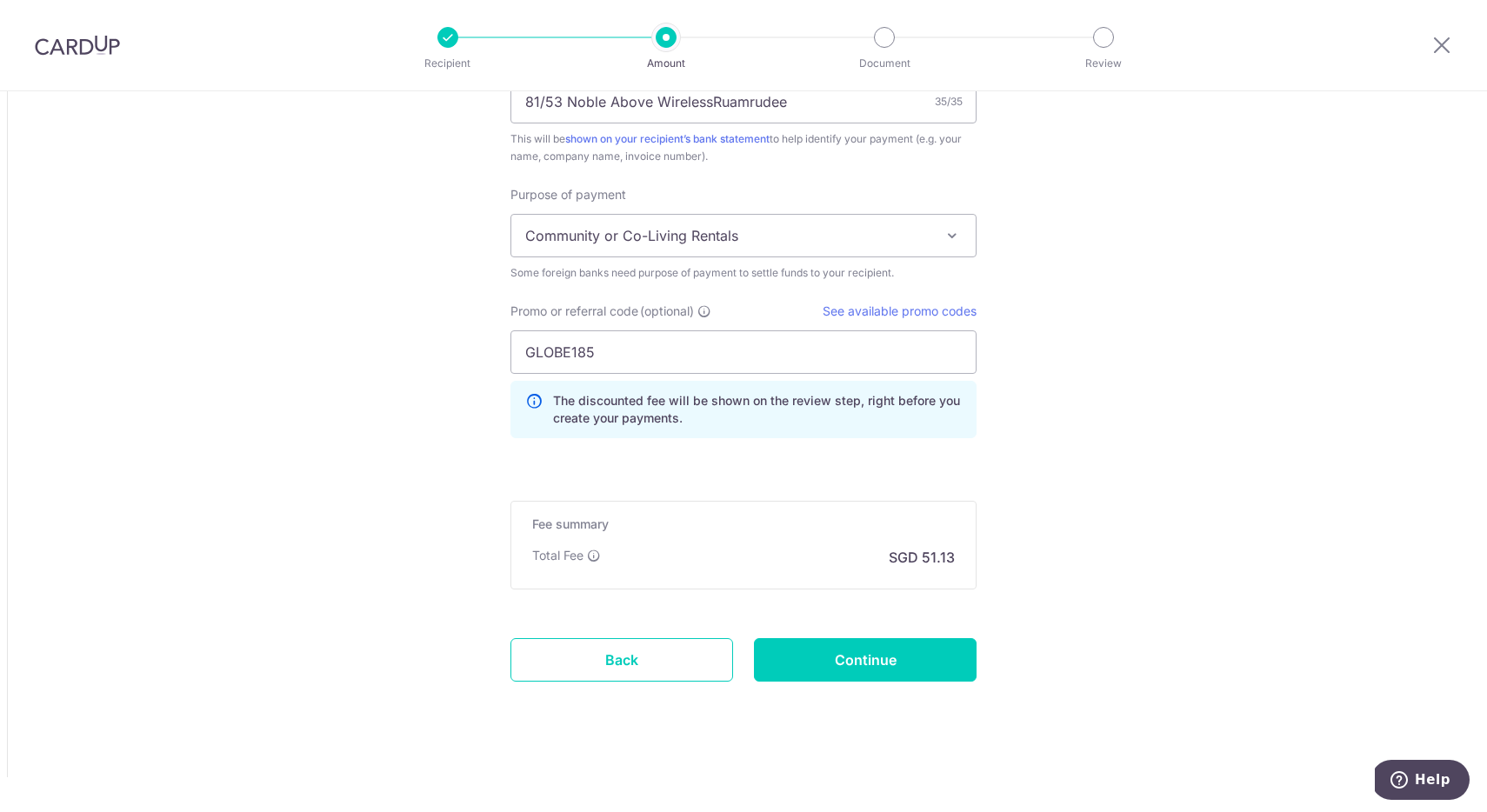
scroll to position [1409, 0]
click at [908, 661] on input "Continue" at bounding box center [865, 659] width 223 height 43
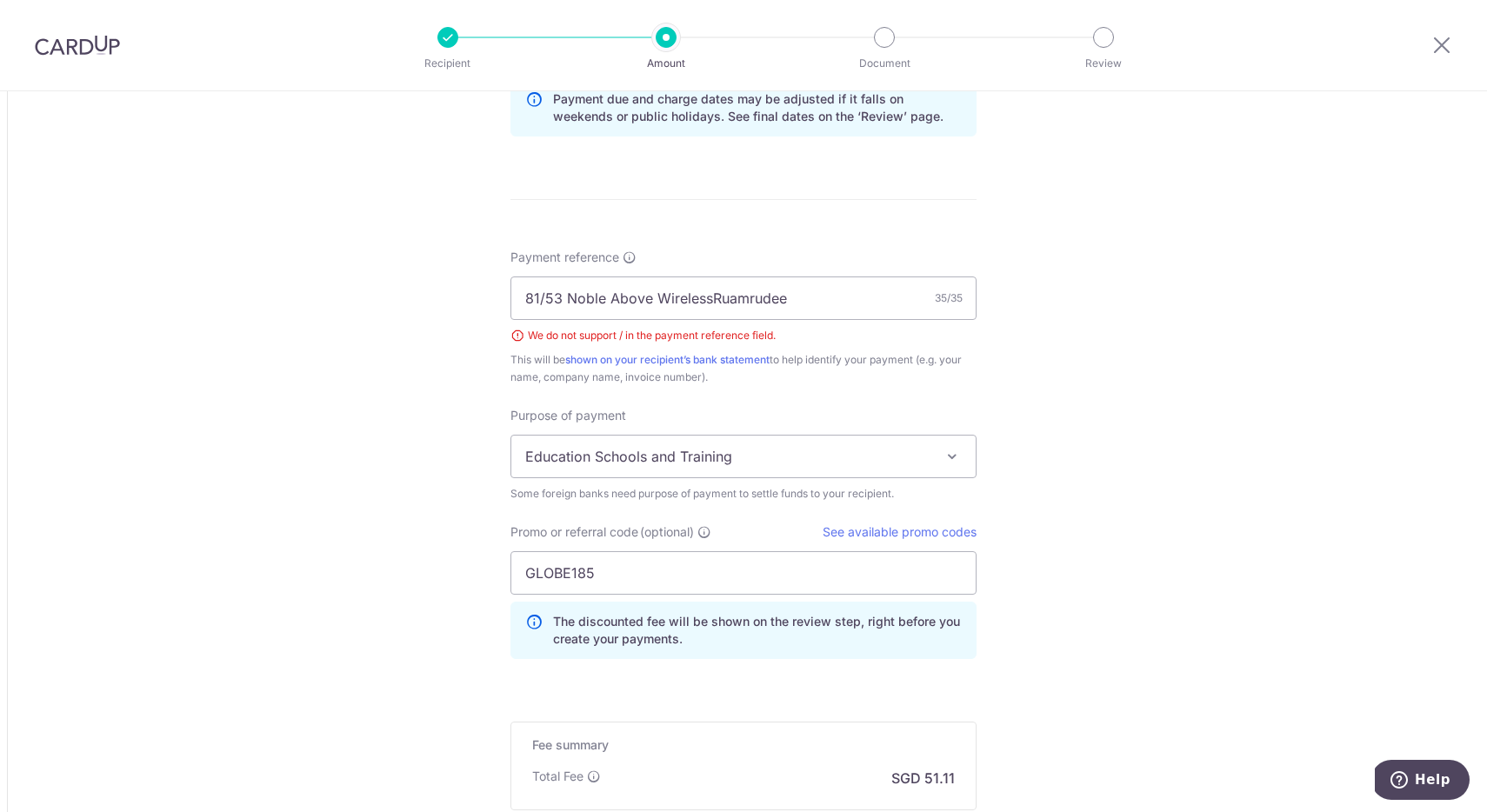
scroll to position [1212, 0]
click at [539, 298] on input "81/53 Noble Above WirelessRuamrudee" at bounding box center [744, 299] width 467 height 43
type input "81.53 Noble Above WirelessRuamrudee"
click at [923, 323] on div "Payment reference 81.53 Noble Above WirelessRuamrudee 35/35 We do not support /…" at bounding box center [744, 317] width 467 height 137
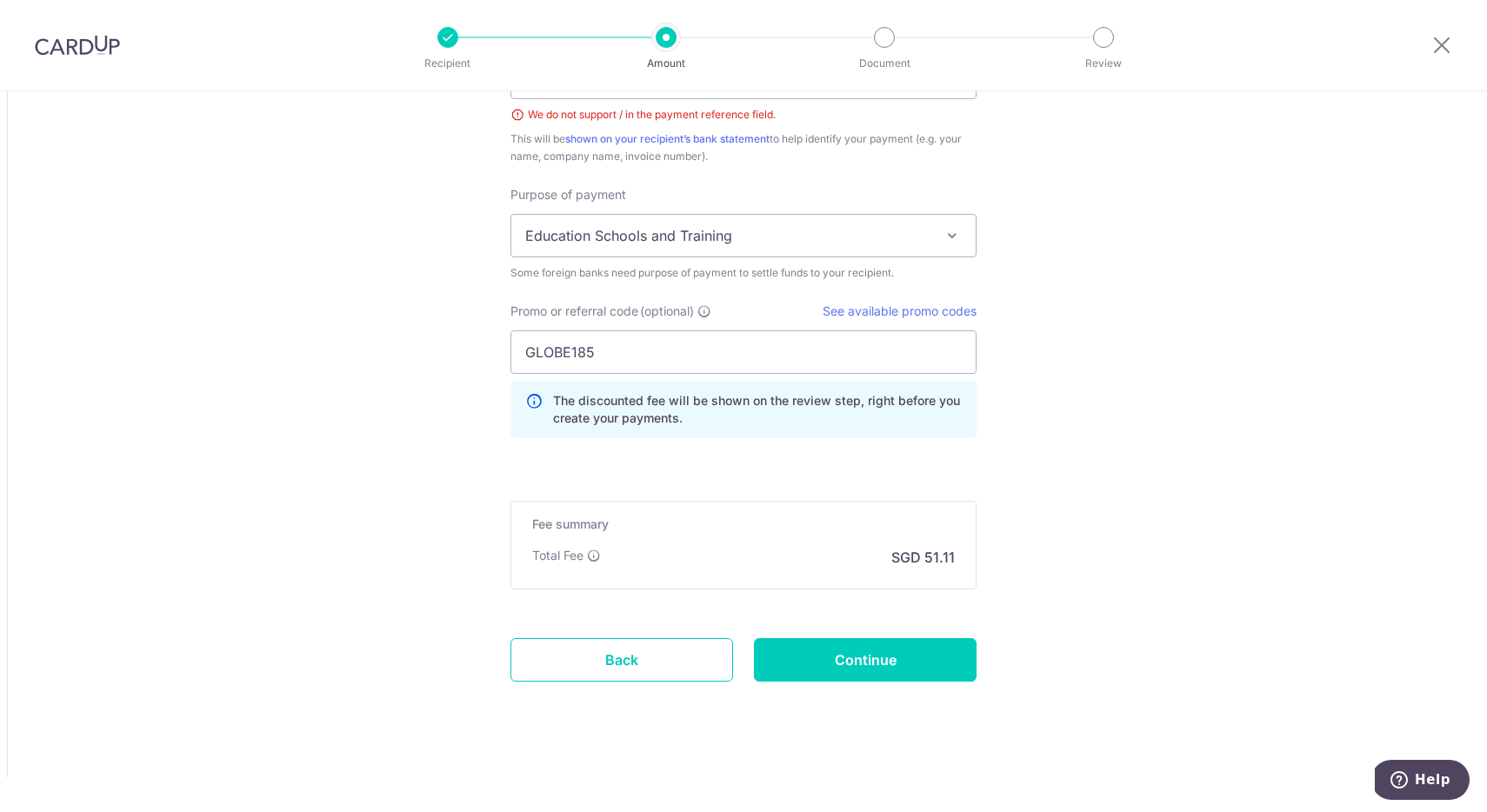
scroll to position [1434, 0]
click at [863, 662] on input "Continue" at bounding box center [865, 659] width 223 height 43
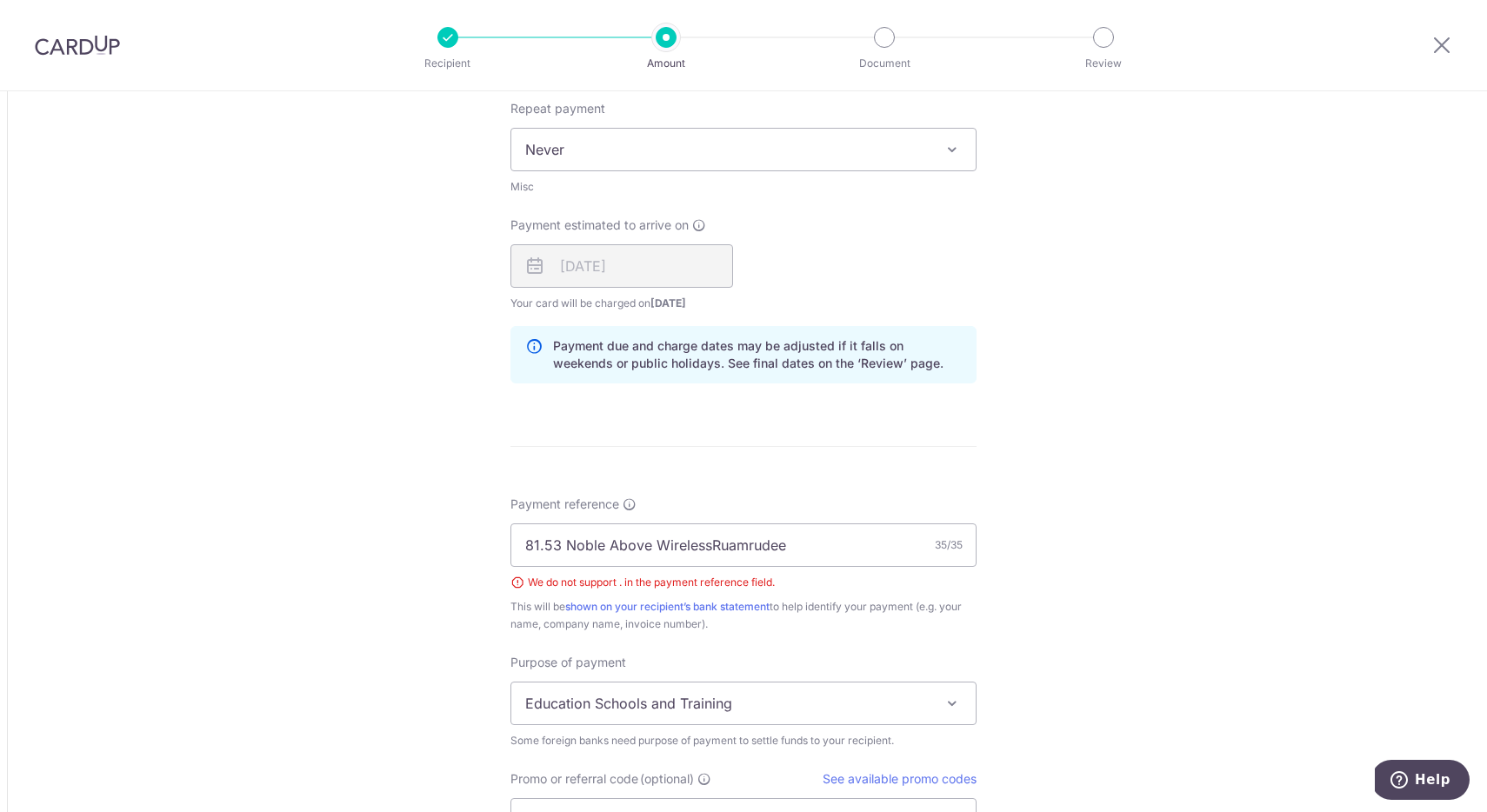
scroll to position [965, 0]
click at [540, 550] on input "81.53 Noble Above WirelessRuamrudee" at bounding box center [744, 545] width 467 height 43
type input "81 53 Noble Above WirelessRuamrudee"
click at [1094, 634] on div "Tell us more about your payment Amount due to recipient THB 49,000.00 49000 1 T…" at bounding box center [743, 203] width 1487 height 2155
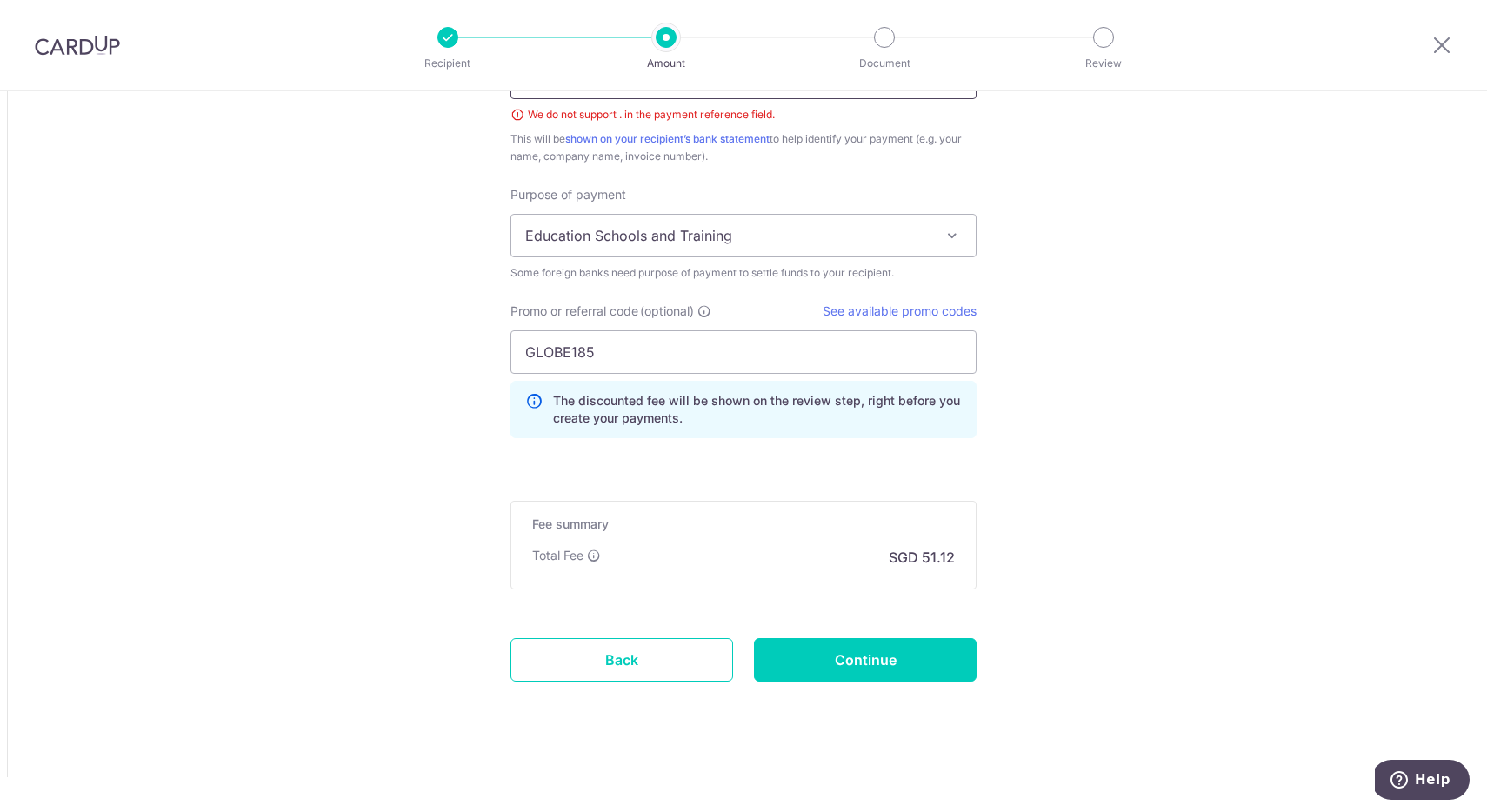
scroll to position [1434, 0]
click at [828, 672] on input "Continue" at bounding box center [865, 659] width 223 height 43
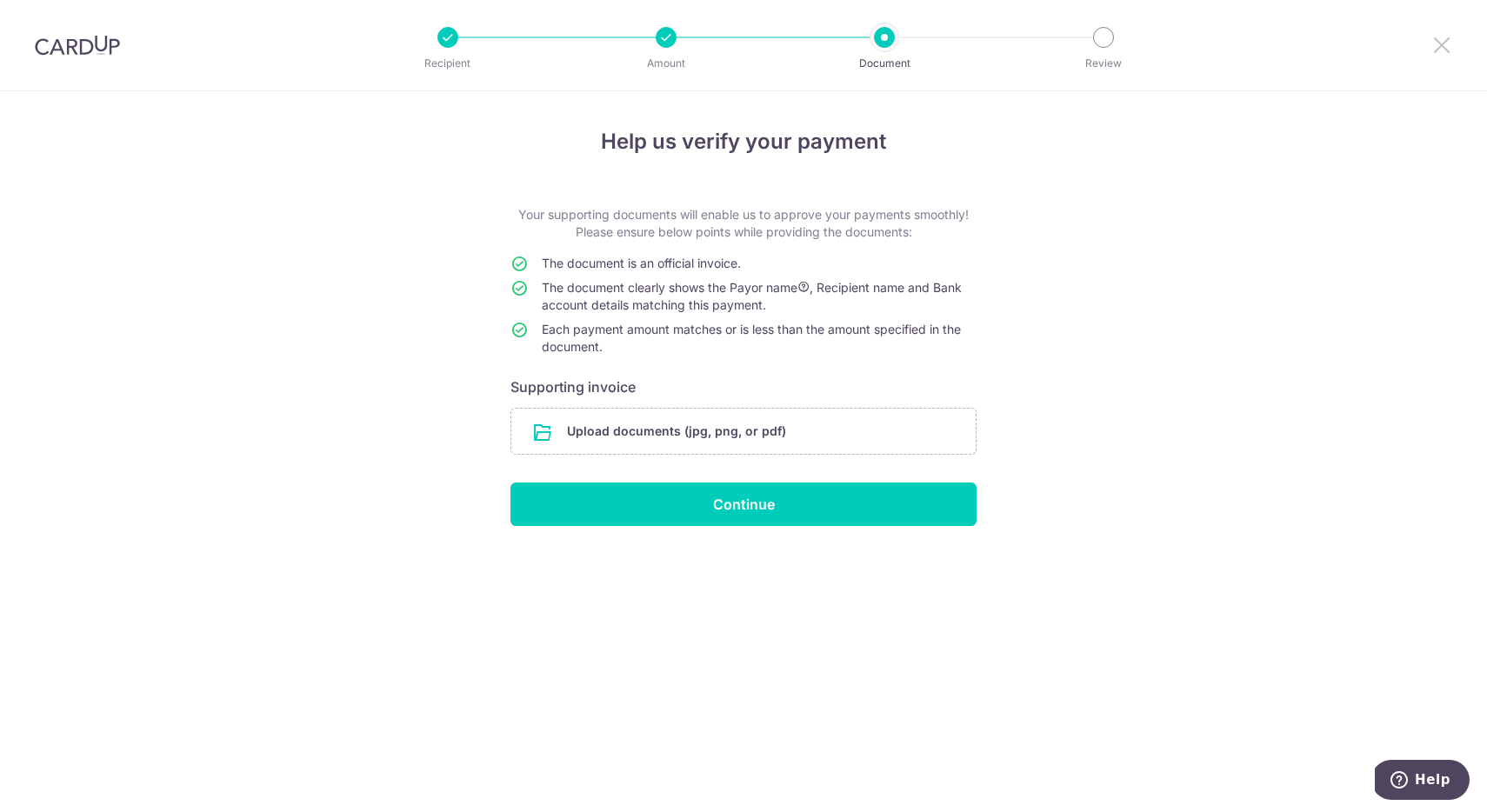
click at [1446, 39] on icon at bounding box center [1442, 44] width 21 height 22
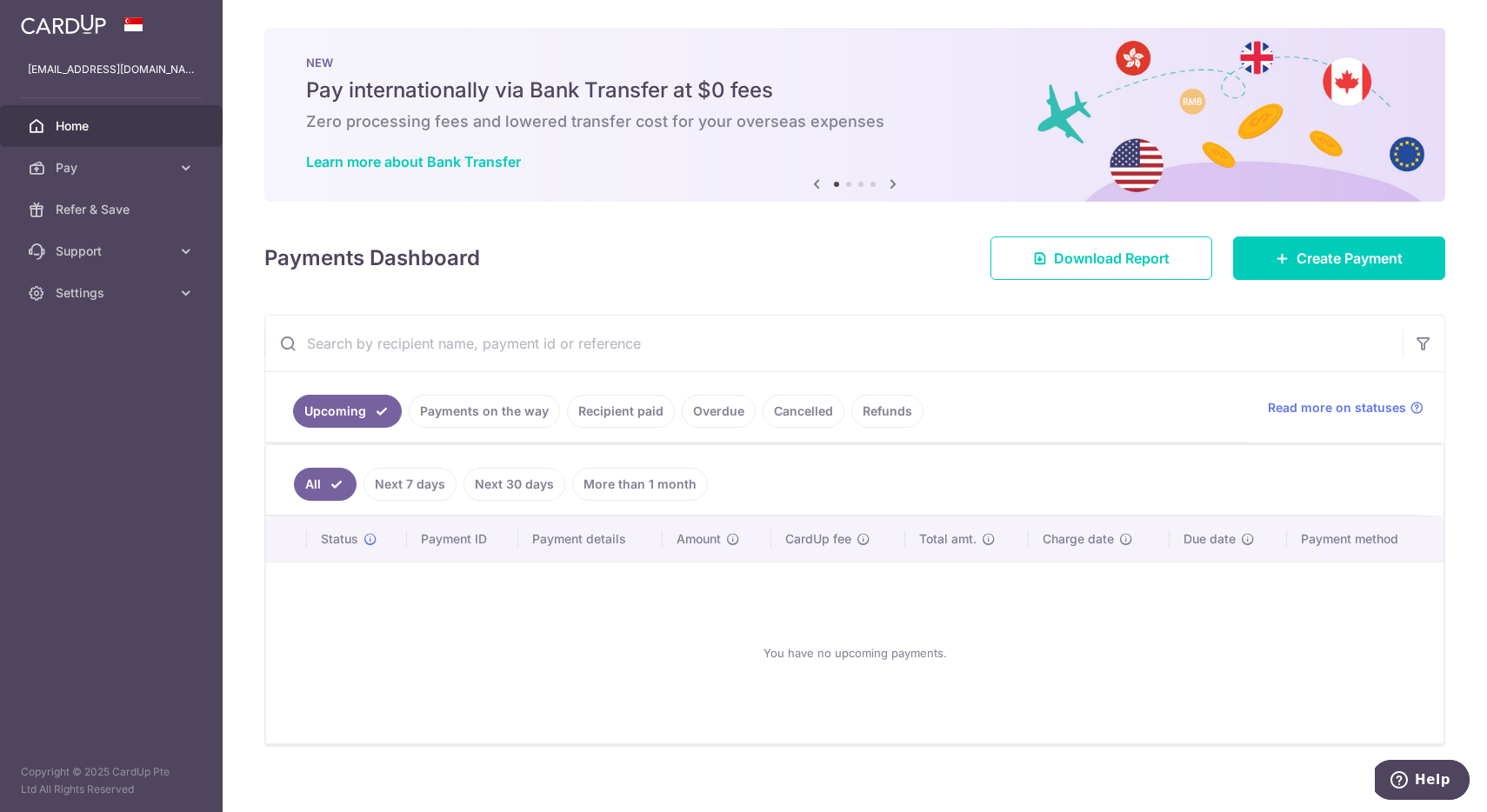
click at [1434, 787] on span "Help" at bounding box center [1432, 780] width 35 height 16
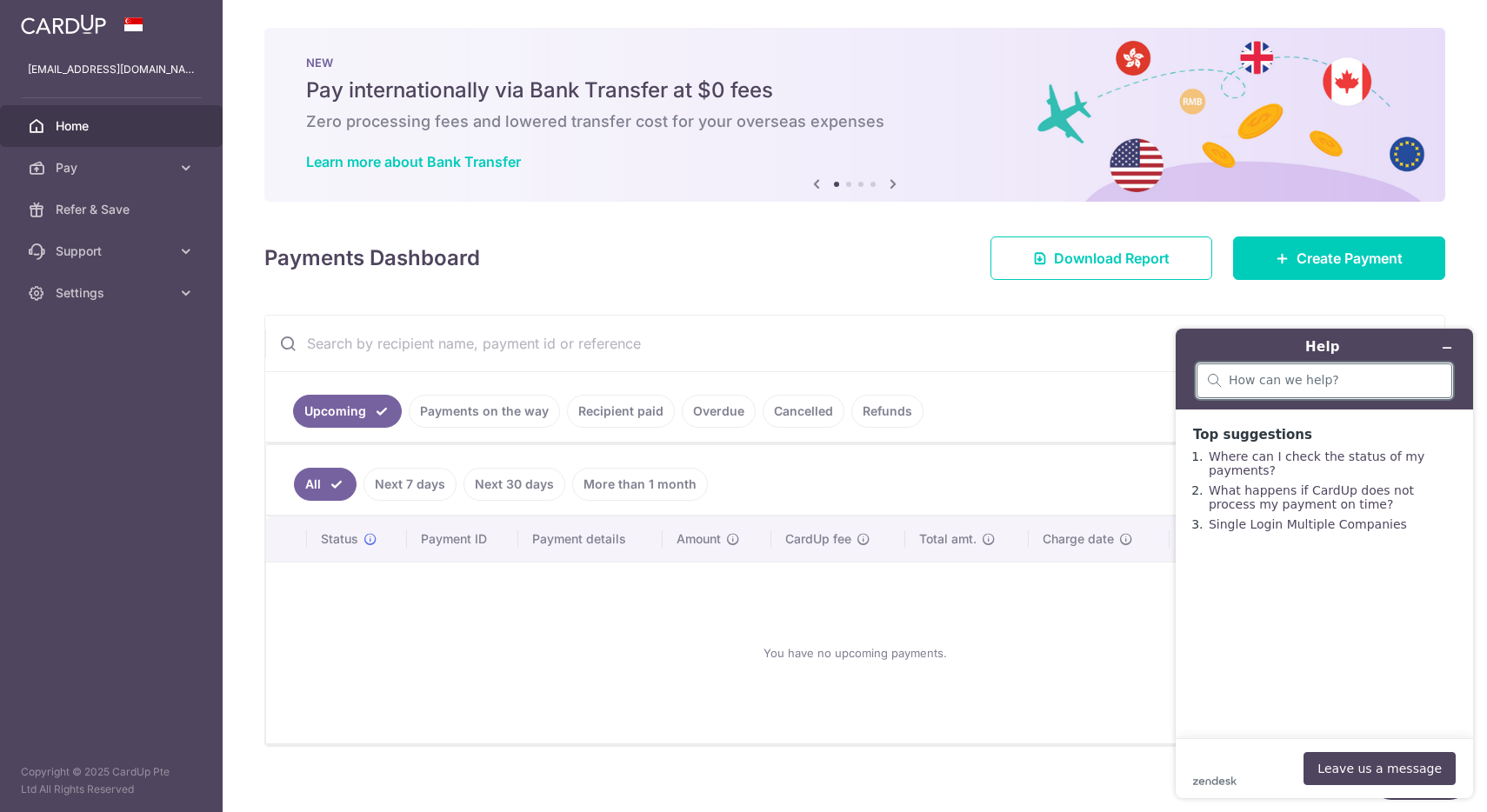
click at [1332, 380] on input "search" at bounding box center [1335, 381] width 212 height 16
type input "international rental payment"
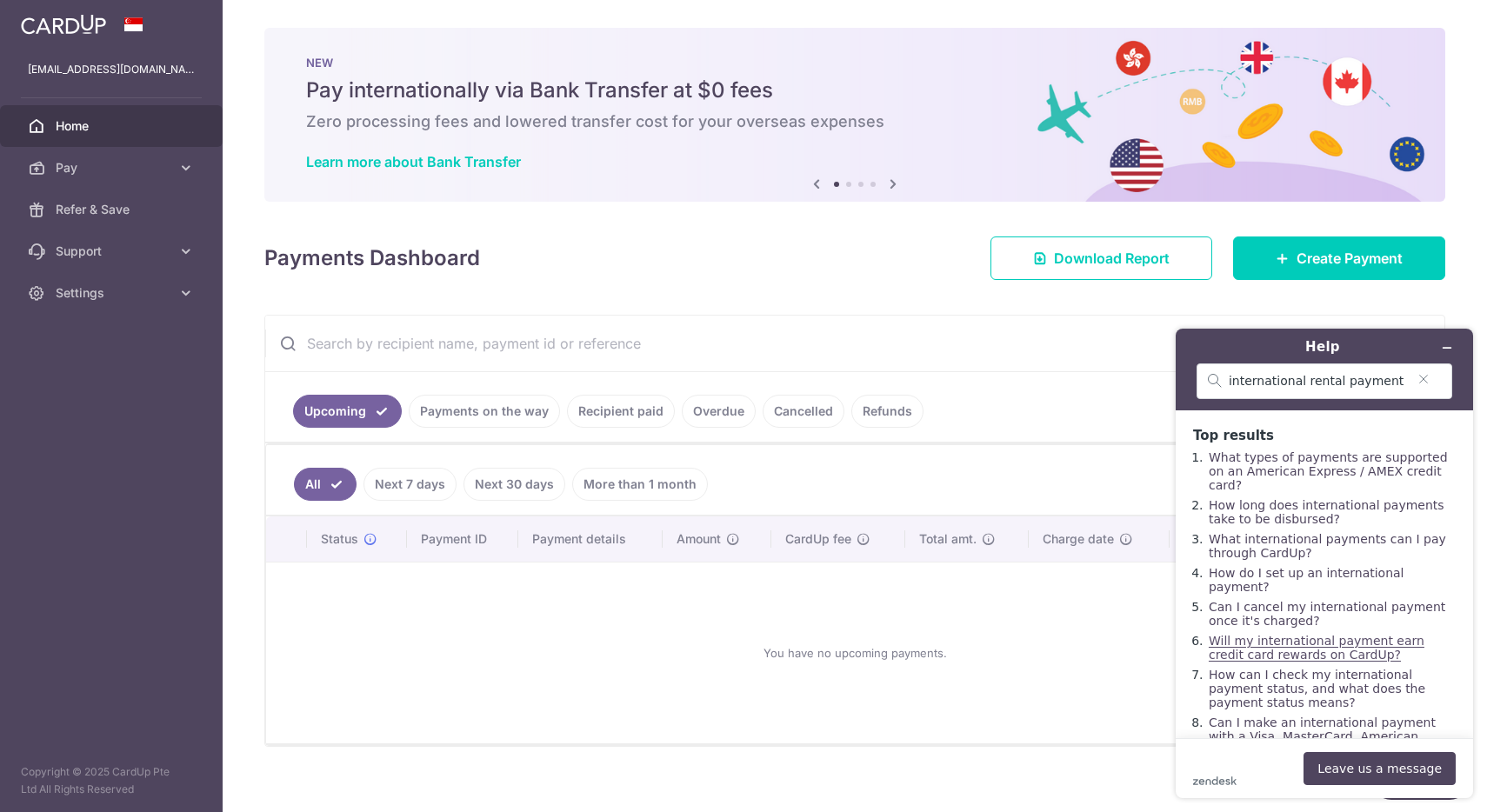
click at [1301, 634] on link "Will my international payment earn credit card rewards on CardUp?" at bounding box center [1316, 647] width 216 height 27
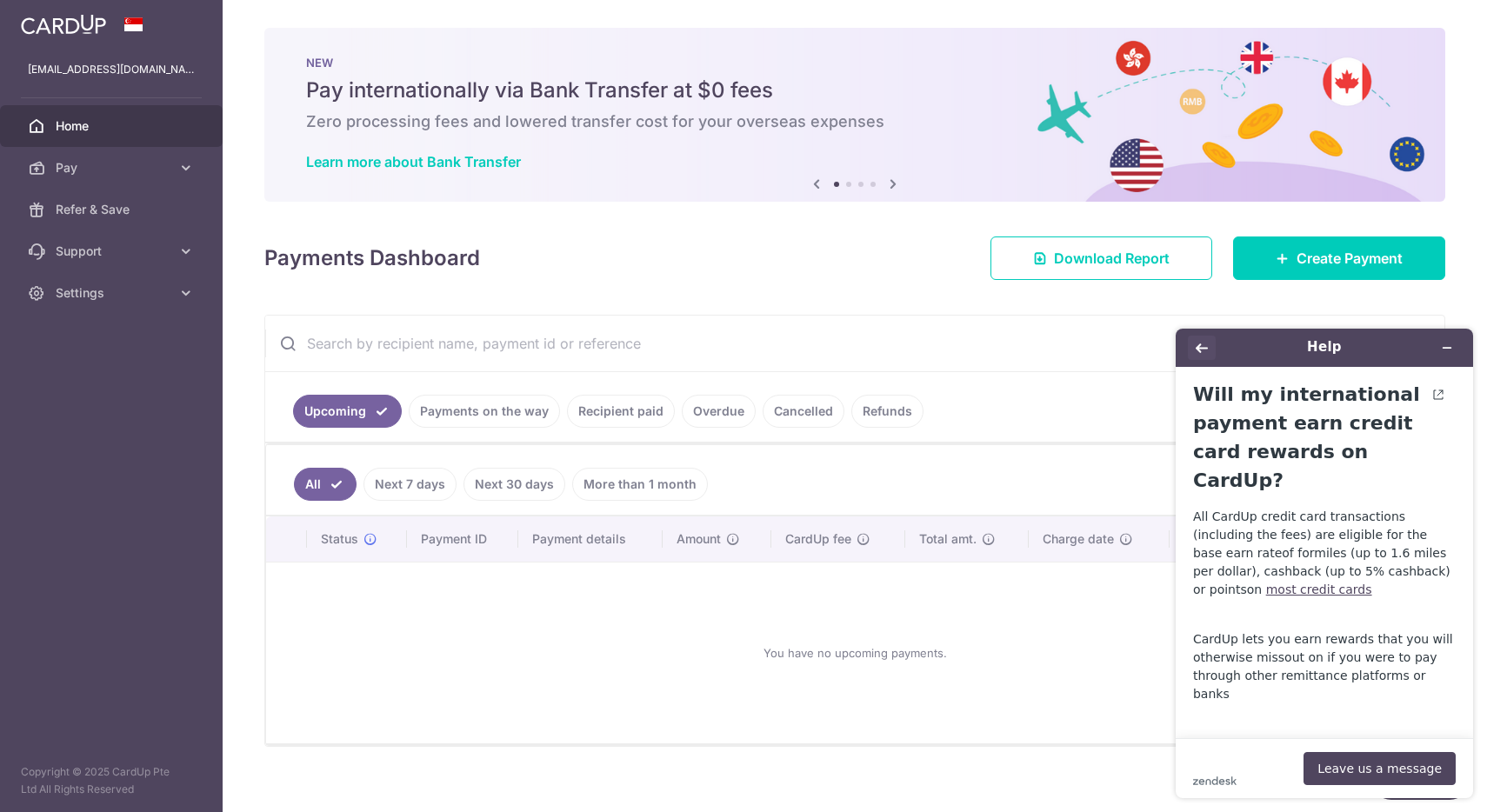
click at [1192, 349] on button "Back" at bounding box center [1201, 348] width 27 height 25
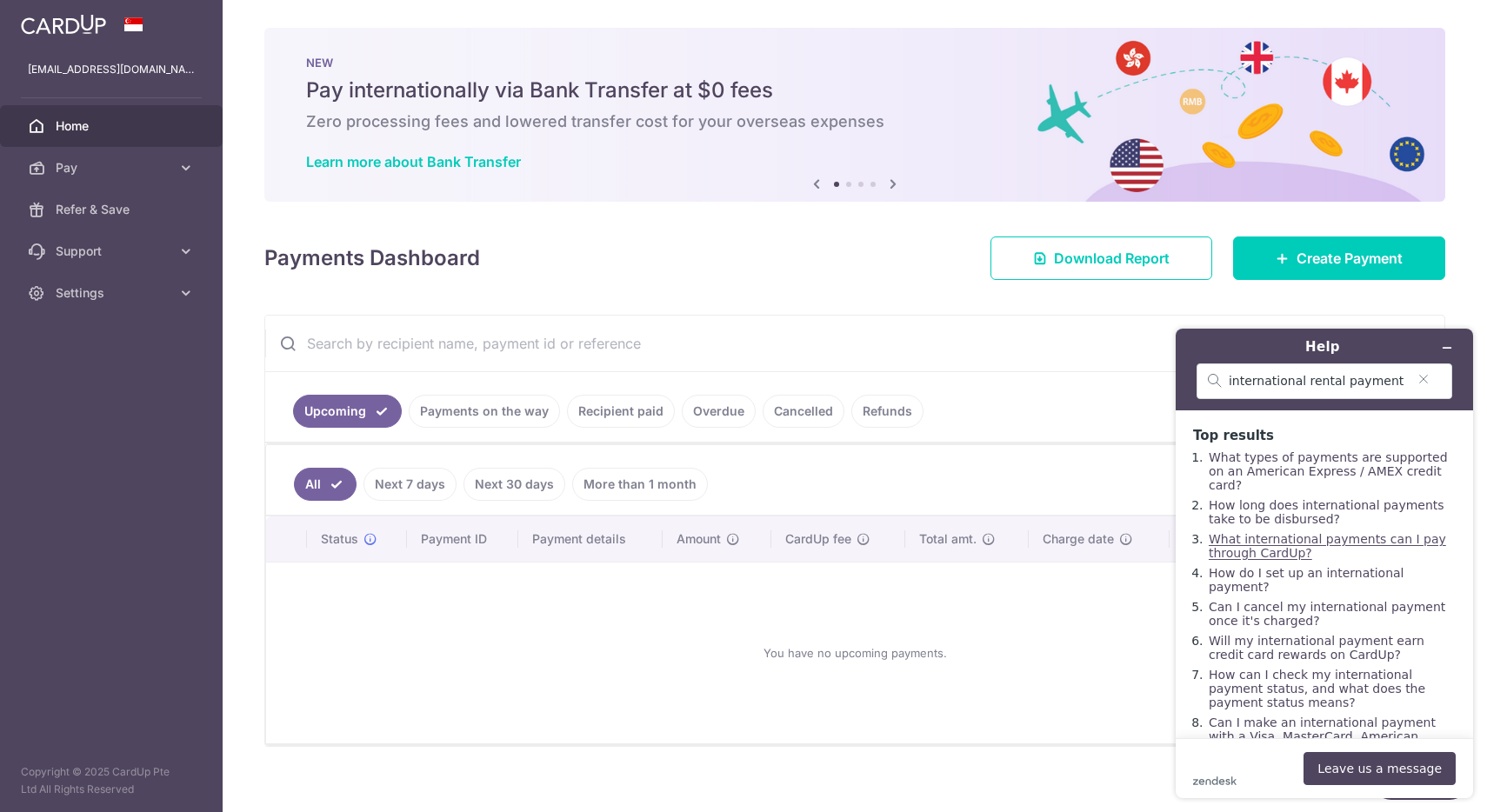
click at [1307, 532] on link "What international payments can I pay through CardUp?" at bounding box center [1327, 545] width 238 height 27
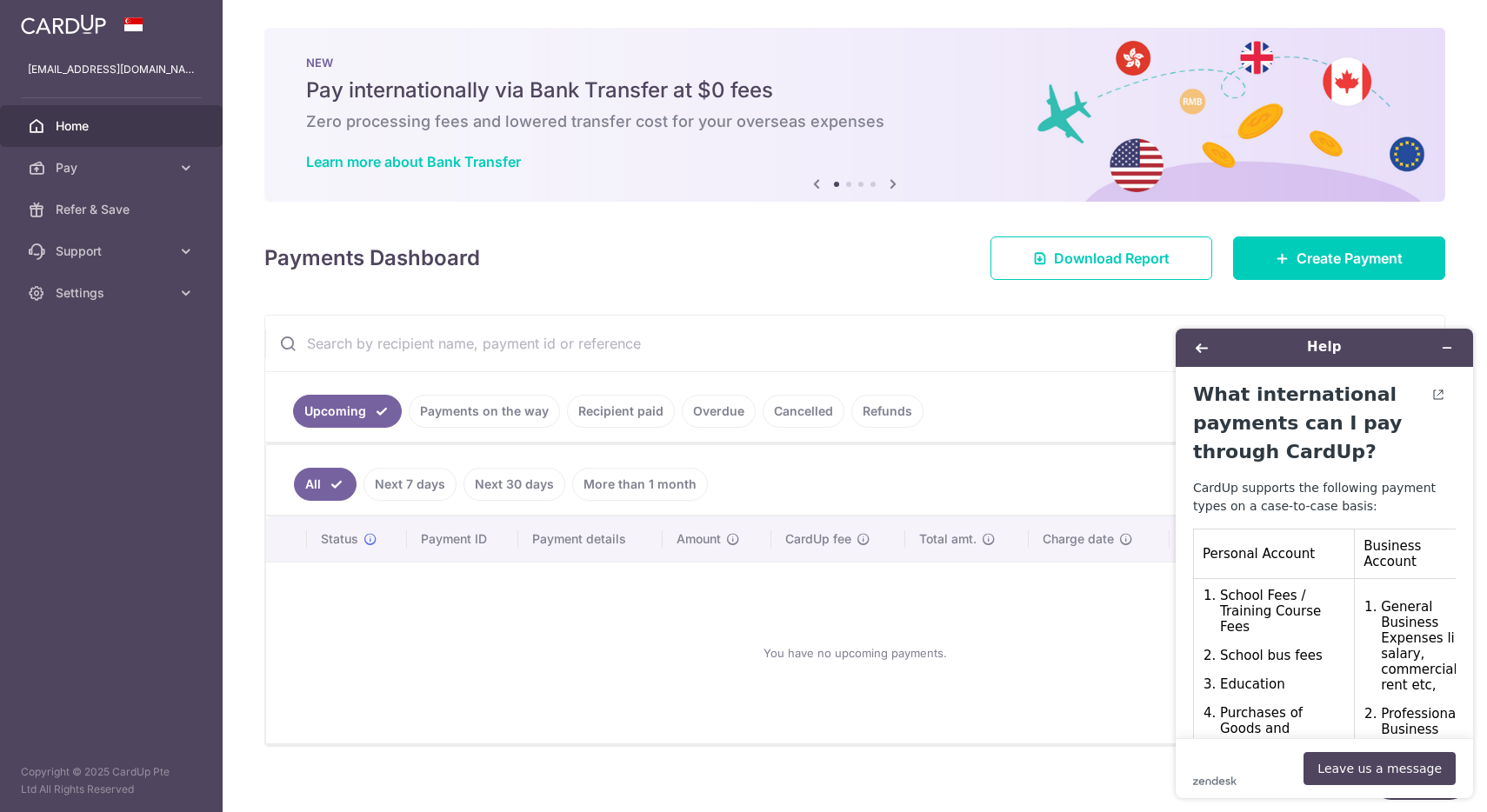
click at [102, 115] on link "Home" at bounding box center [111, 125] width 223 height 42
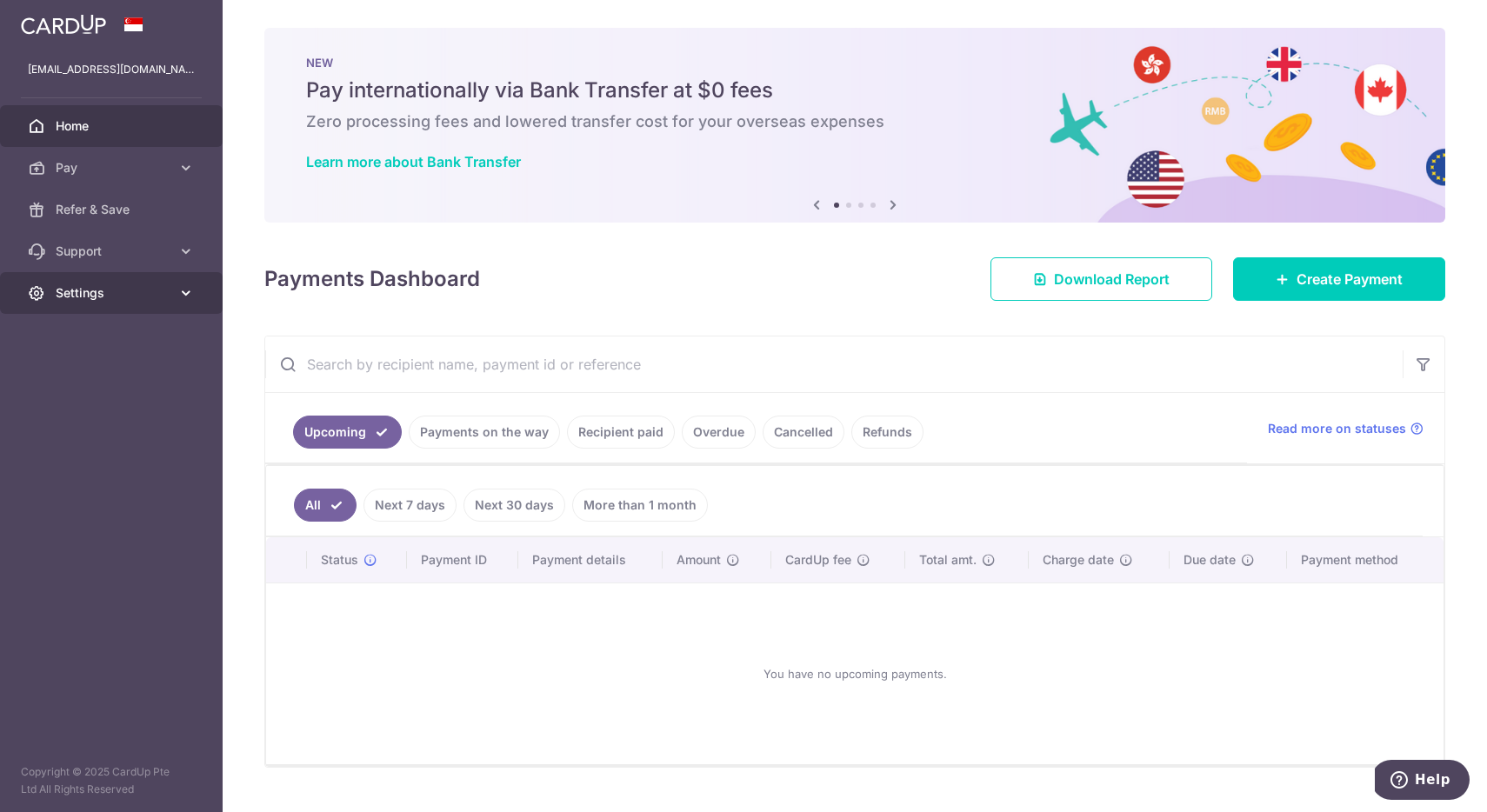
click at [167, 297] on span "Settings" at bounding box center [113, 293] width 115 height 18
click at [102, 381] on span "Logout" at bounding box center [113, 376] width 115 height 18
